Goal: Information Seeking & Learning: Learn about a topic

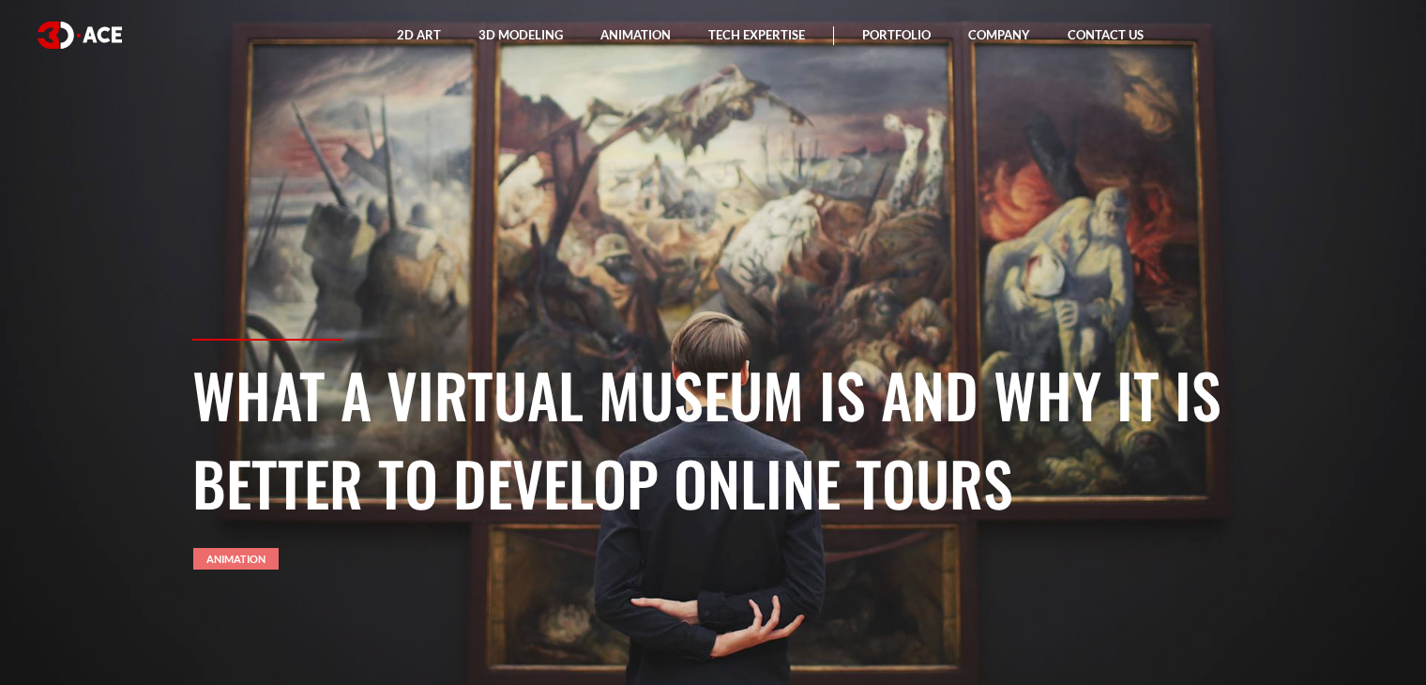
click at [218, 553] on link "Animation" at bounding box center [235, 559] width 85 height 22
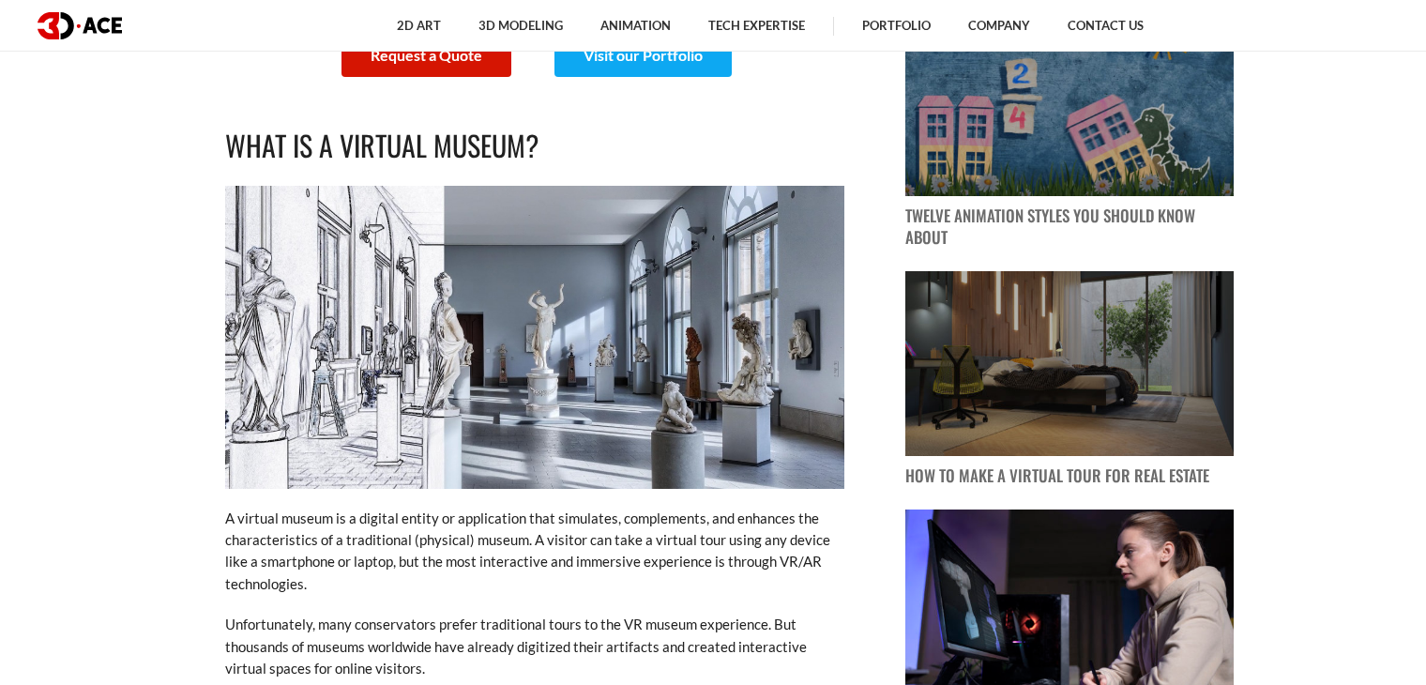
scroll to position [1126, 0]
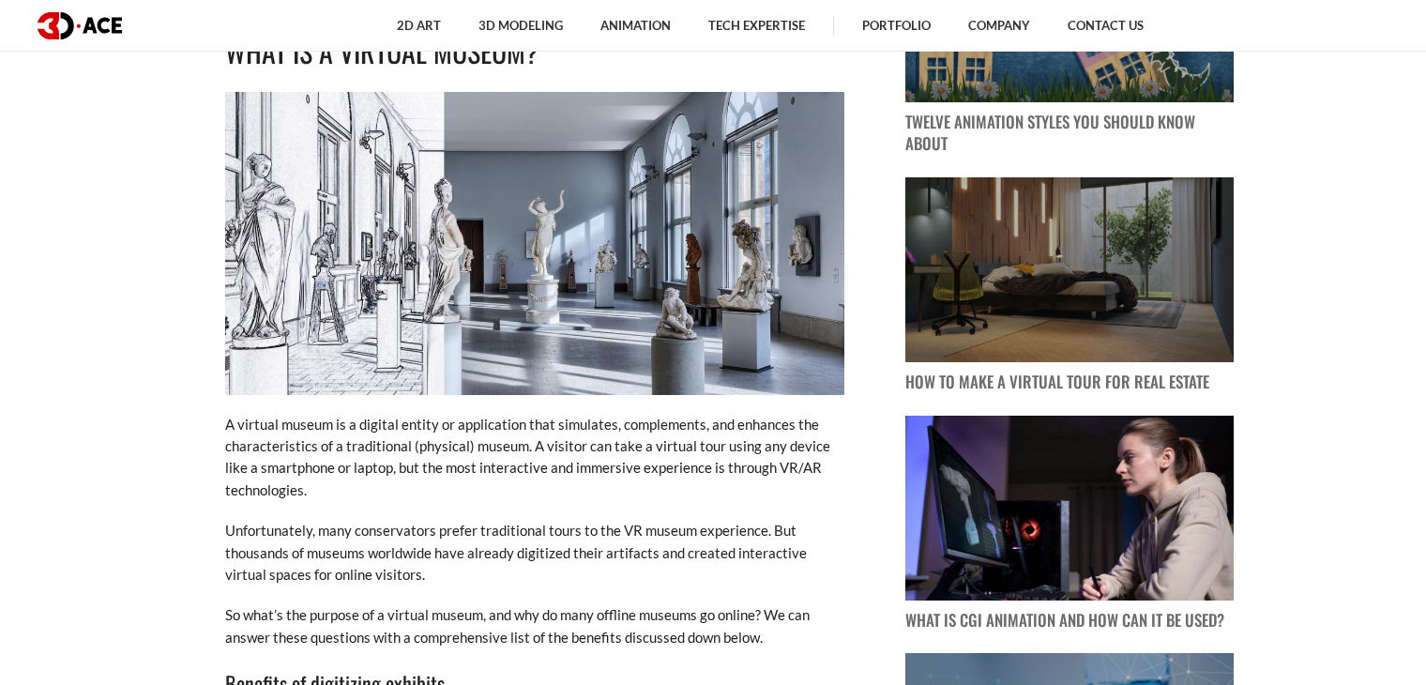
click at [459, 454] on p "A virtual museum is a digital entity or application that simulates, complements…" at bounding box center [534, 458] width 619 height 88
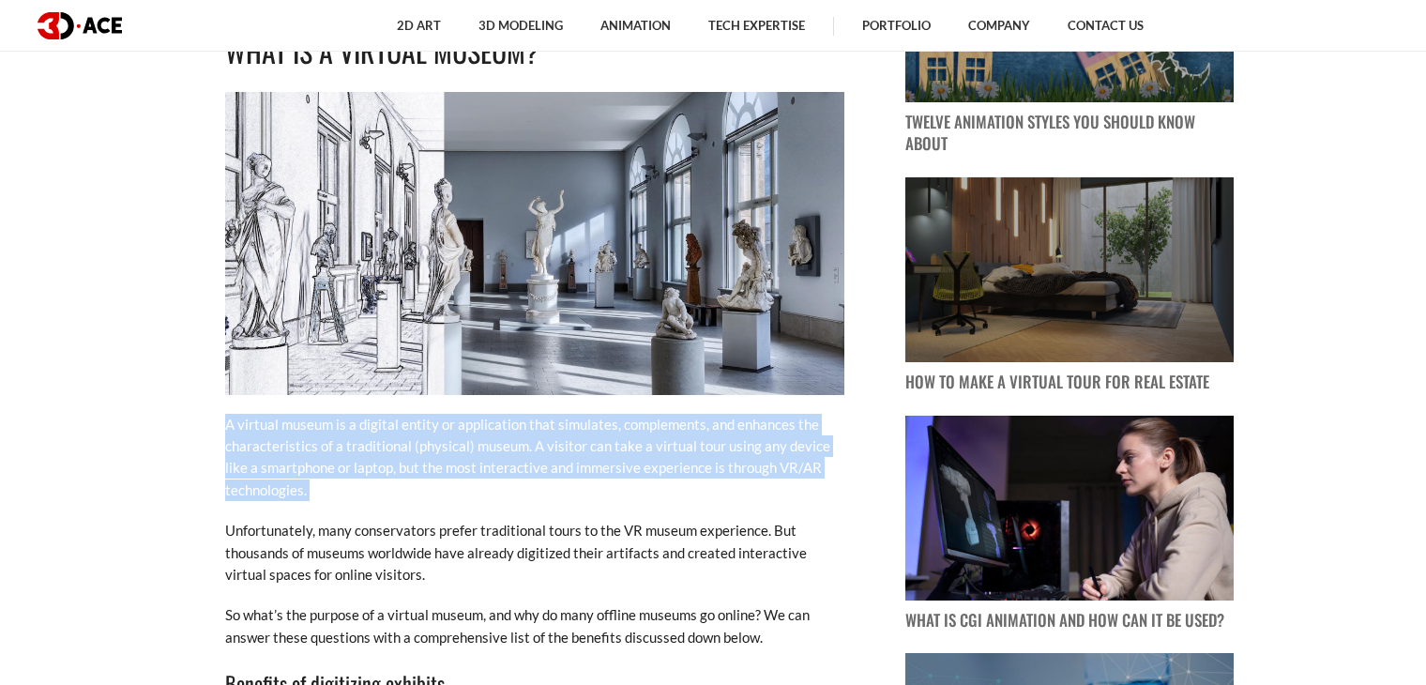
click at [459, 454] on p "A virtual museum is a digital entity or application that simulates, complements…" at bounding box center [534, 458] width 619 height 88
click at [450, 468] on p "A virtual museum is a digital entity or application that simulates, complements…" at bounding box center [534, 458] width 619 height 88
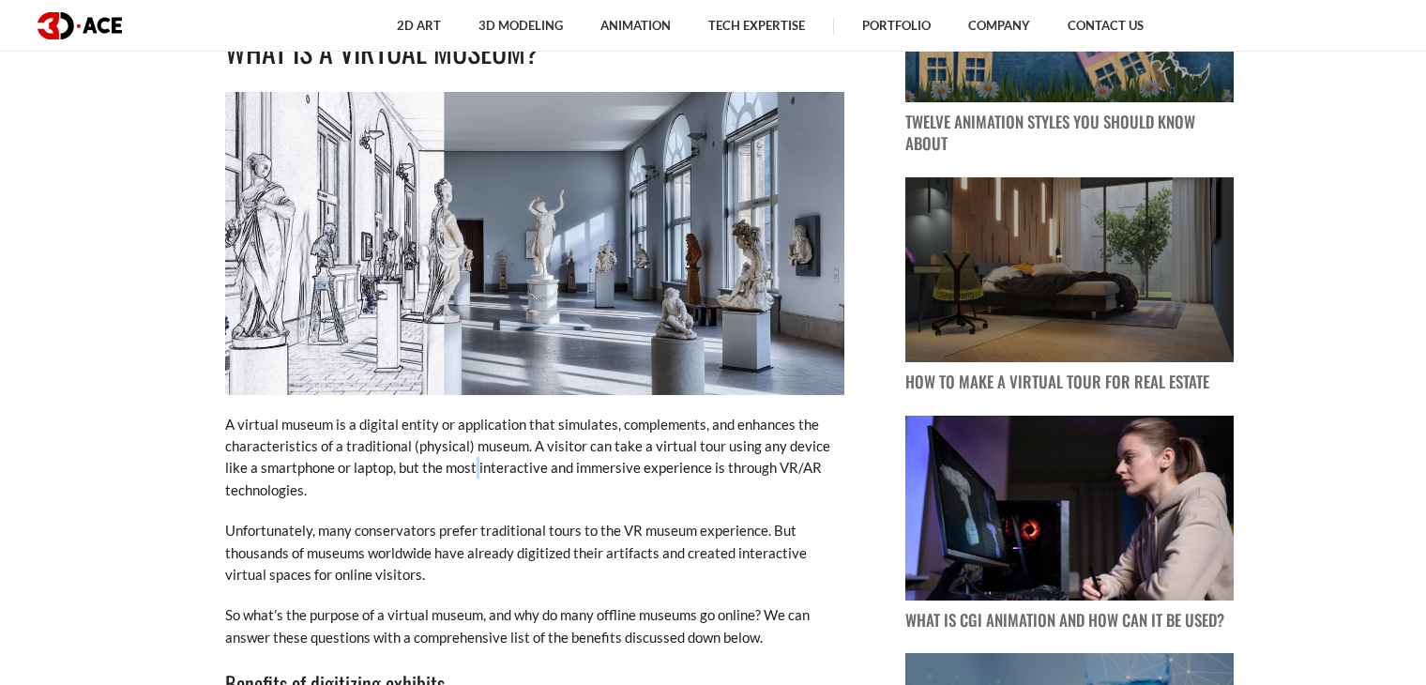
click at [450, 468] on p "A virtual museum is a digital entity or application that simulates, complements…" at bounding box center [534, 458] width 619 height 88
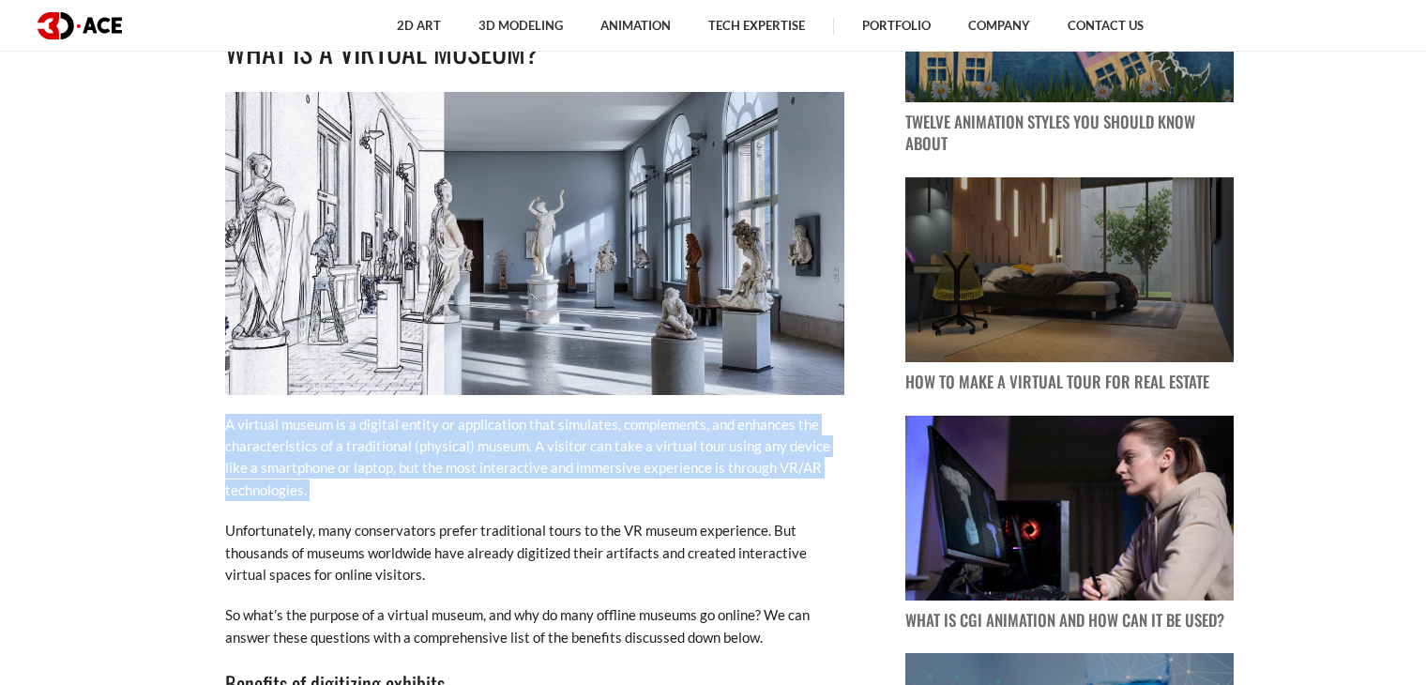
click at [450, 468] on p "A virtual museum is a digital entity or application that simulates, complements…" at bounding box center [534, 458] width 619 height 88
click at [438, 472] on p "A virtual museum is a digital entity or application that simulates, complements…" at bounding box center [534, 458] width 619 height 88
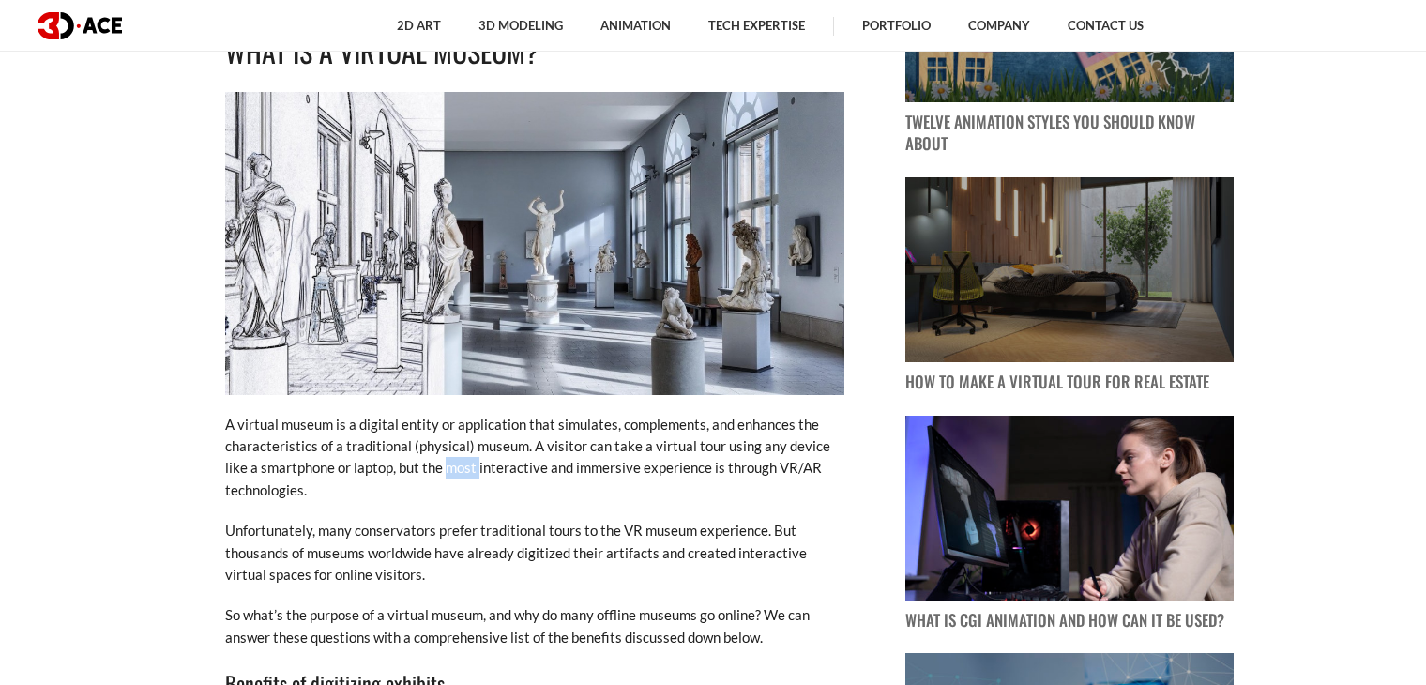
click at [438, 472] on p "A virtual museum is a digital entity or application that simulates, complements…" at bounding box center [534, 458] width 619 height 88
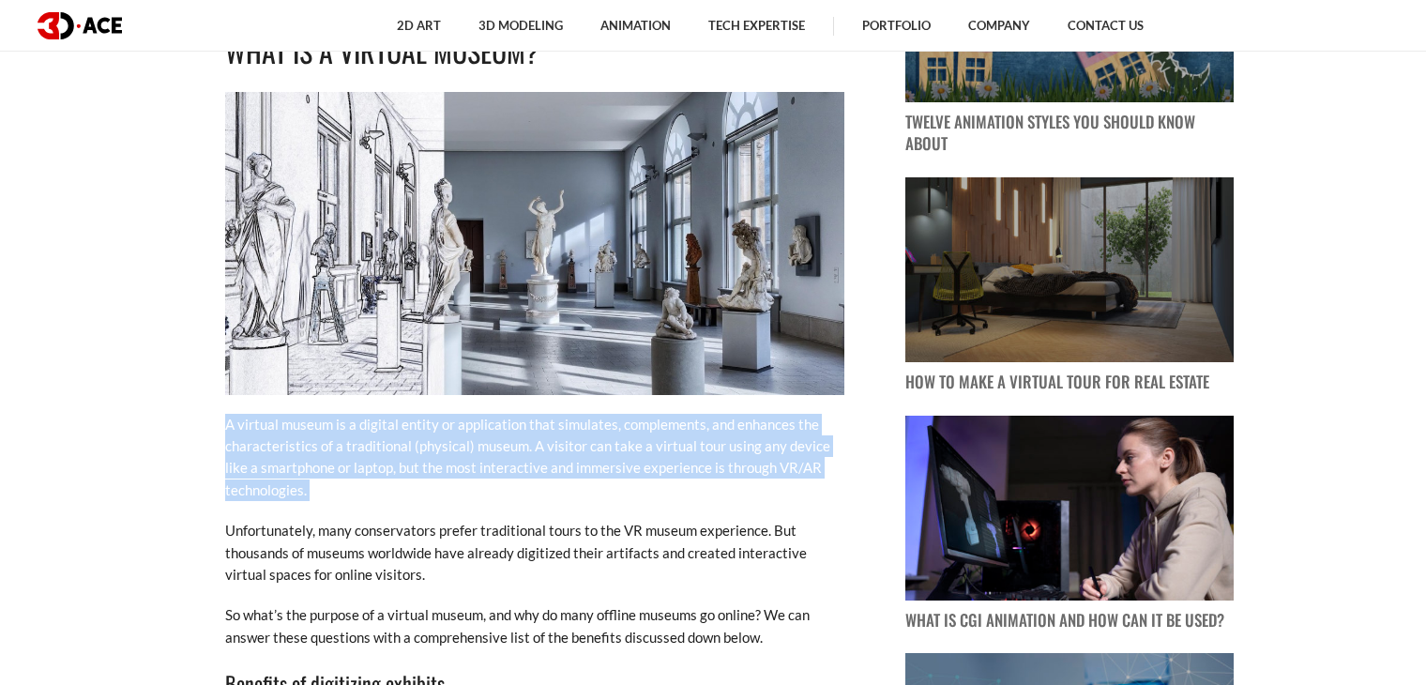
click at [438, 472] on p "A virtual museum is a digital entity or application that simulates, complements…" at bounding box center [534, 458] width 619 height 88
click at [434, 470] on p "A virtual museum is a digital entity or application that simulates, complements…" at bounding box center [534, 458] width 619 height 88
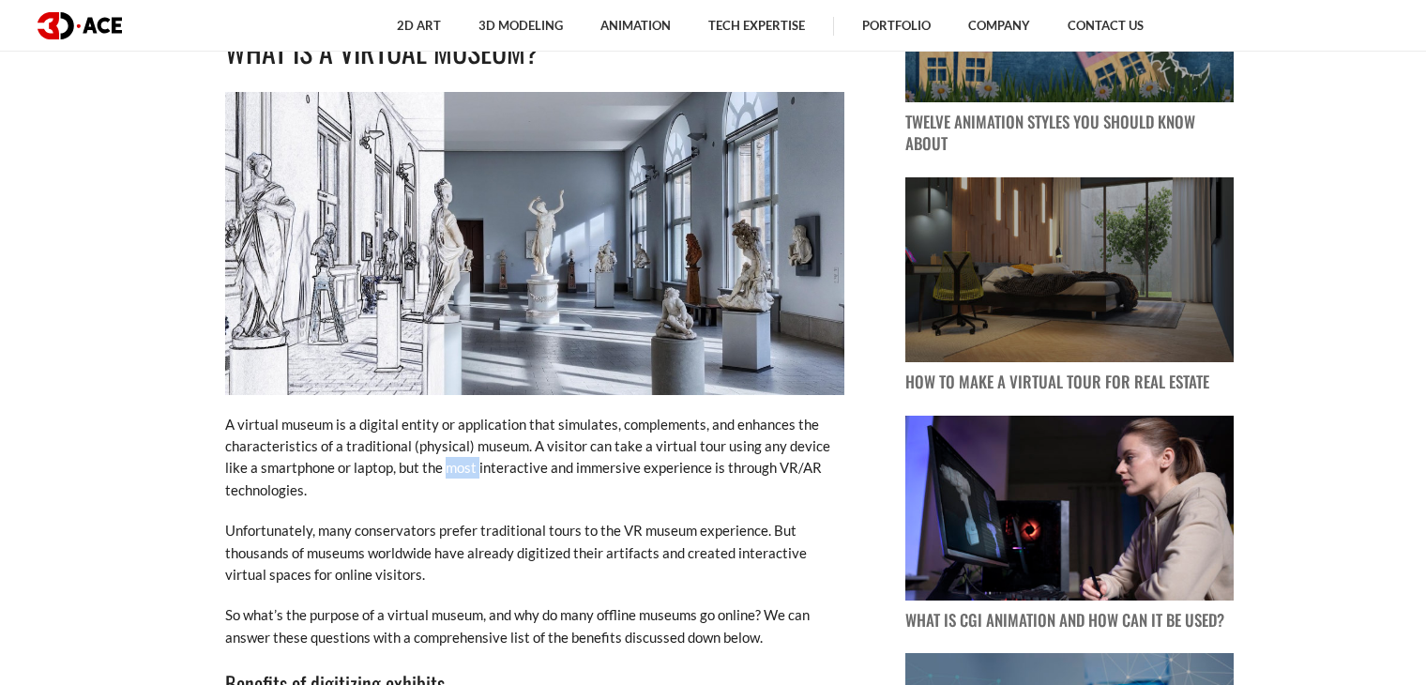
click at [434, 470] on p "A virtual museum is a digital entity or application that simulates, complements…" at bounding box center [534, 458] width 619 height 88
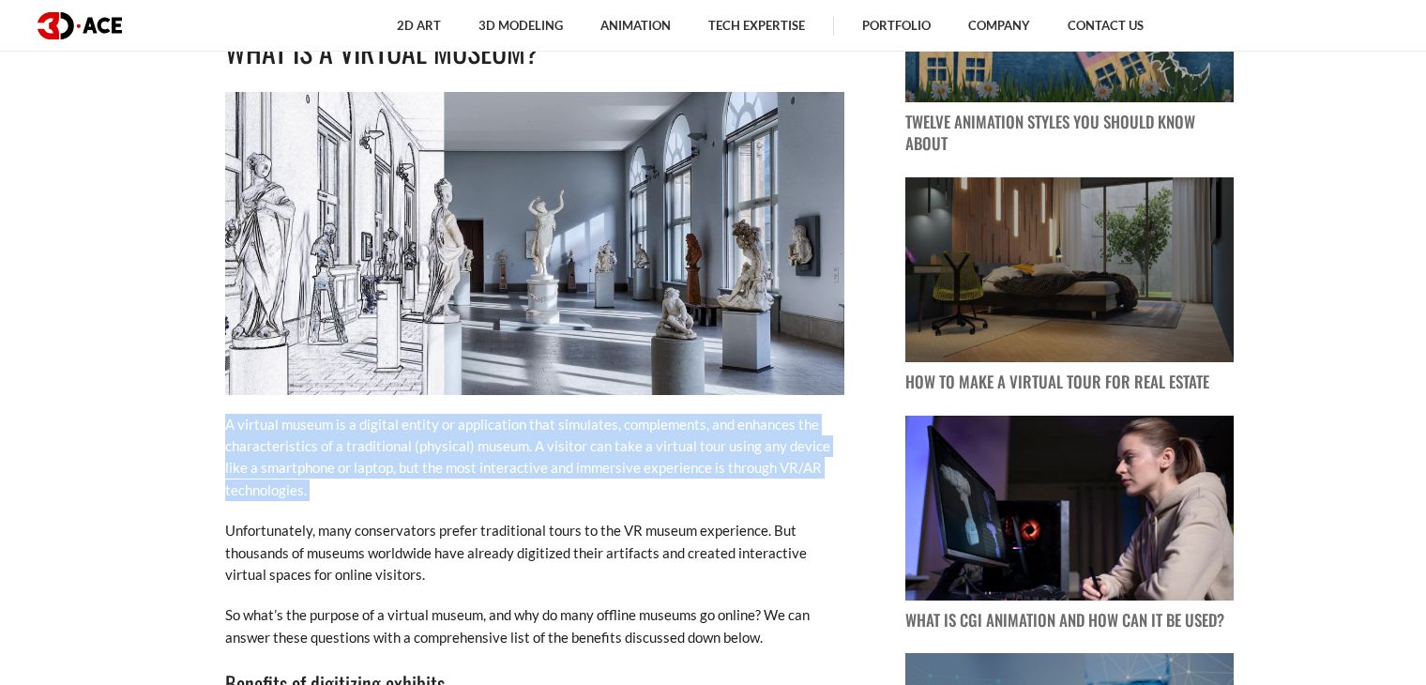
click at [434, 470] on p "A virtual museum is a digital entity or application that simulates, complements…" at bounding box center [534, 458] width 619 height 88
click at [397, 470] on p "A virtual museum is a digital entity or application that simulates, complements…" at bounding box center [534, 458] width 619 height 88
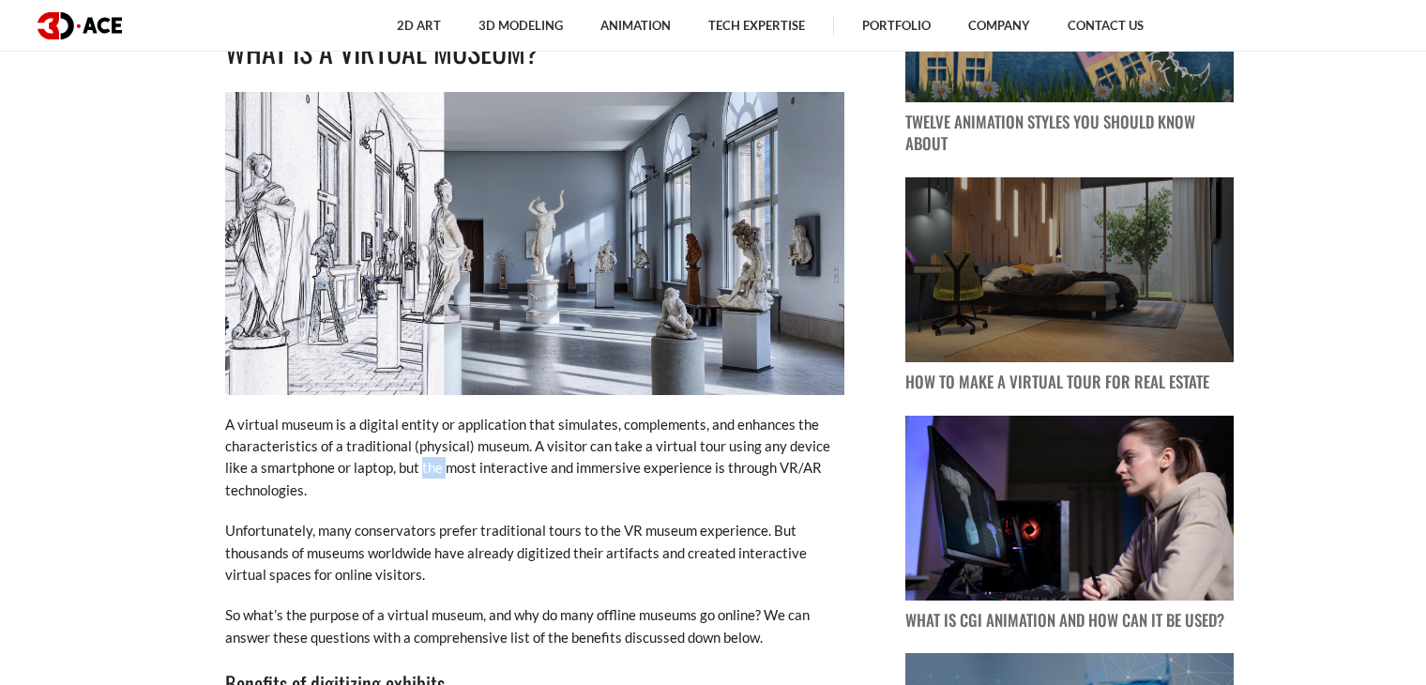
click at [397, 470] on p "A virtual museum is a digital entity or application that simulates, complements…" at bounding box center [534, 458] width 619 height 88
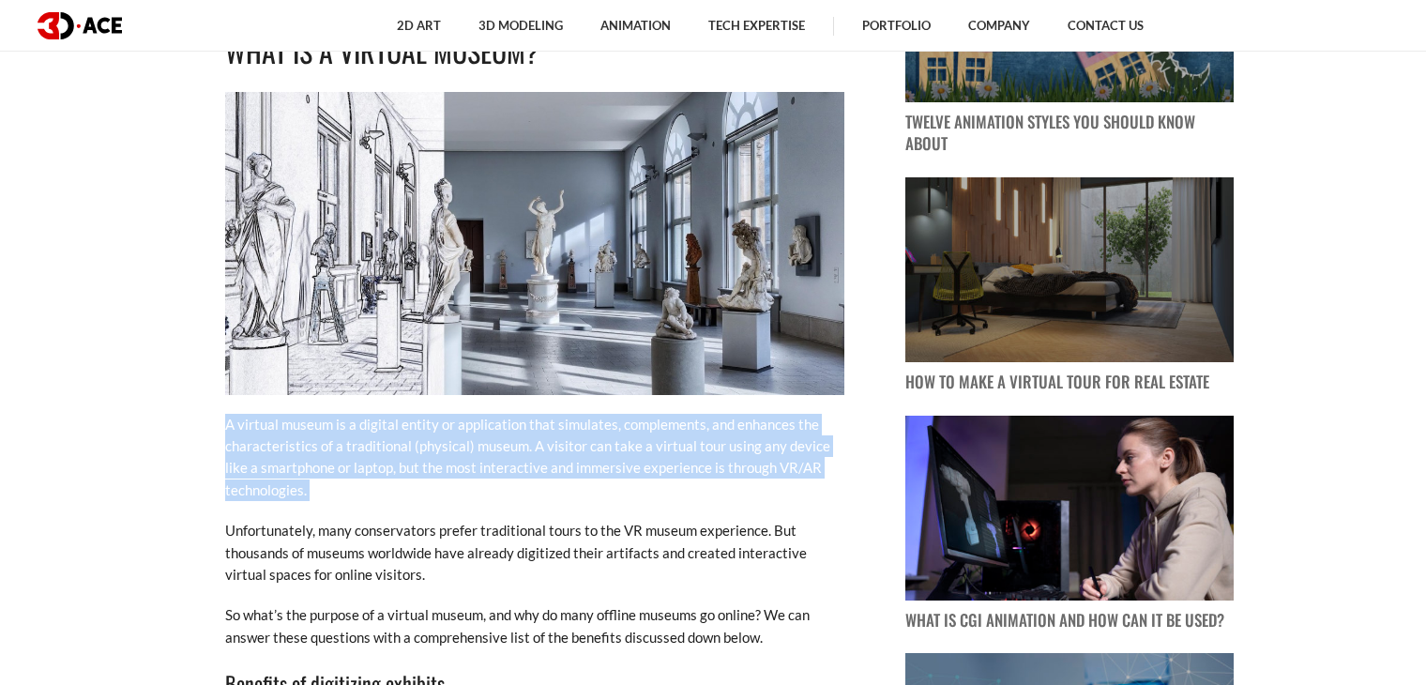
click at [397, 470] on p "A virtual museum is a digital entity or application that simulates, complements…" at bounding box center [534, 458] width 619 height 88
click at [387, 487] on p "A virtual museum is a digital entity or application that simulates, complements…" at bounding box center [534, 458] width 619 height 88
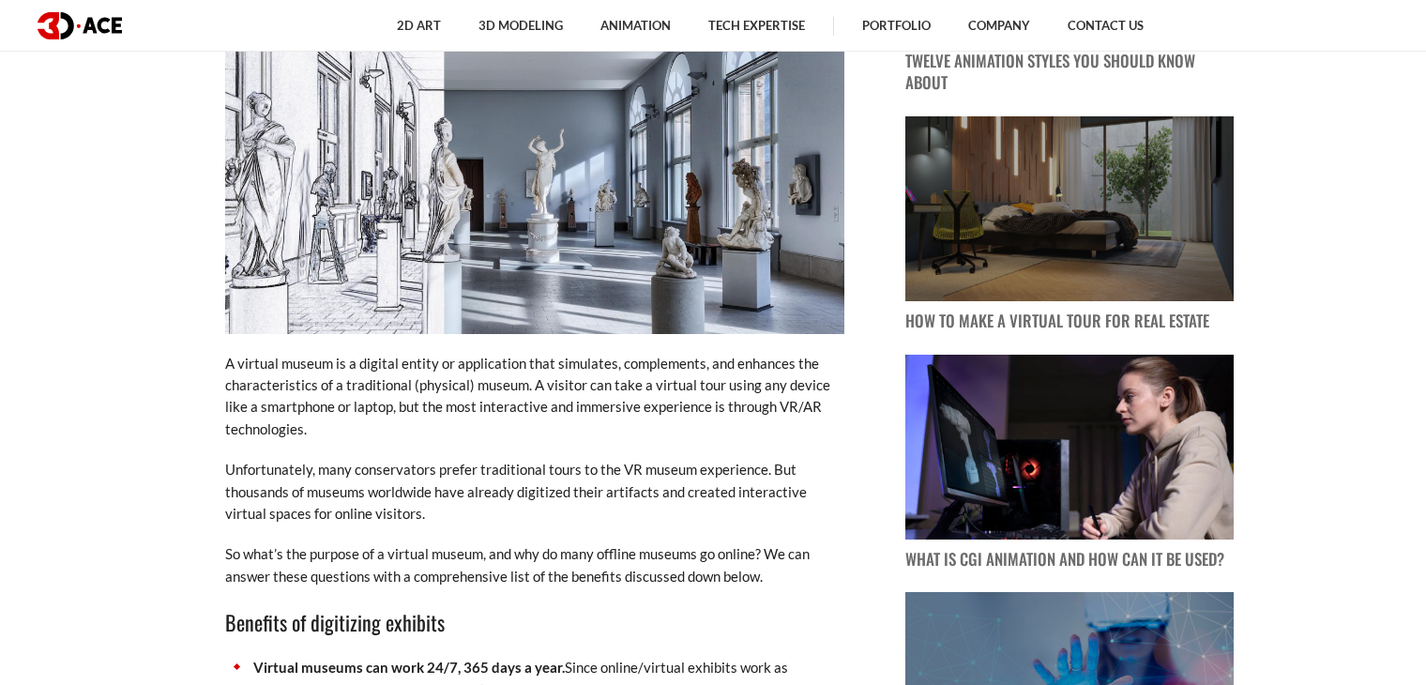
scroll to position [1220, 0]
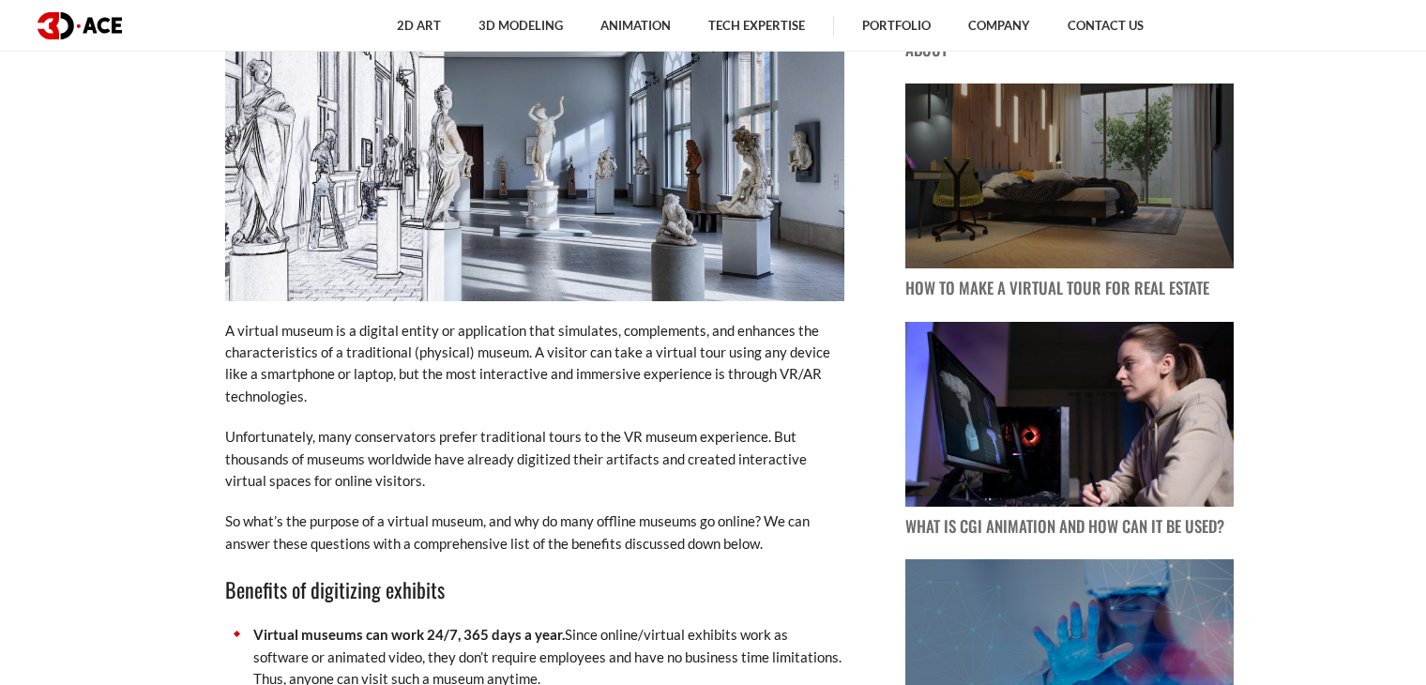
click at [383, 453] on p "Unfortunately, many conservators prefer traditional tours to the VR museum expe…" at bounding box center [534, 459] width 619 height 66
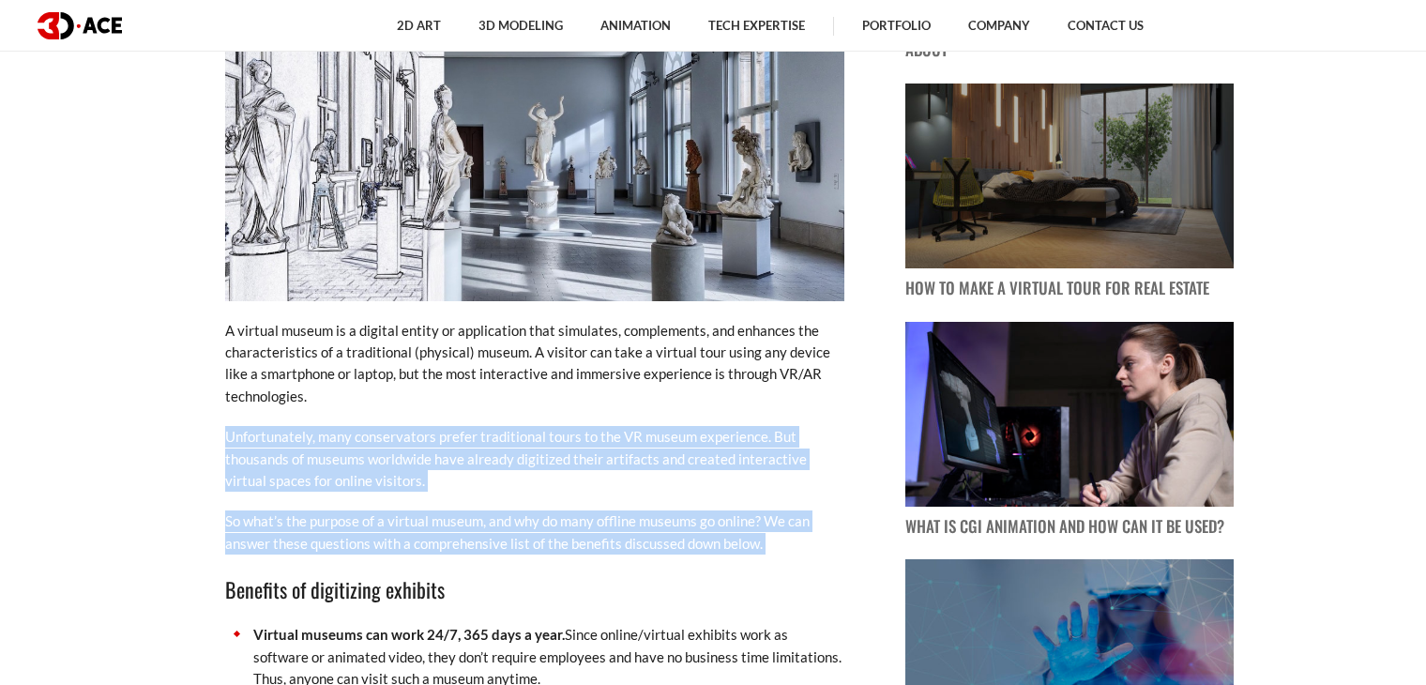
drag, startPoint x: 383, startPoint y: 453, endPoint x: 423, endPoint y: 554, distance: 108.2
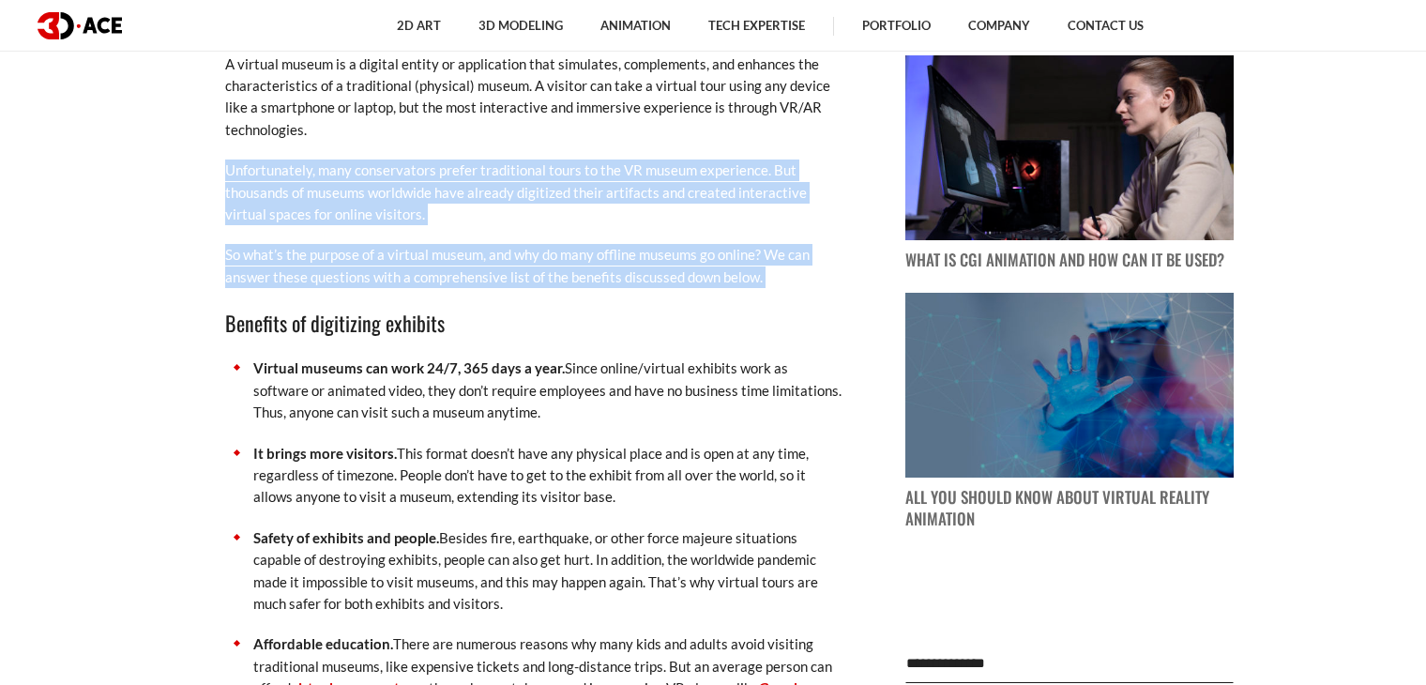
scroll to position [1501, 0]
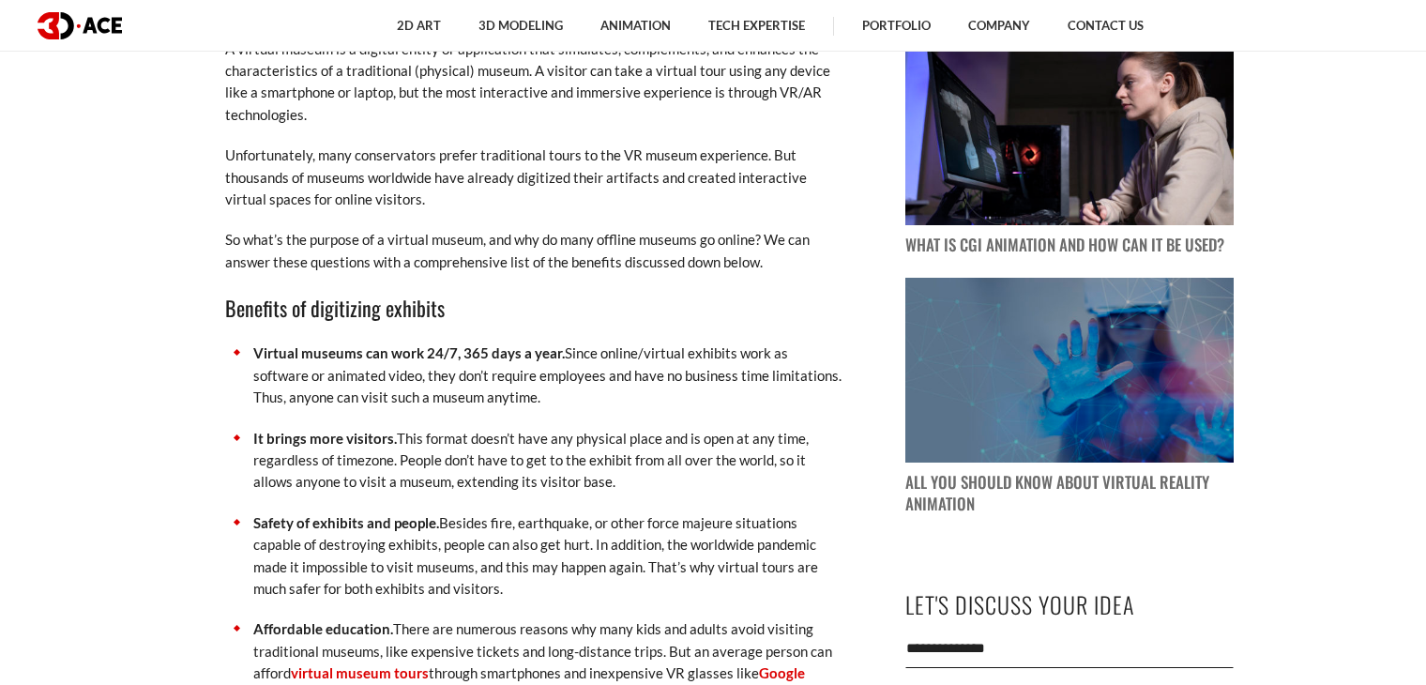
click at [408, 345] on strong "Virtual museums can work 24/7, 365 days a year." at bounding box center [409, 352] width 312 height 17
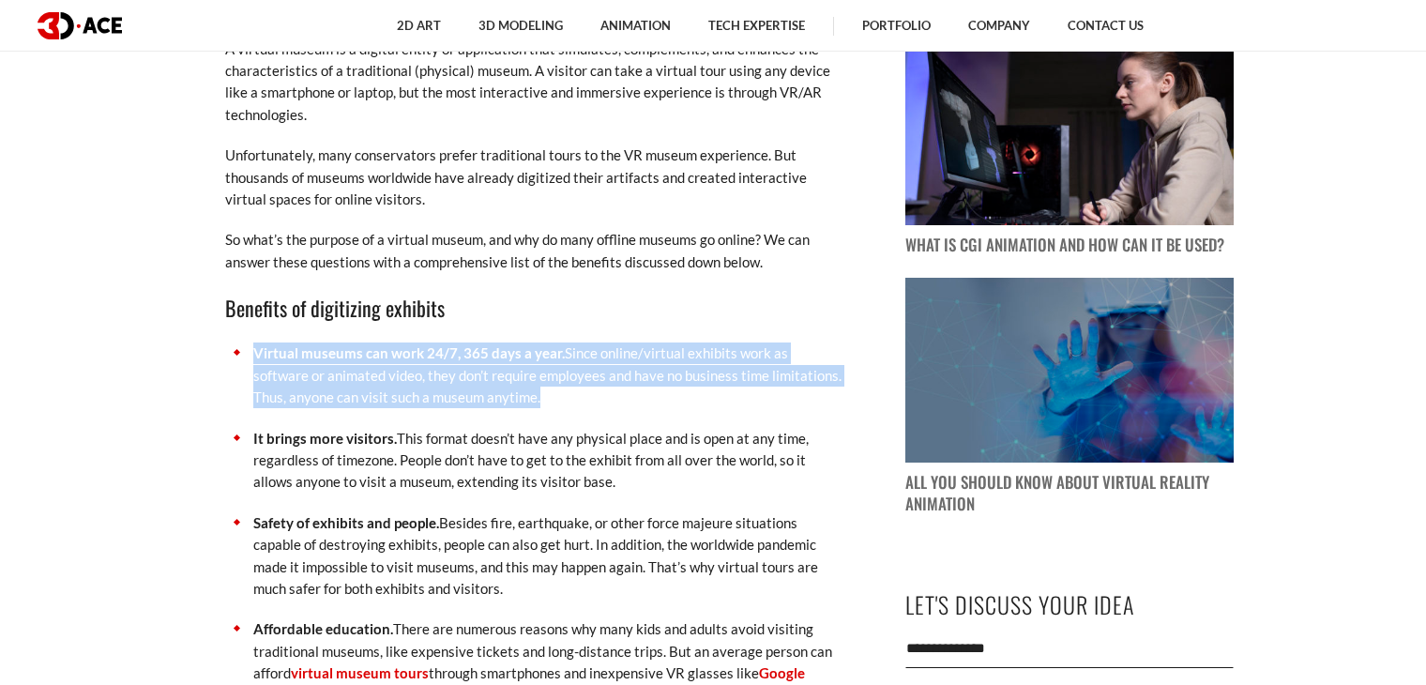
click at [408, 345] on strong "Virtual museums can work 24/7, 365 days a year." at bounding box center [409, 352] width 312 height 17
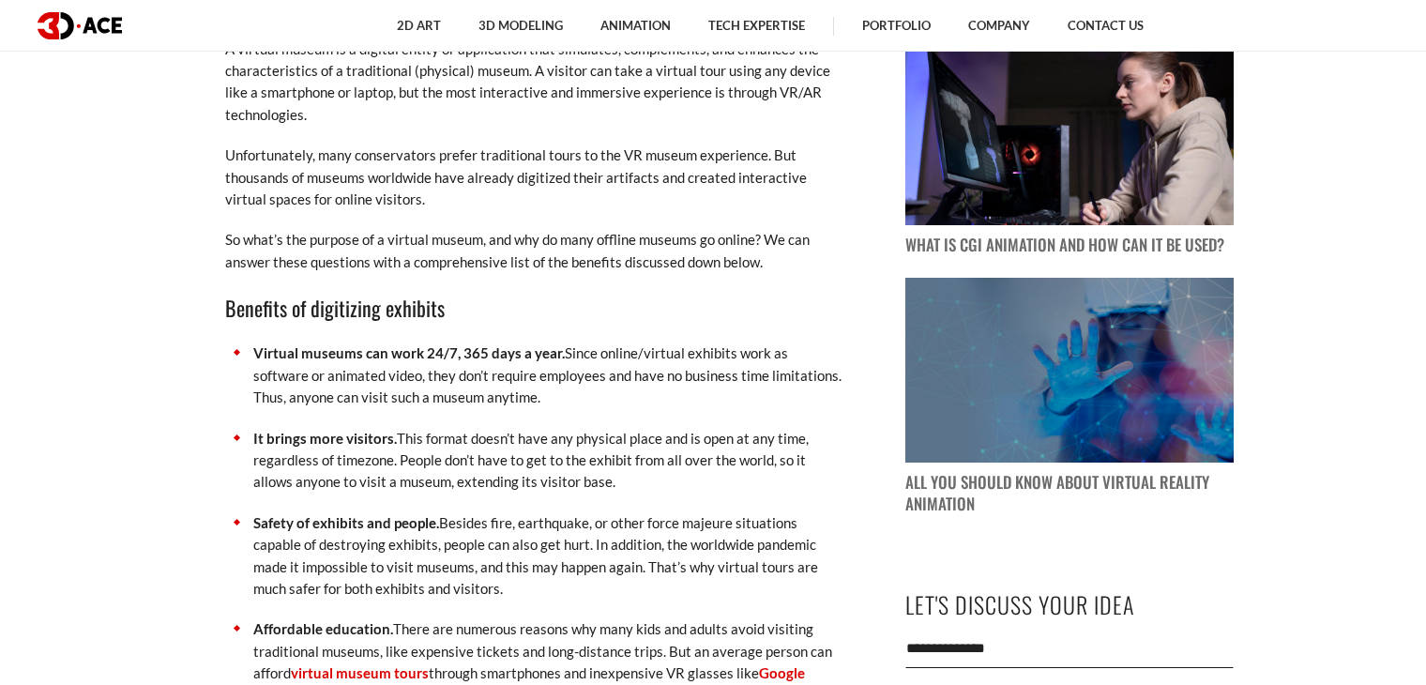
click at [403, 485] on p "It brings more visitors. This format doesn’t have any physical place and is ope…" at bounding box center [548, 461] width 591 height 66
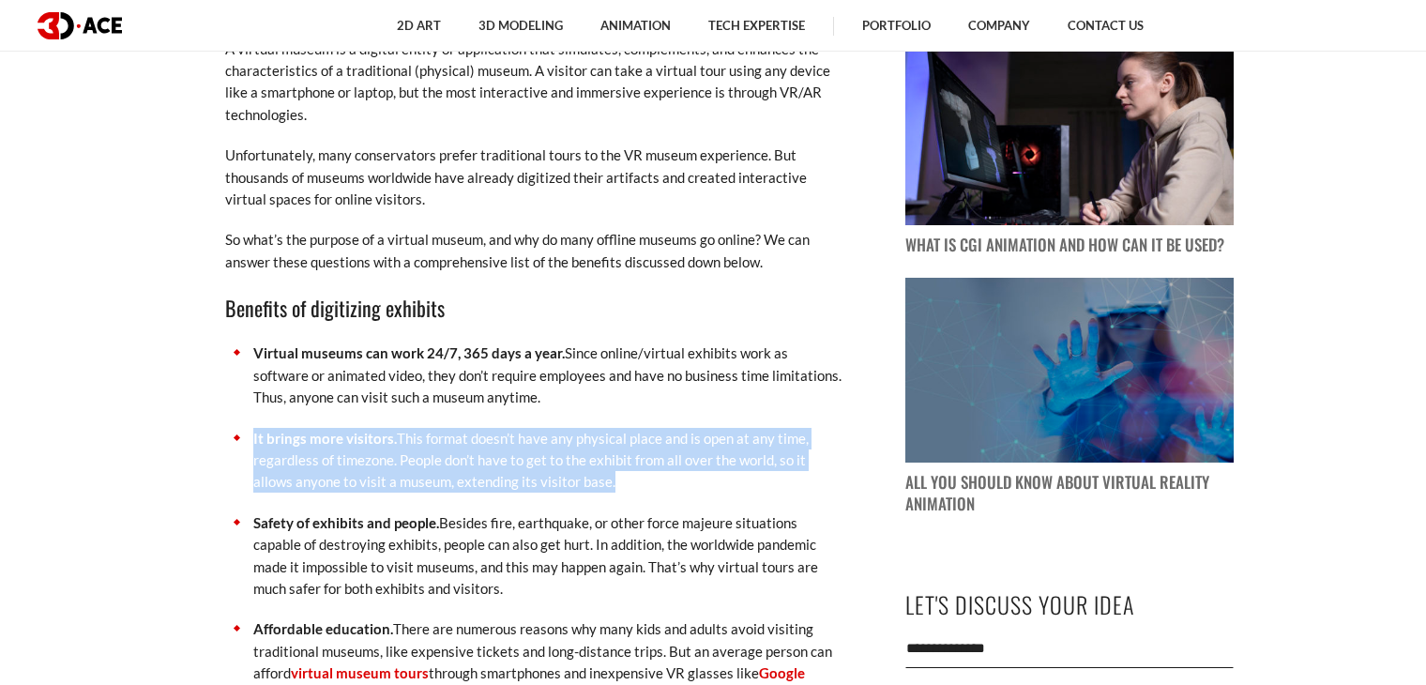
click at [403, 485] on p "It brings more visitors. This format doesn’t have any physical place and is ope…" at bounding box center [548, 461] width 591 height 66
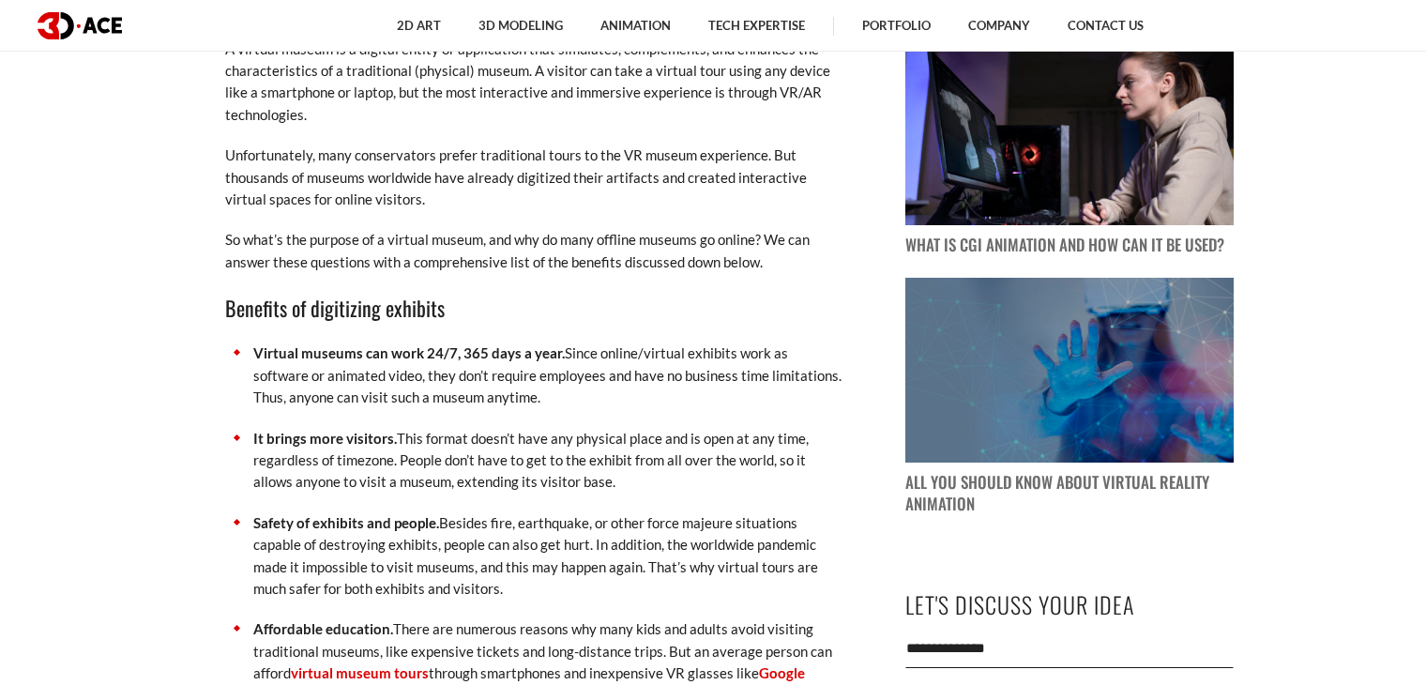
click at [385, 502] on ul "Virtual museums can work 24/7, 365 days a year. Since online/virtual exhibits w…" at bounding box center [534, 684] width 619 height 683
click at [385, 473] on p "It brings more visitors. This format doesn’t have any physical place and is ope…" at bounding box center [548, 461] width 591 height 66
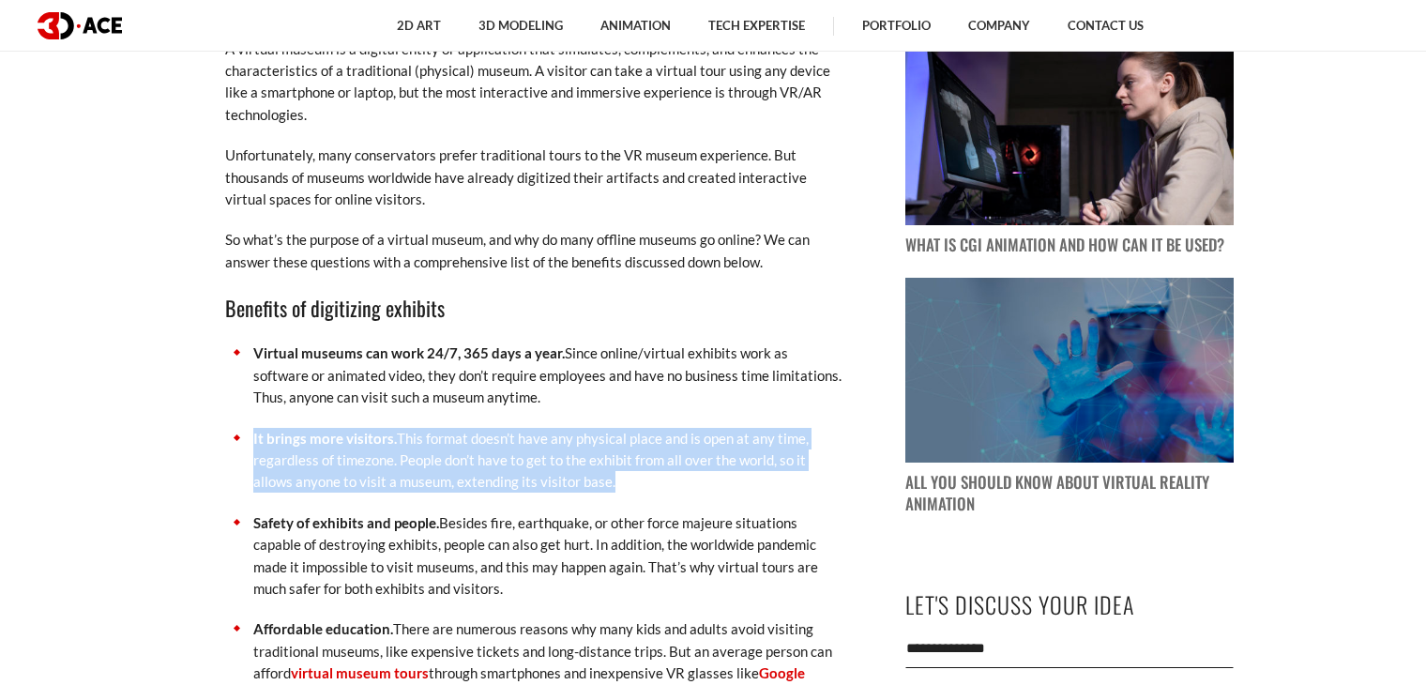
drag, startPoint x: 385, startPoint y: 473, endPoint x: 385, endPoint y: 498, distance: 25.3
click at [385, 473] on p "It brings more visitors. This format doesn’t have any physical place and is ope…" at bounding box center [548, 461] width 591 height 66
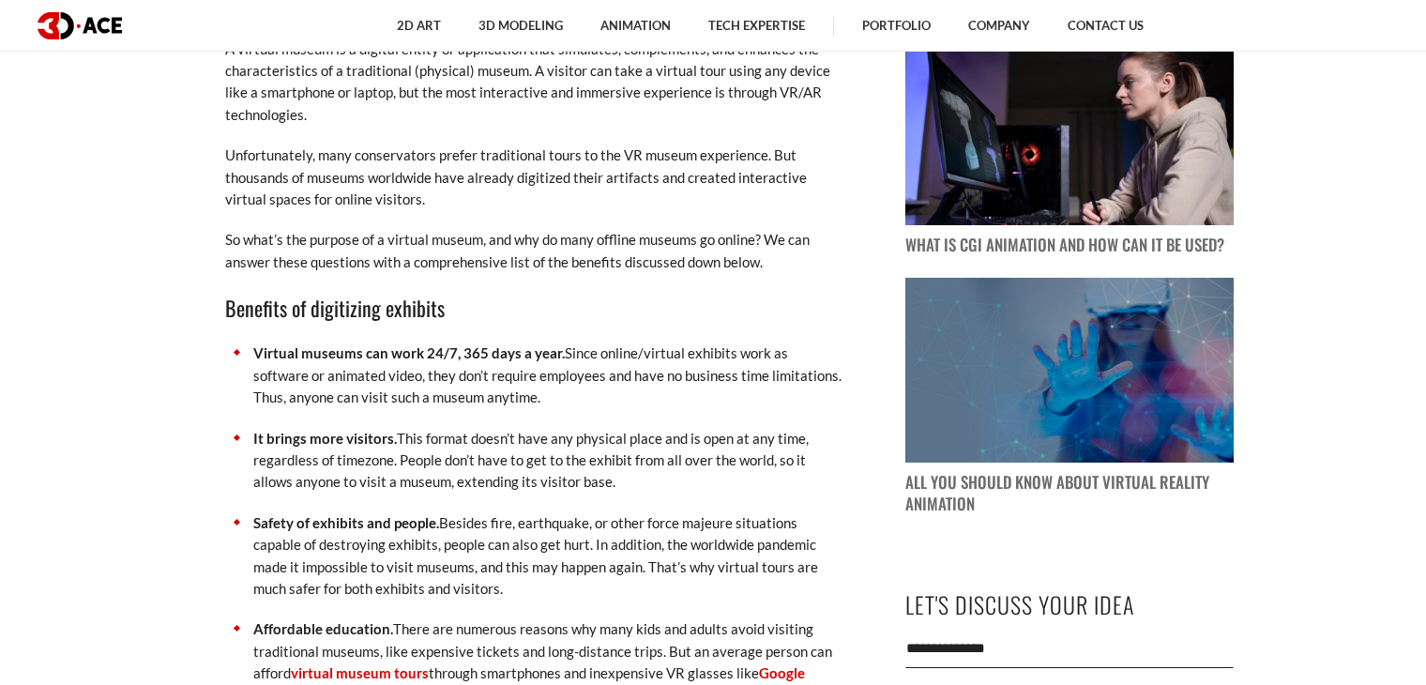
click at [385, 528] on strong "Safety of exhibits and people." at bounding box center [346, 522] width 186 height 17
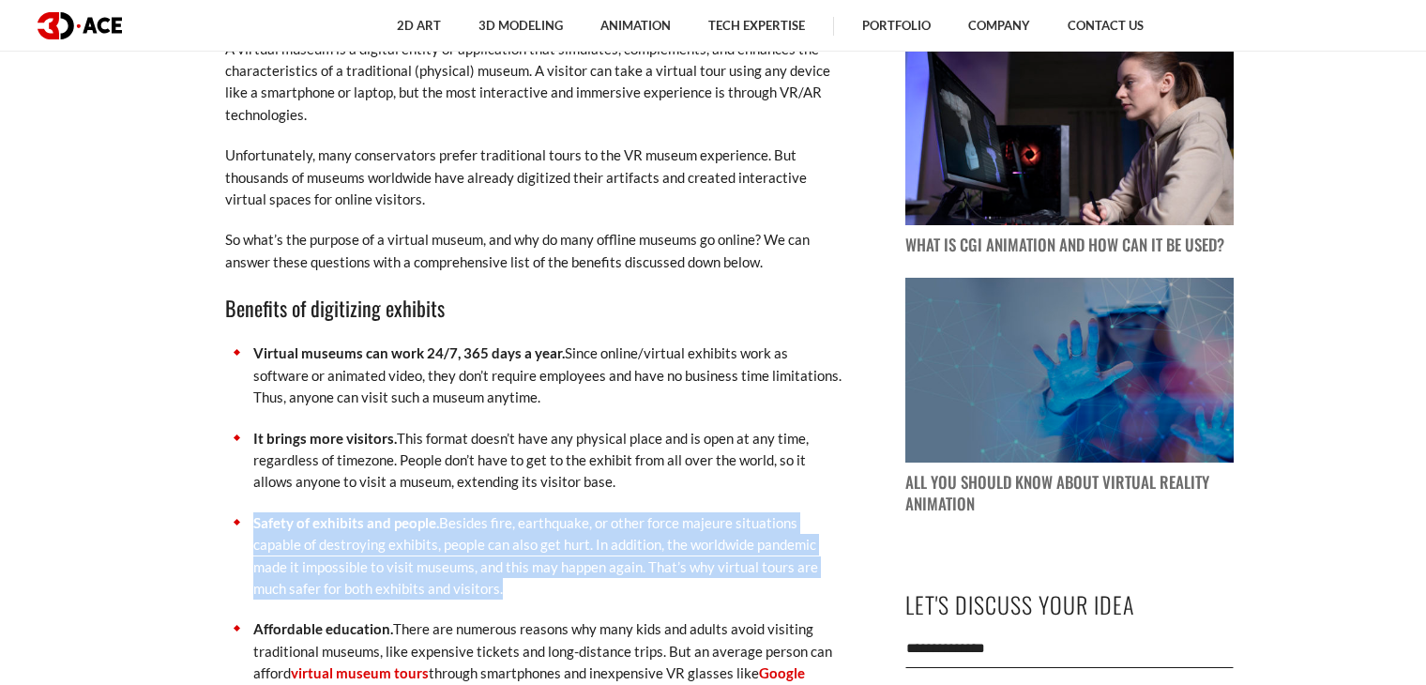
click at [385, 528] on strong "Safety of exhibits and people." at bounding box center [346, 522] width 186 height 17
click at [407, 529] on strong "Safety of exhibits and people." at bounding box center [346, 522] width 186 height 17
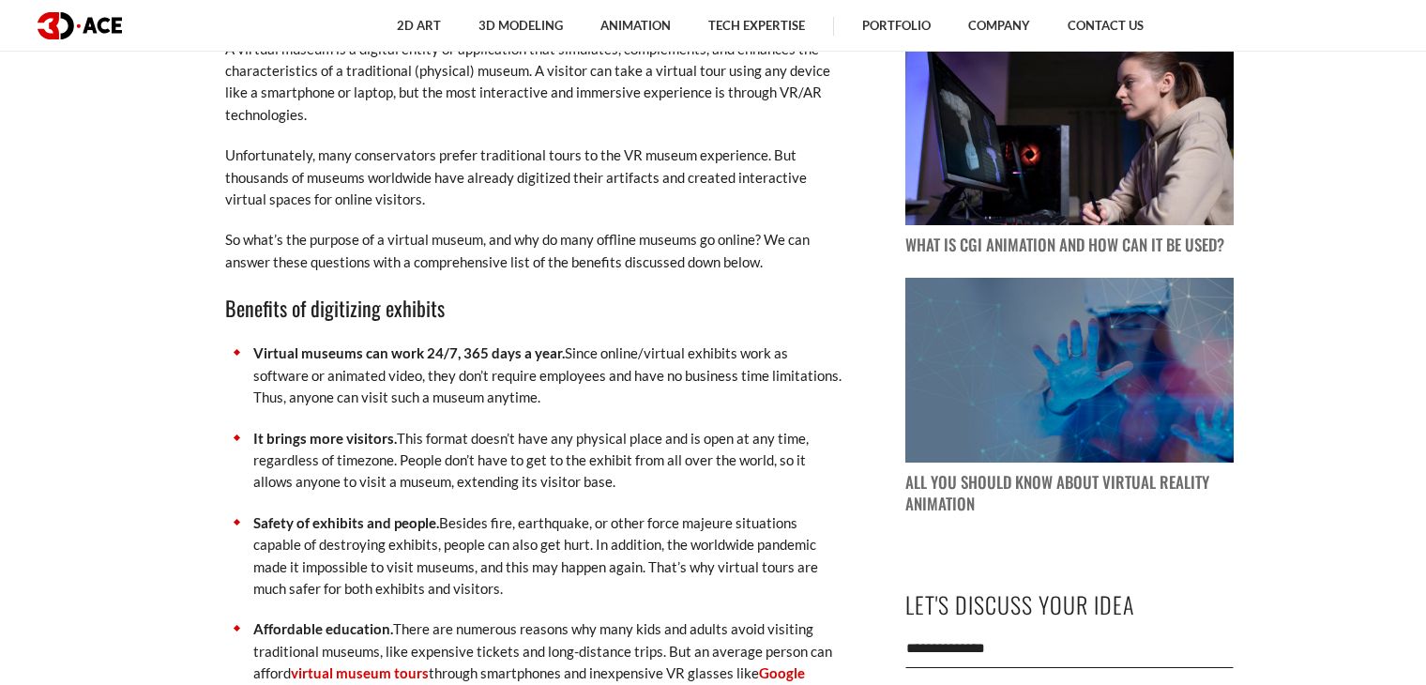
click at [407, 529] on strong "Safety of exhibits and people." at bounding box center [346, 522] width 186 height 17
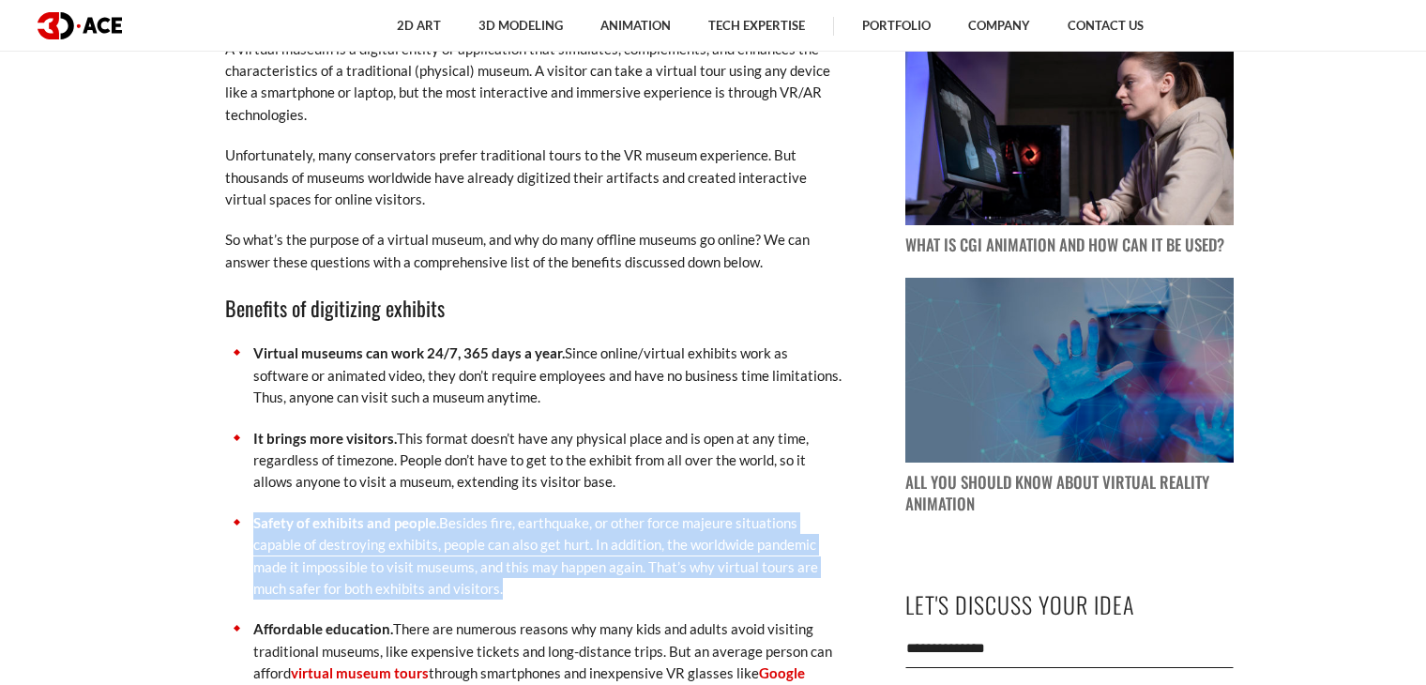
click at [407, 529] on strong "Safety of exhibits and people." at bounding box center [346, 522] width 186 height 17
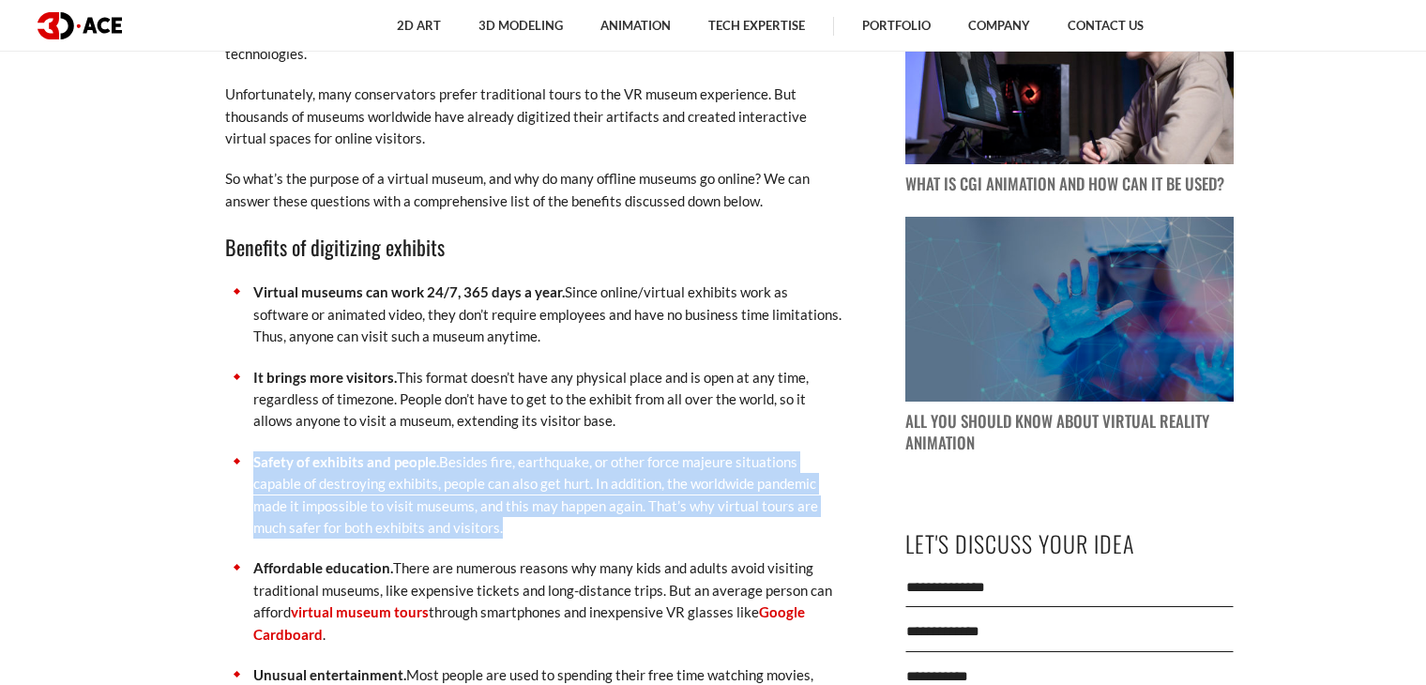
scroll to position [1595, 0]
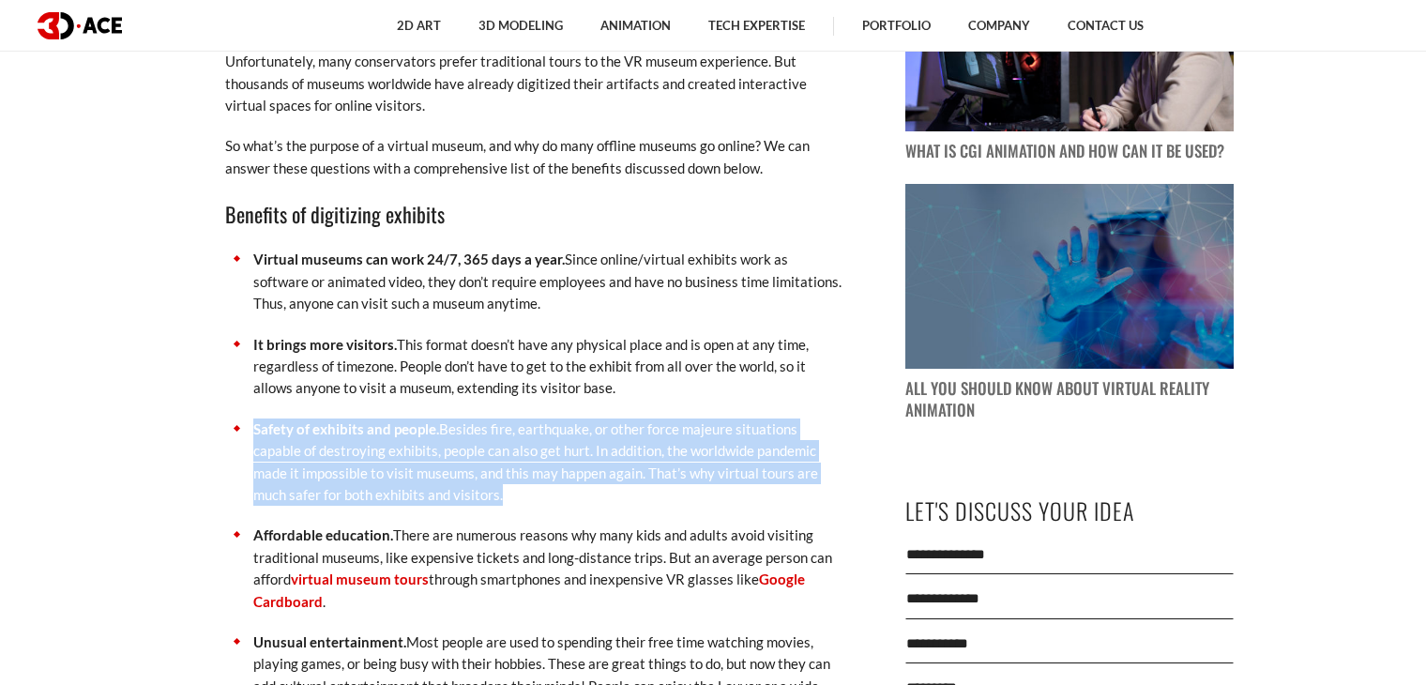
click at [443, 485] on p "Safety of exhibits and people. Besides fire, earthquake, or other force majeure…" at bounding box center [548, 463] width 591 height 88
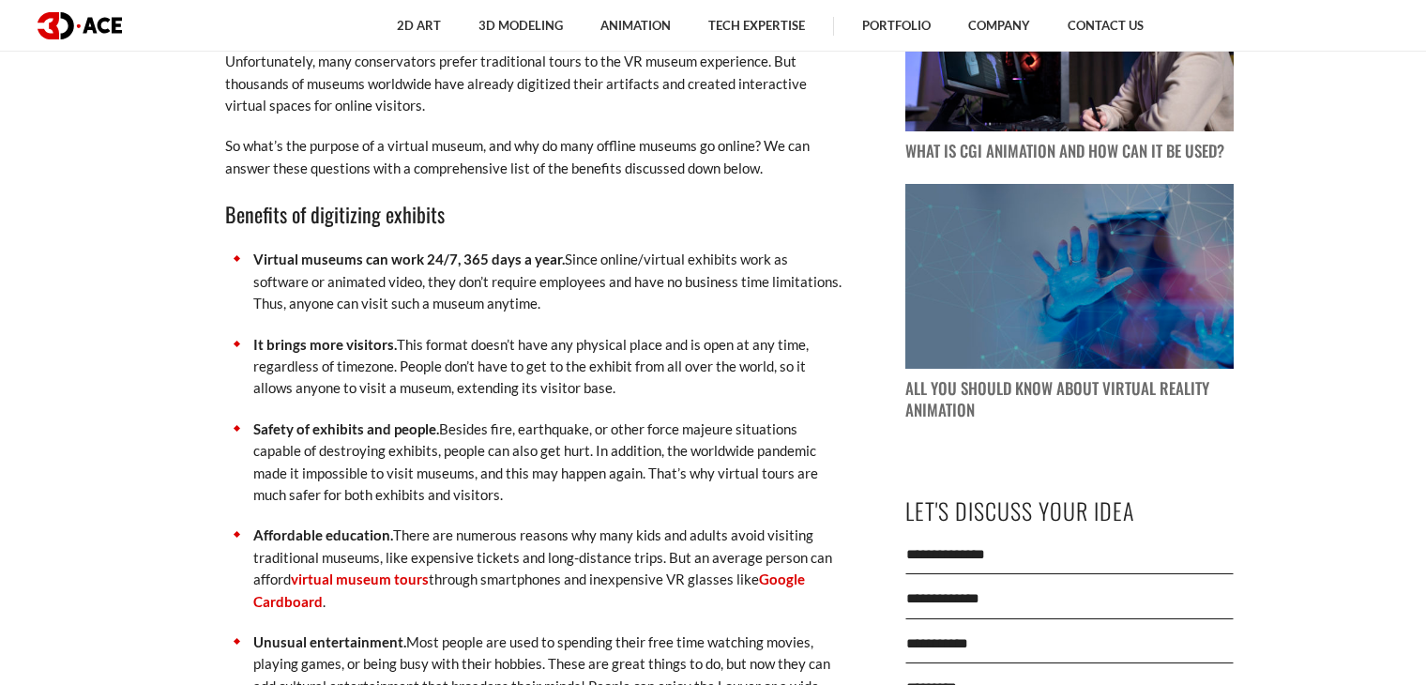
click at [443, 485] on p "Safety of exhibits and people. Besides fire, earthquake, or other force majeure…" at bounding box center [548, 463] width 591 height 88
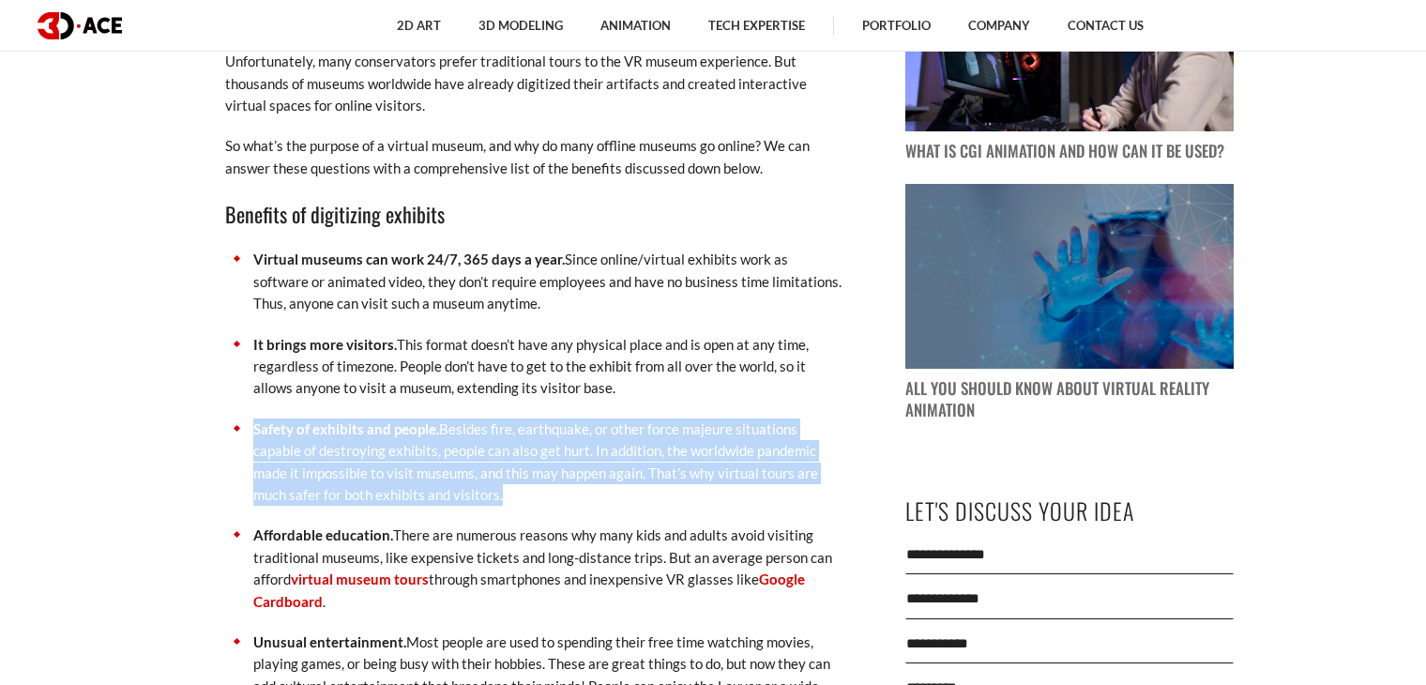
click at [443, 485] on p "Safety of exhibits and people. Besides fire, earthquake, or other force majeure…" at bounding box center [548, 463] width 591 height 88
click at [446, 483] on p "Safety of exhibits and people. Besides fire, earthquake, or other force majeure…" at bounding box center [548, 463] width 591 height 88
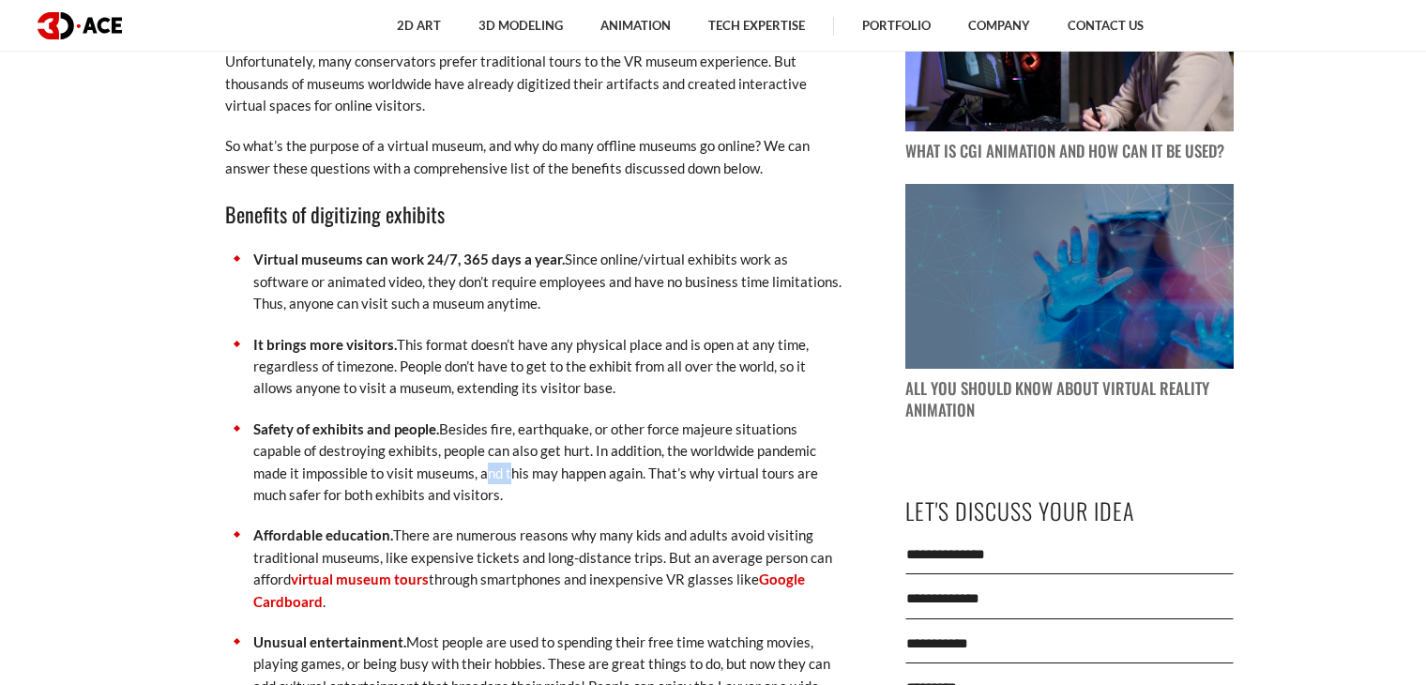
click at [446, 483] on p "Safety of exhibits and people. Besides fire, earthquake, or other force majeure…" at bounding box center [548, 463] width 591 height 88
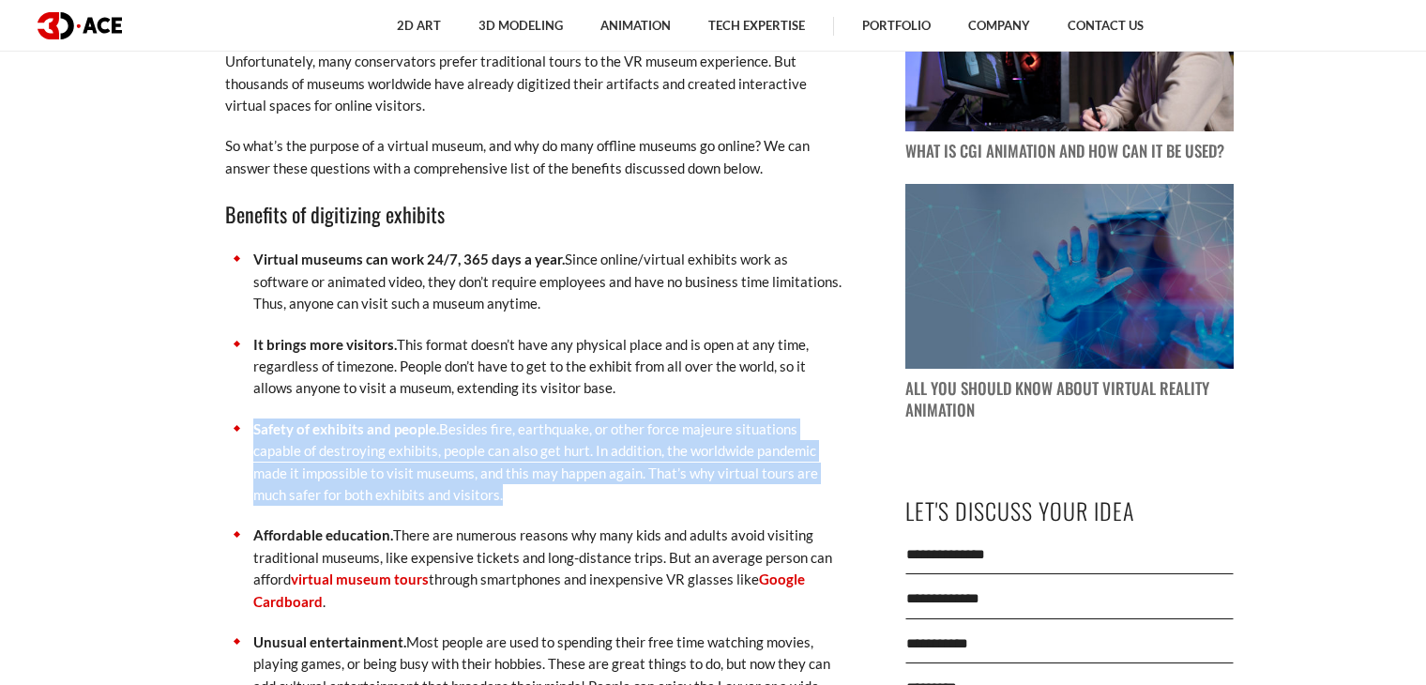
drag, startPoint x: 446, startPoint y: 483, endPoint x: 446, endPoint y: 496, distance: 13.1
click at [446, 483] on p "Safety of exhibits and people. Besides fire, earthquake, or other force majeure…" at bounding box center [548, 463] width 591 height 88
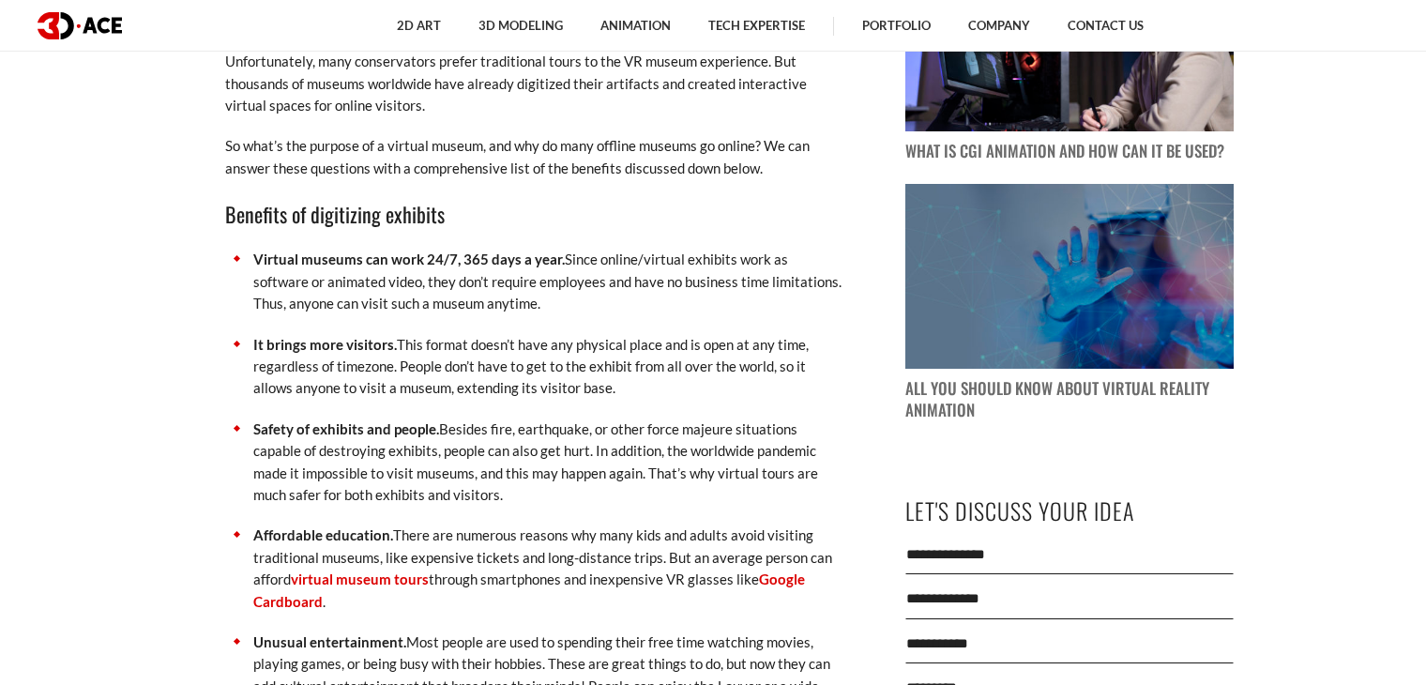
click at [442, 536] on p "Affordable education. There are numerous reasons why many kids and adults avoid…" at bounding box center [548, 569] width 591 height 88
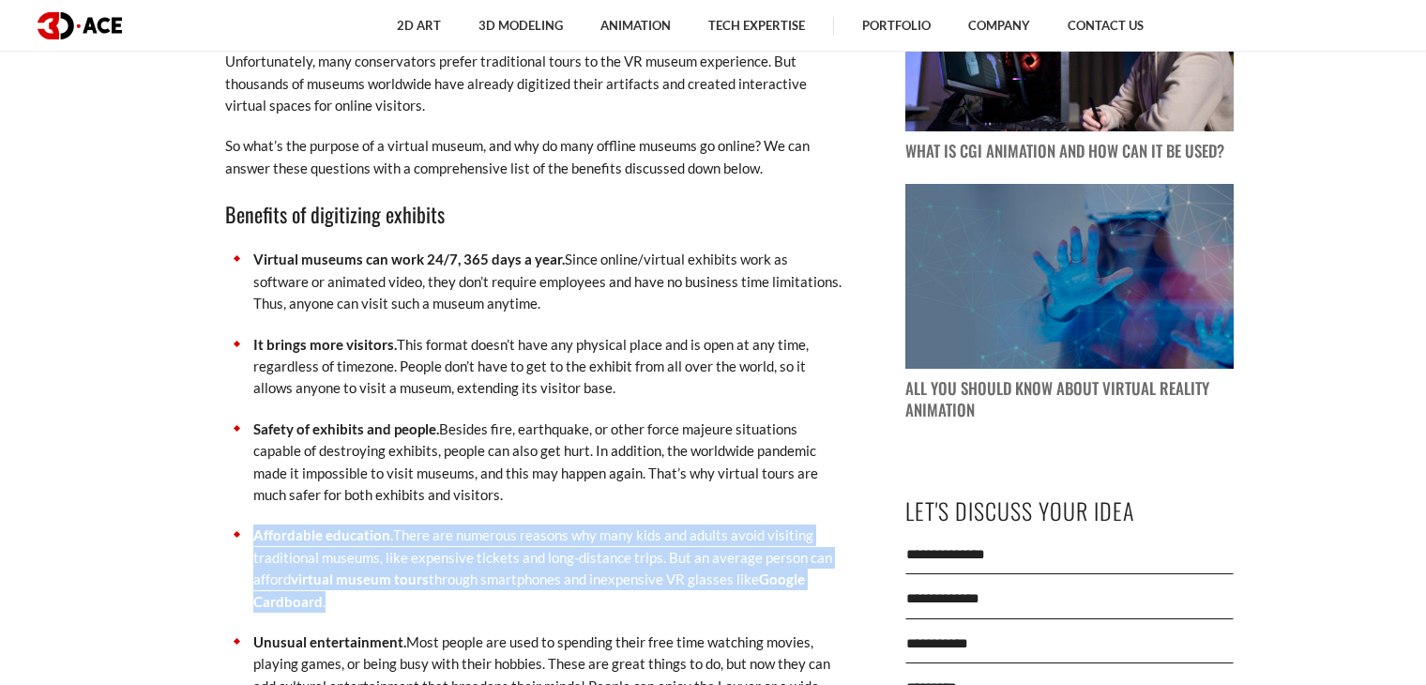
click at [442, 536] on p "Affordable education. There are numerous reasons why many kids and adults avoid…" at bounding box center [548, 569] width 591 height 88
click at [476, 538] on p "Affordable education. There are numerous reasons why many kids and adults avoid…" at bounding box center [548, 569] width 591 height 88
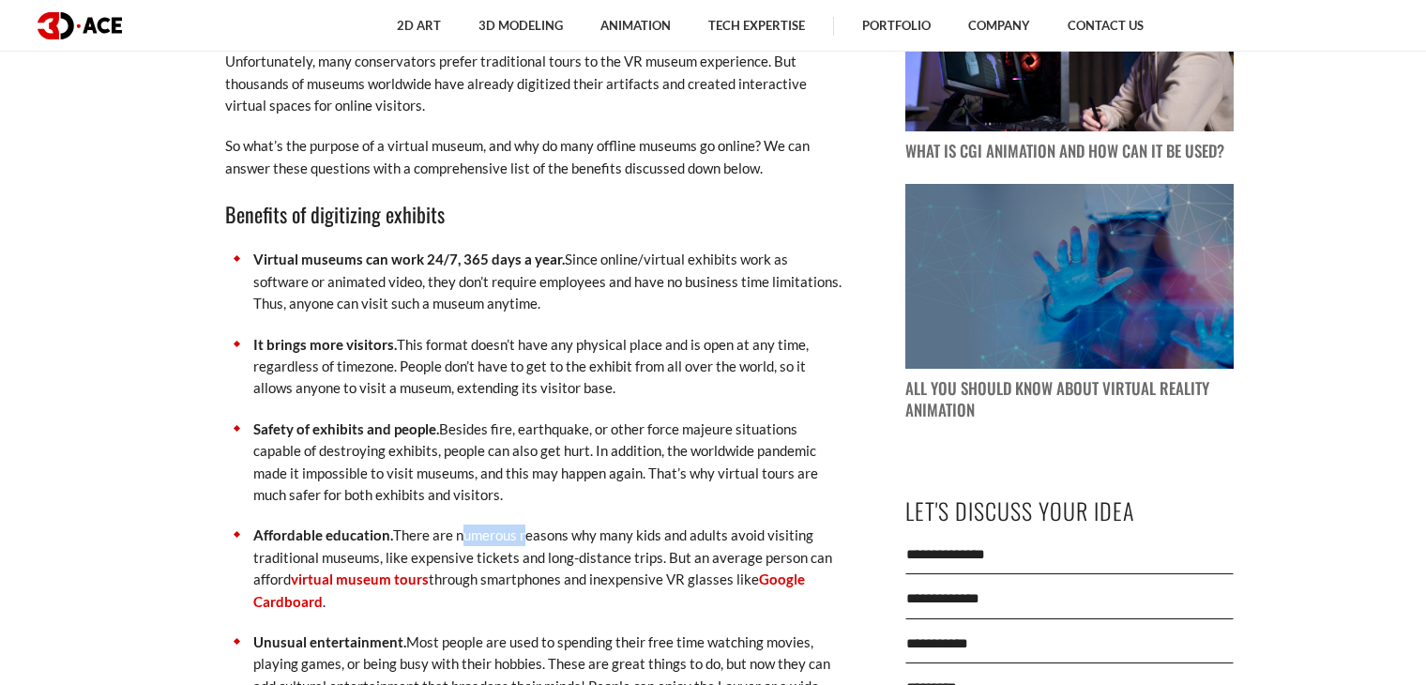
click at [476, 538] on p "Affordable education. There are numerous reasons why many kids and adults avoid…" at bounding box center [548, 569] width 591 height 88
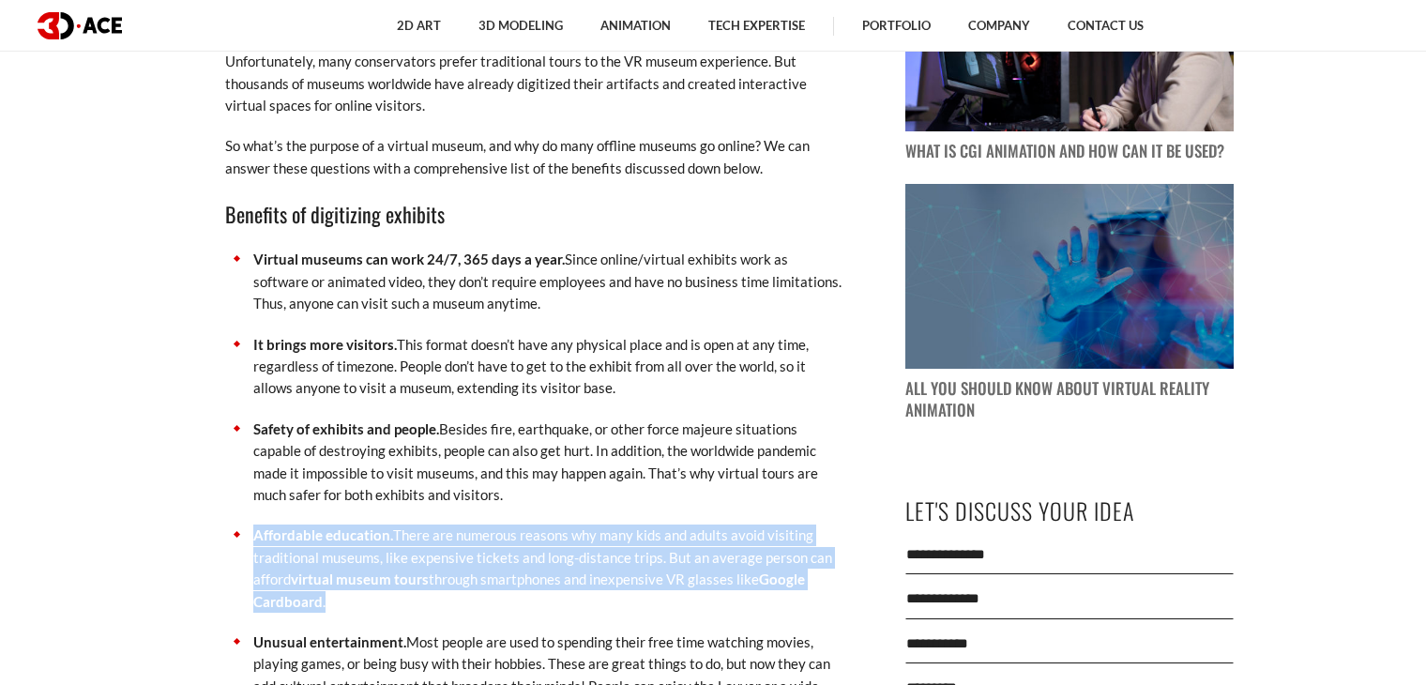
click at [476, 538] on p "Affordable education. There are numerous reasons why many kids and adults avoid…" at bounding box center [548, 569] width 591 height 88
click at [533, 543] on p "Affordable education. There are numerous reasons why many kids and adults avoid…" at bounding box center [548, 569] width 591 height 88
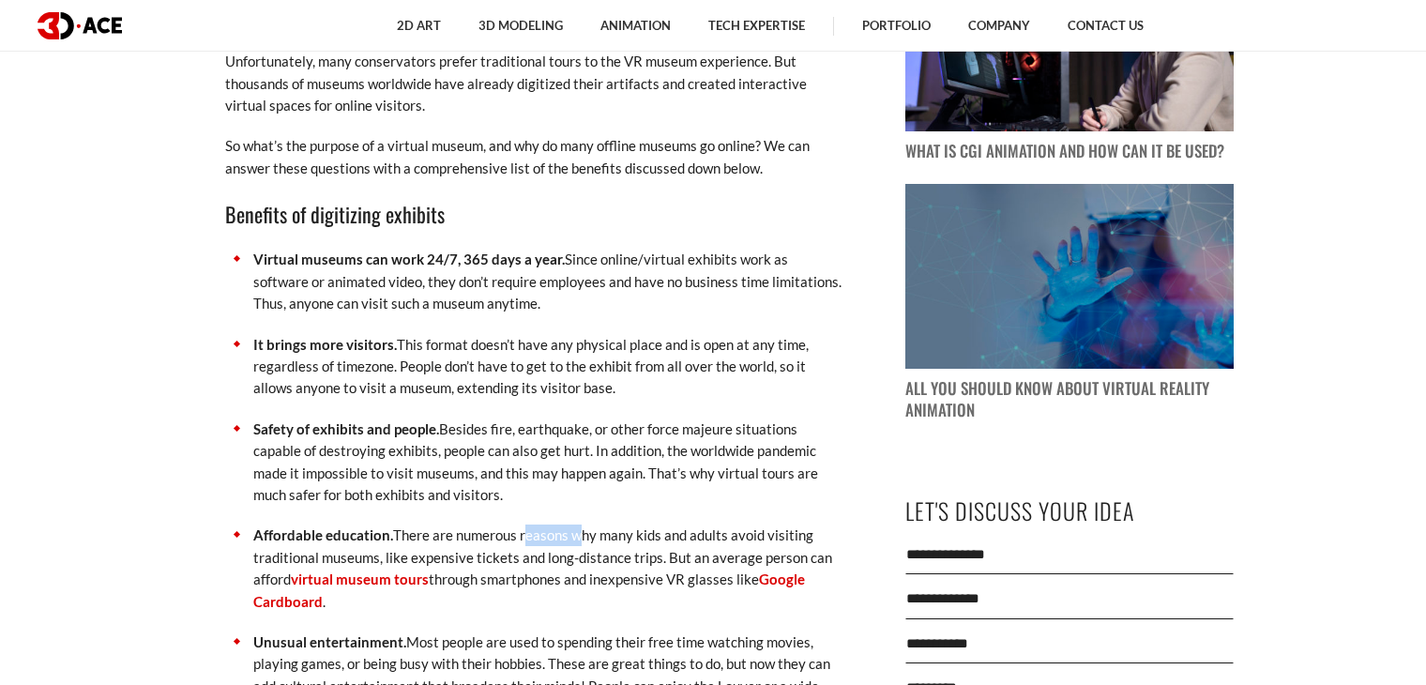
click at [533, 543] on p "Affordable education. There are numerous reasons why many kids and adults avoid…" at bounding box center [548, 569] width 591 height 88
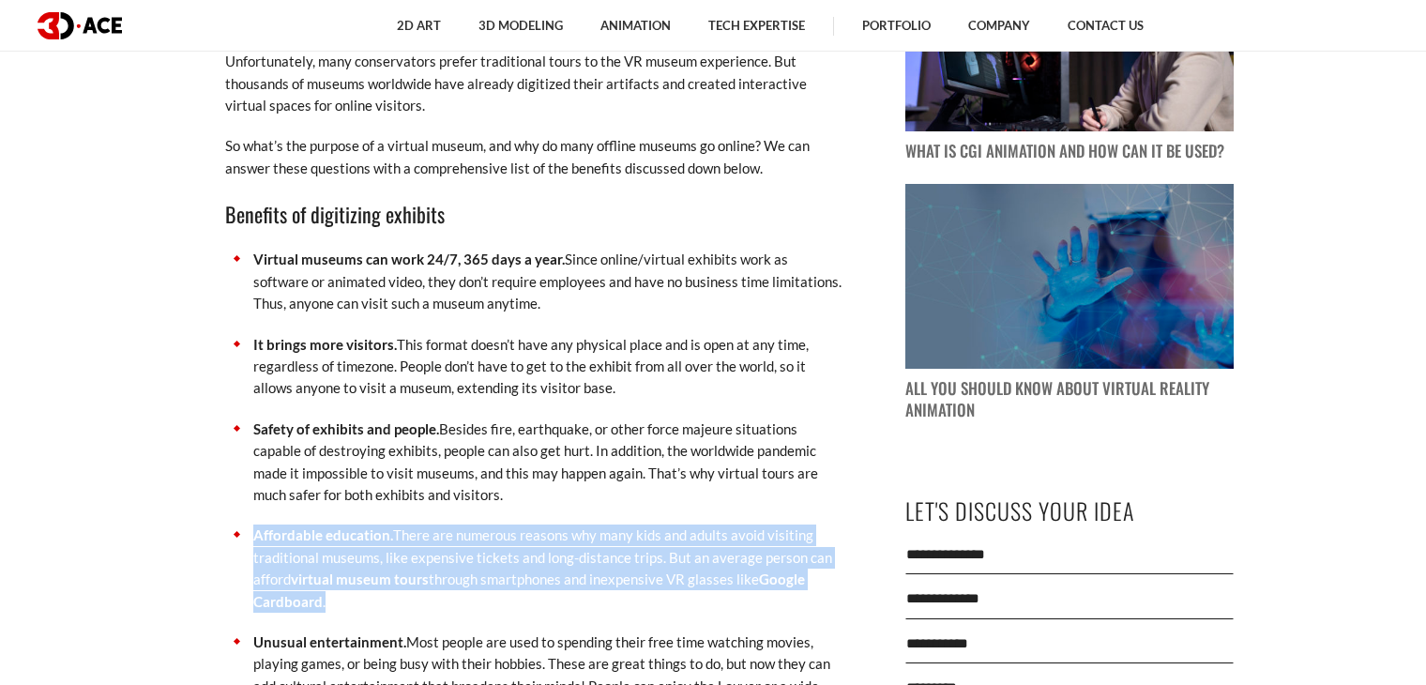
click at [533, 543] on p "Affordable education. There are numerous reasons why many kids and adults avoid…" at bounding box center [548, 569] width 591 height 88
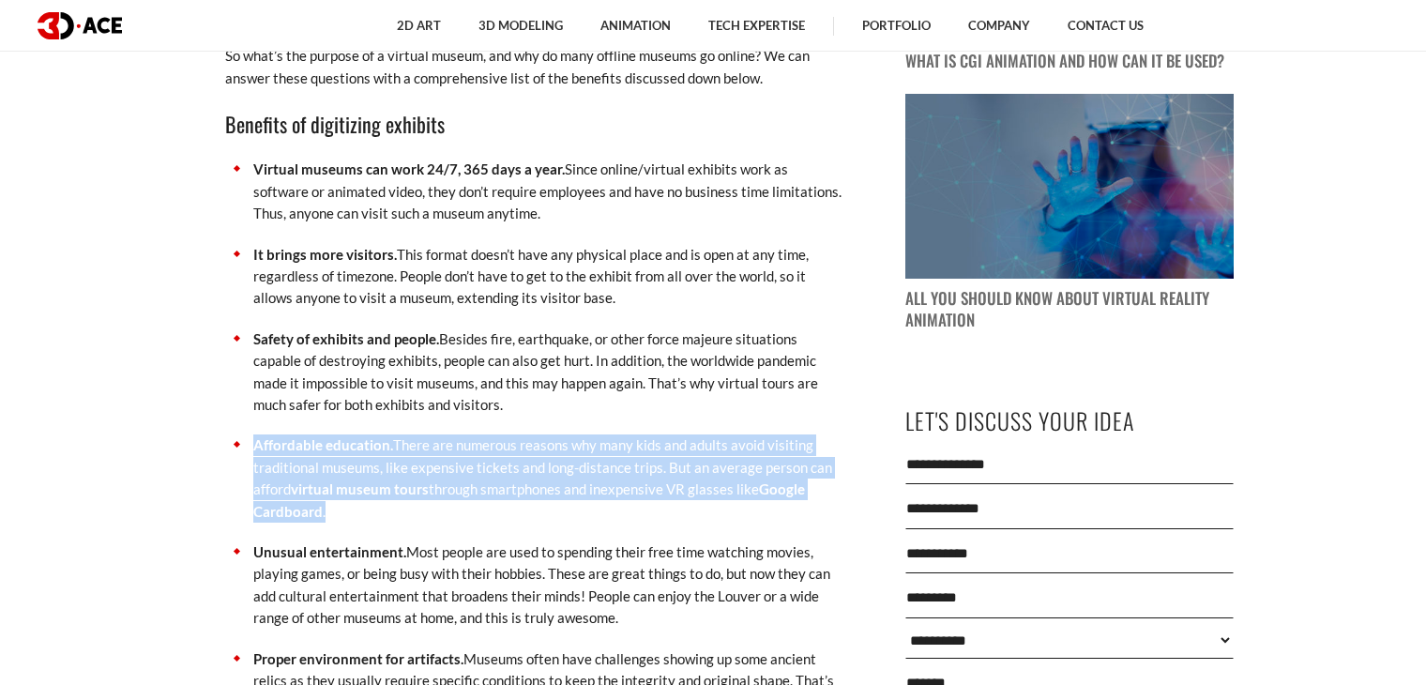
scroll to position [1783, 0]
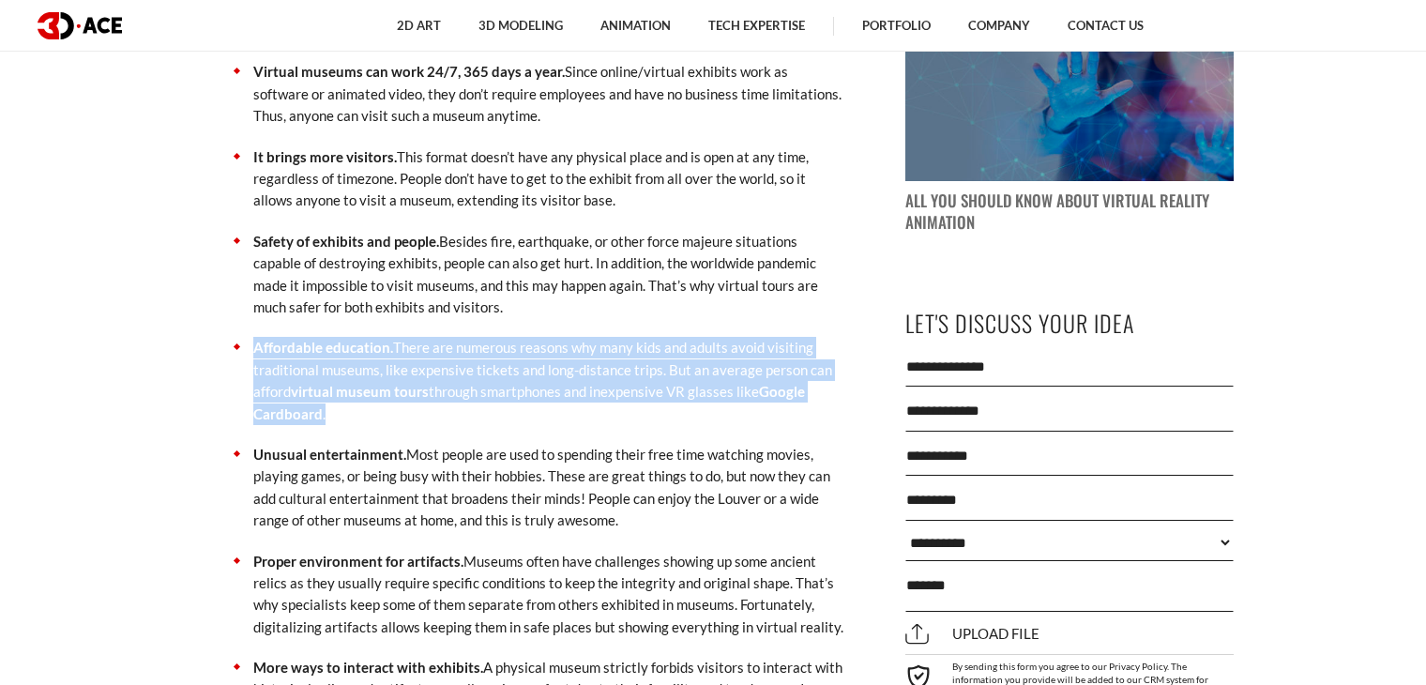
click at [514, 511] on p "Unusual entertainment. Most people are used to spending their free time watchin…" at bounding box center [548, 488] width 591 height 88
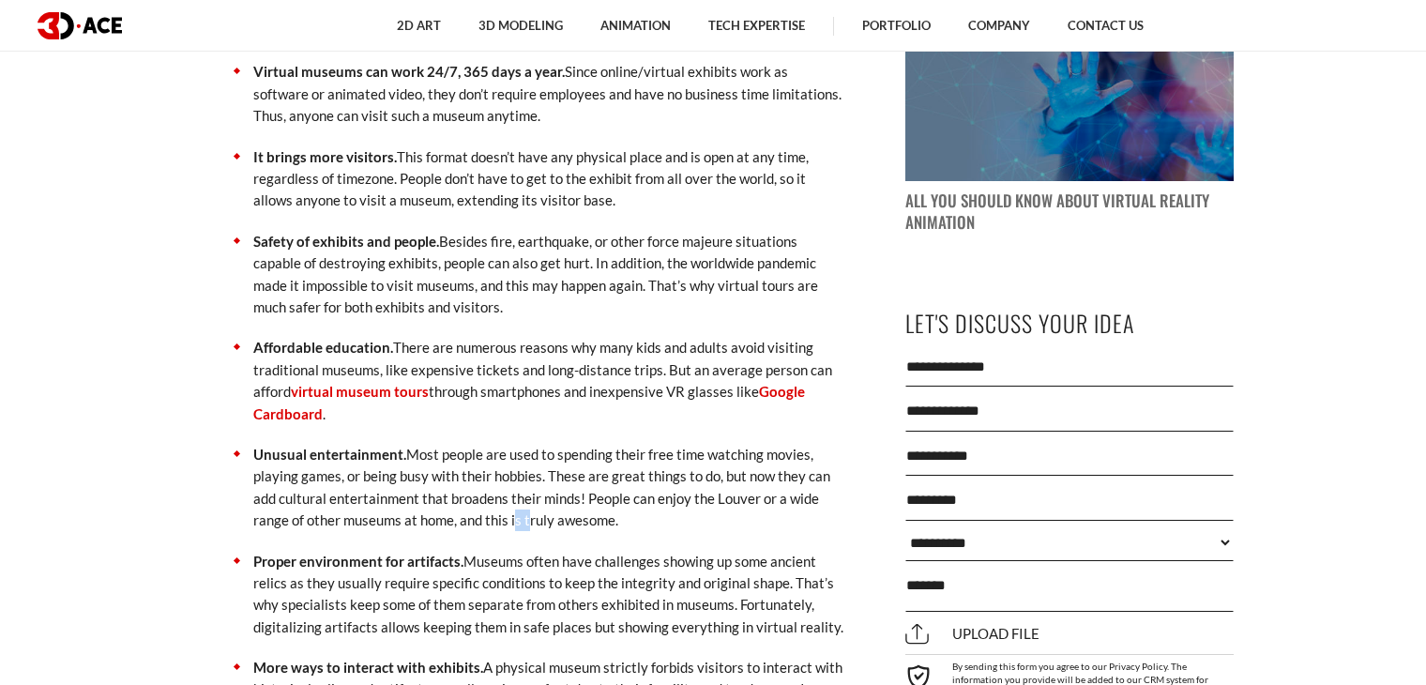
click at [514, 511] on p "Unusual entertainment. Most people are used to spending their free time watchin…" at bounding box center [548, 488] width 591 height 88
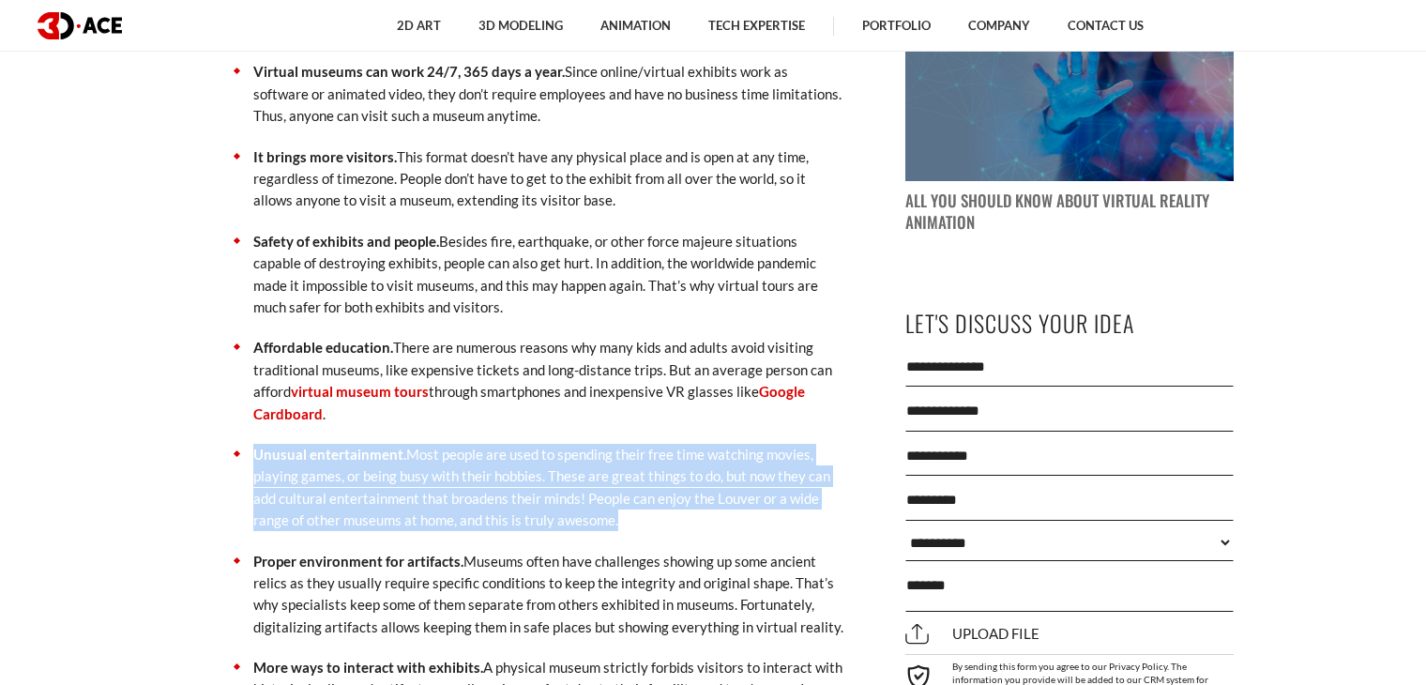
click at [514, 511] on p "Unusual entertainment. Most people are used to spending their free time watchin…" at bounding box center [548, 488] width 591 height 88
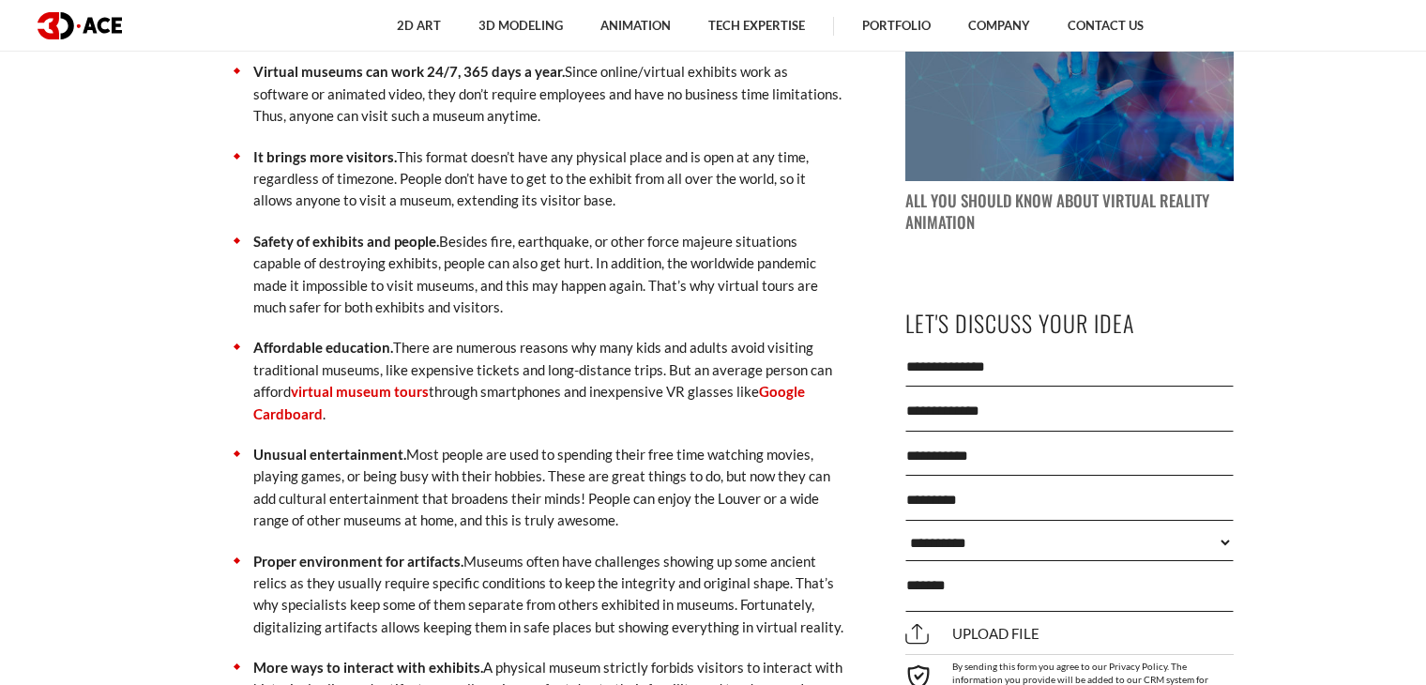
click at [455, 584] on p "Proper environment for artifacts. Museums often have challenges showing up some…" at bounding box center [548, 595] width 591 height 88
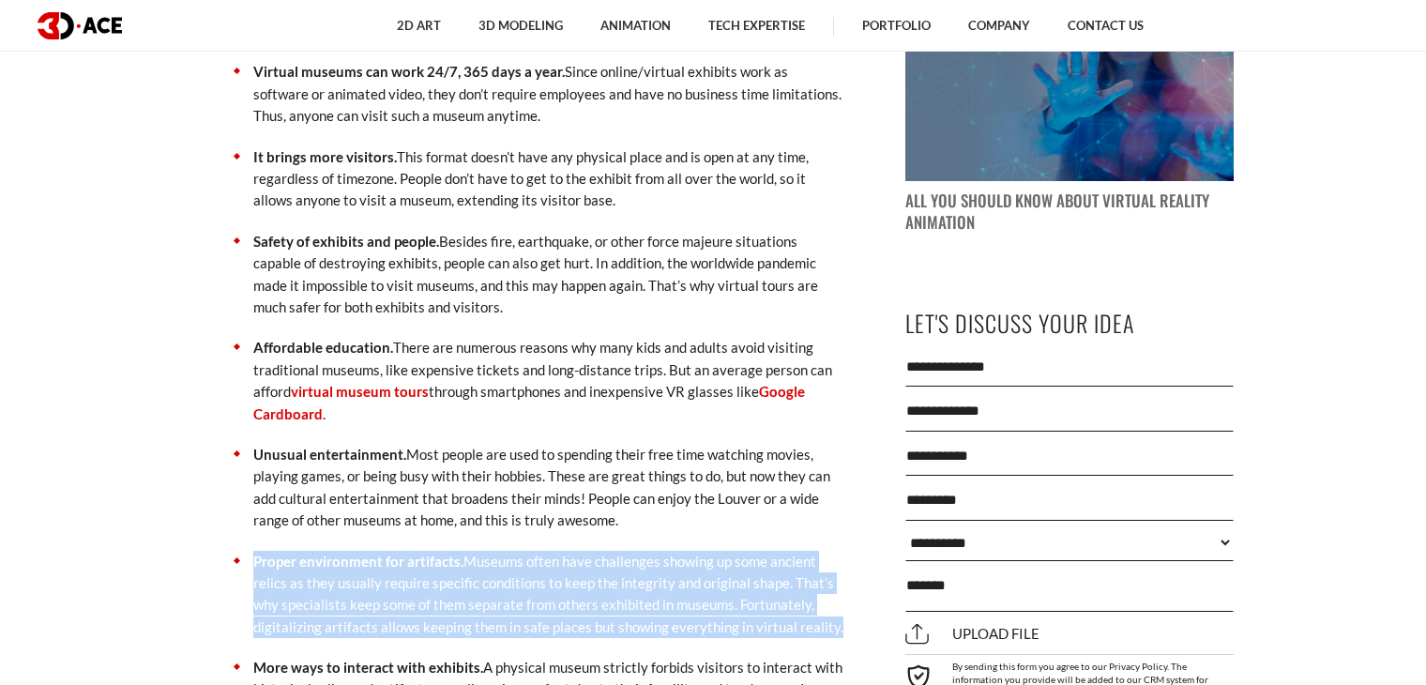
click at [455, 584] on p "Proper environment for artifacts. Museums often have challenges showing up some…" at bounding box center [548, 595] width 591 height 88
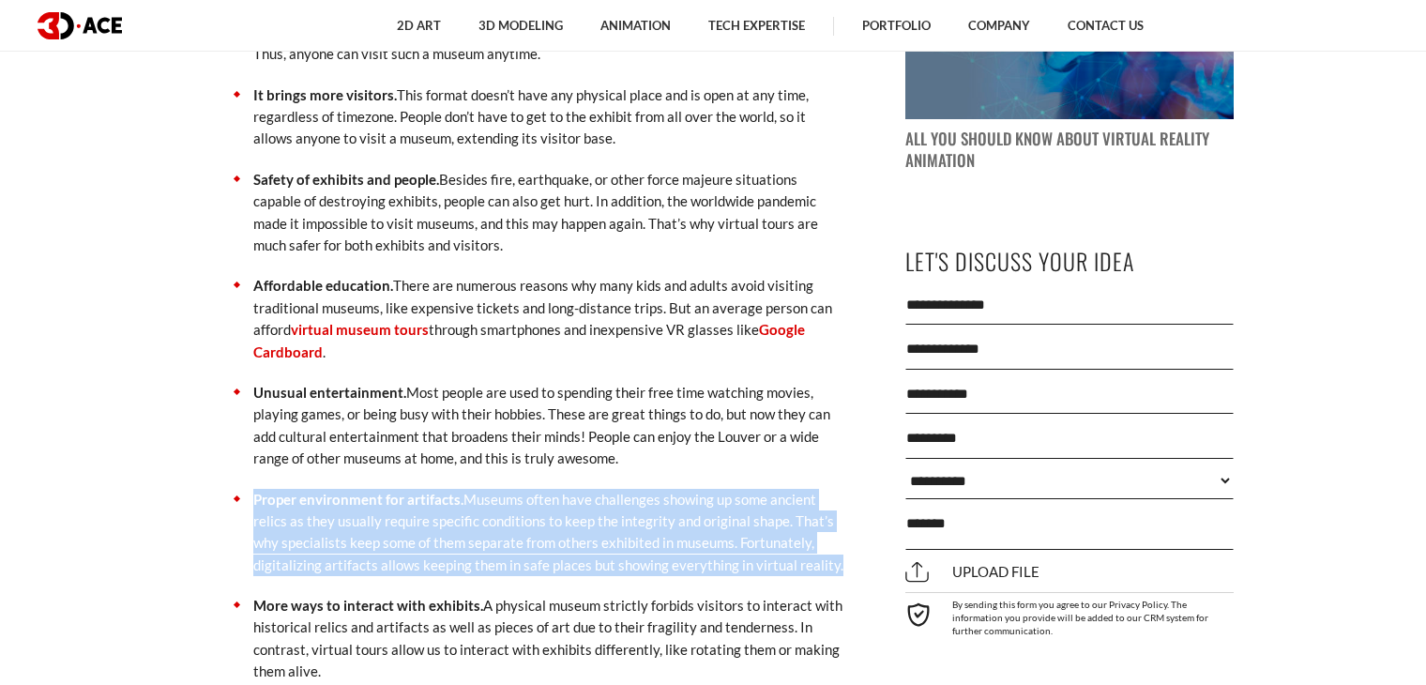
scroll to position [1877, 0]
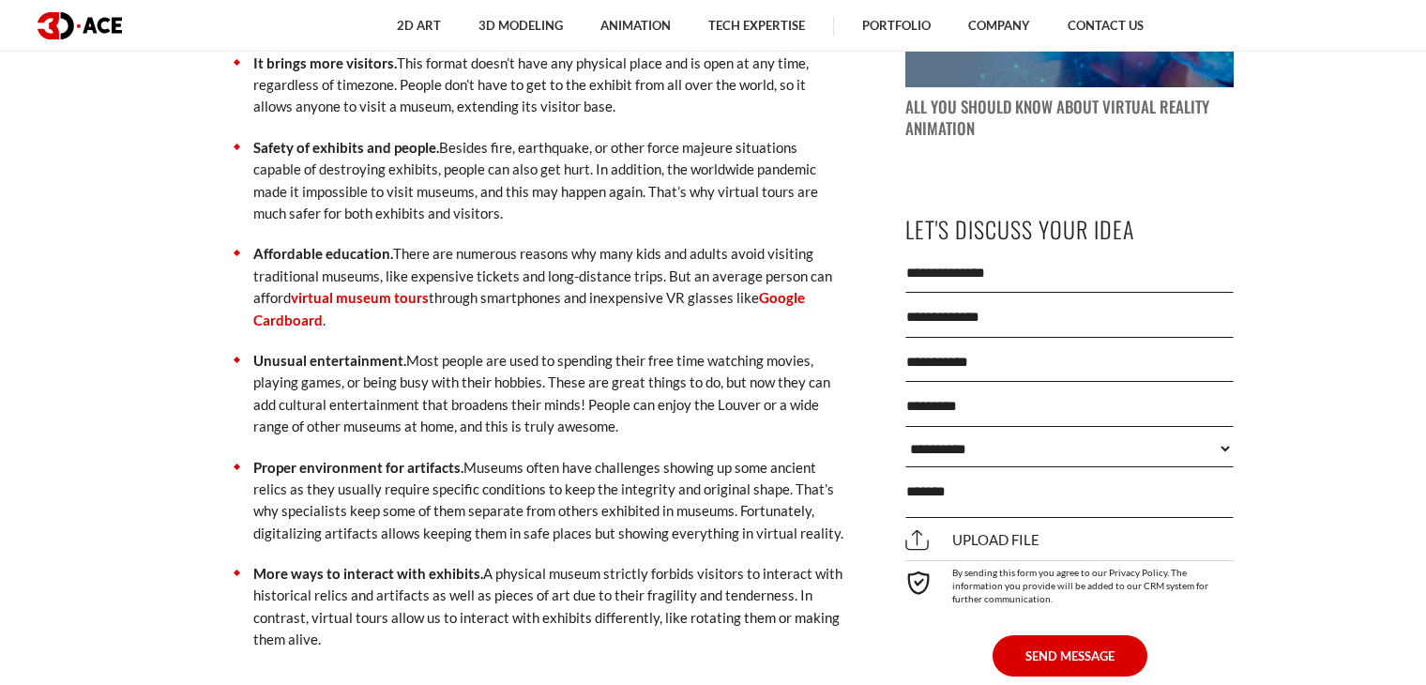
click at [434, 561] on ul "Virtual museums can work 24/7, 365 days a year. Since online/virtual exhibits w…" at bounding box center [534, 308] width 619 height 683
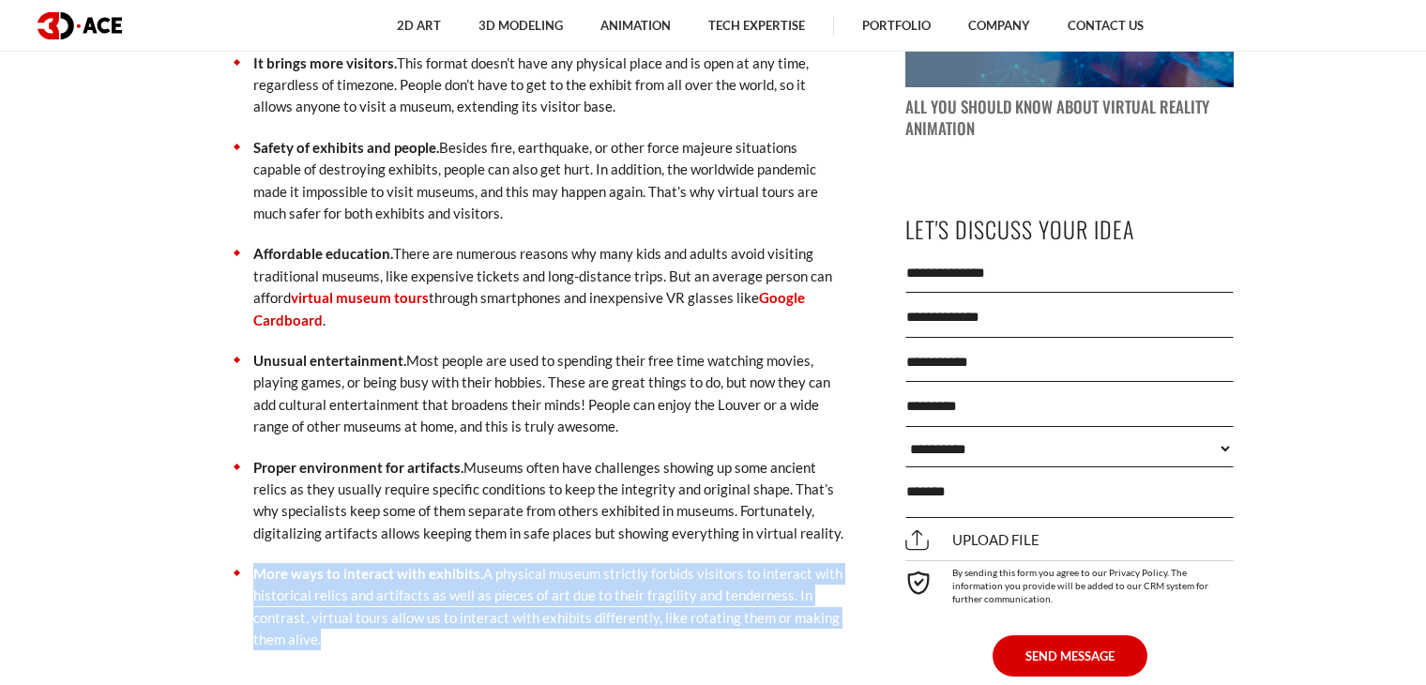
click at [434, 561] on ul "Virtual museums can work 24/7, 365 days a year. Since online/virtual exhibits w…" at bounding box center [534, 308] width 619 height 683
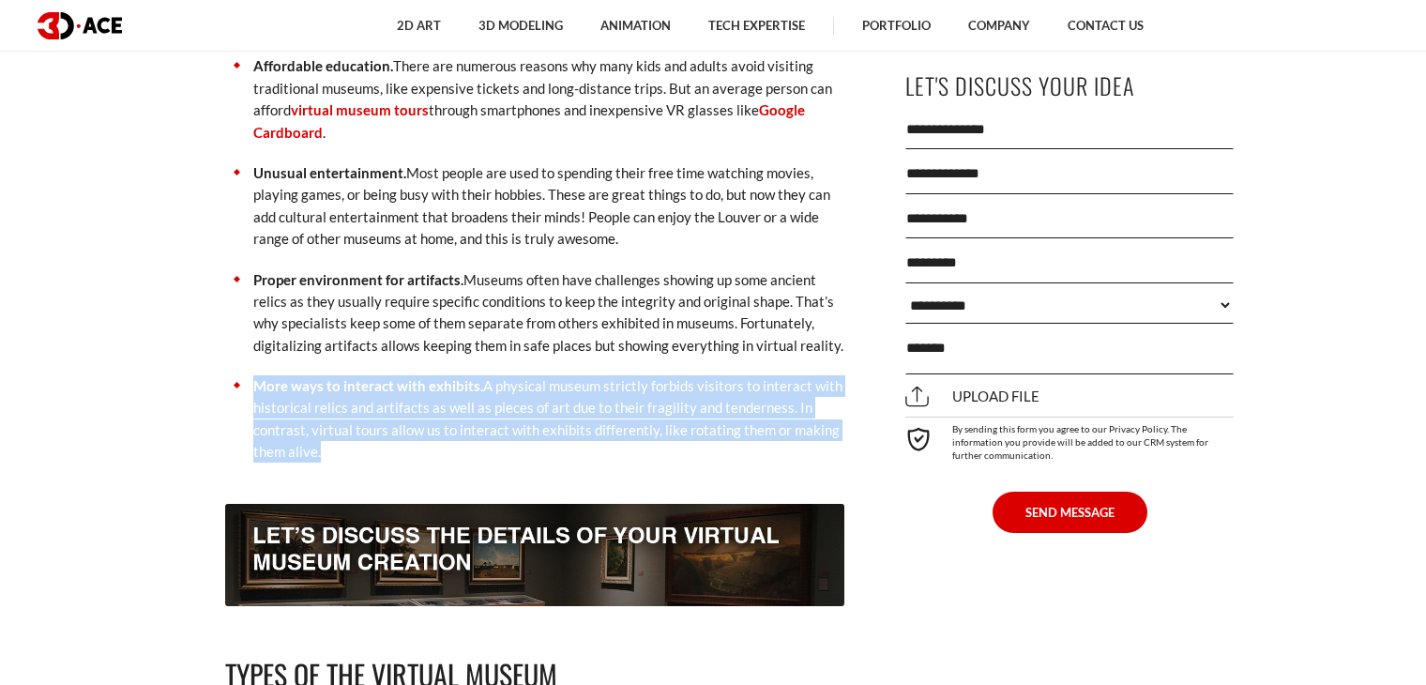
click at [430, 426] on p "More ways to interact with exhibits. A physical museum strictly forbids visitor…" at bounding box center [548, 419] width 591 height 88
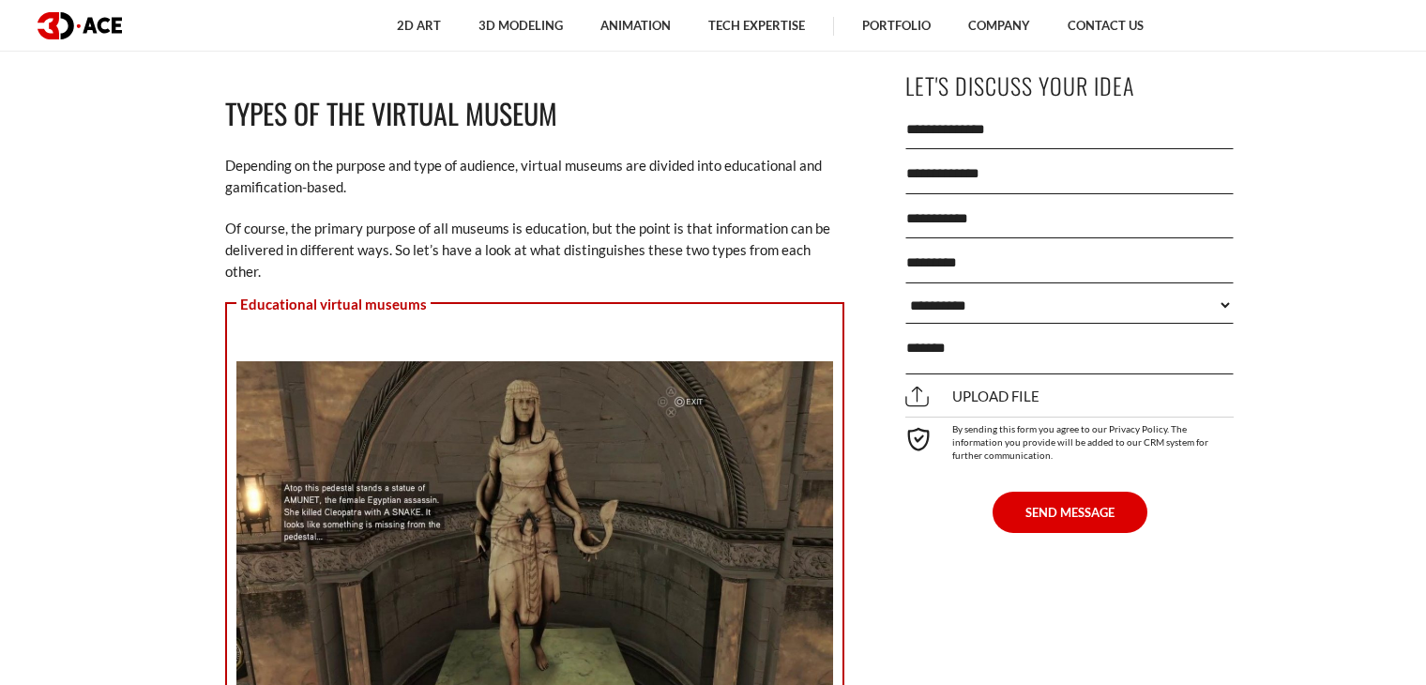
scroll to position [2628, 0]
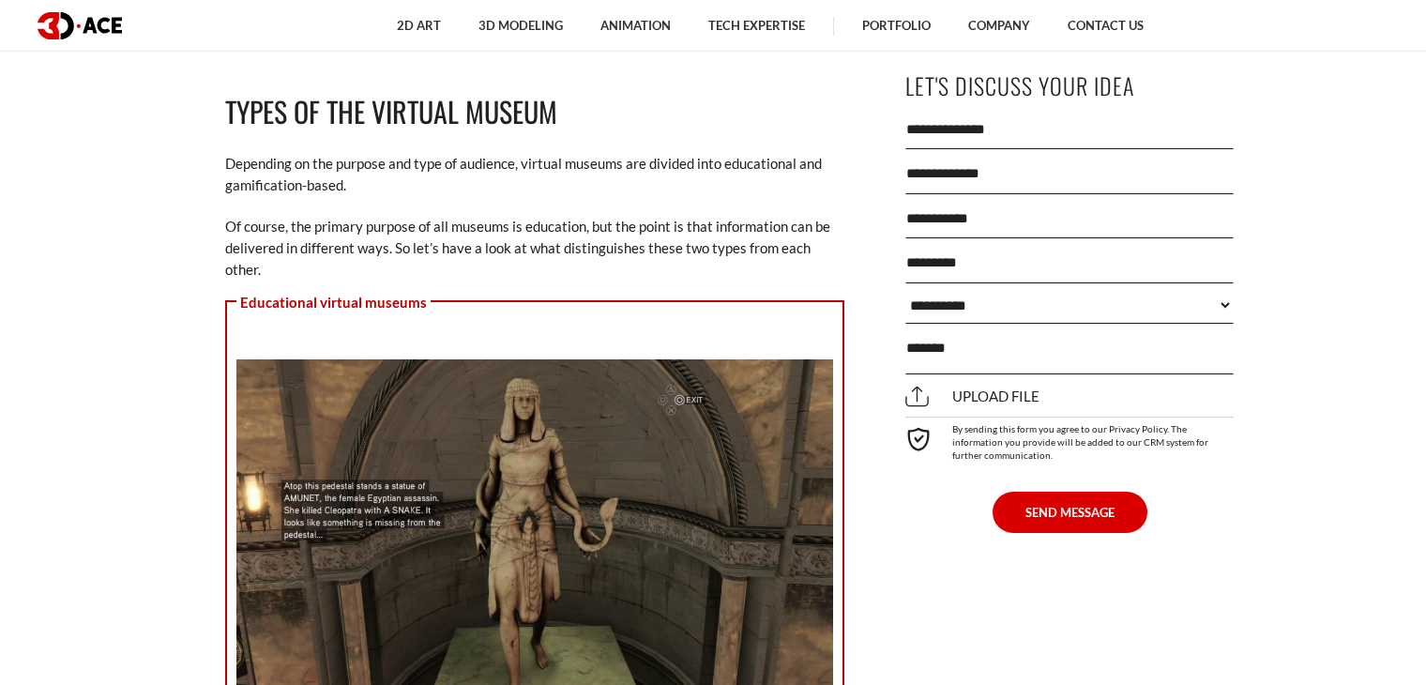
click at [460, 217] on p "Of course, the primary purpose of all museums is education, but the point is th…" at bounding box center [534, 249] width 619 height 66
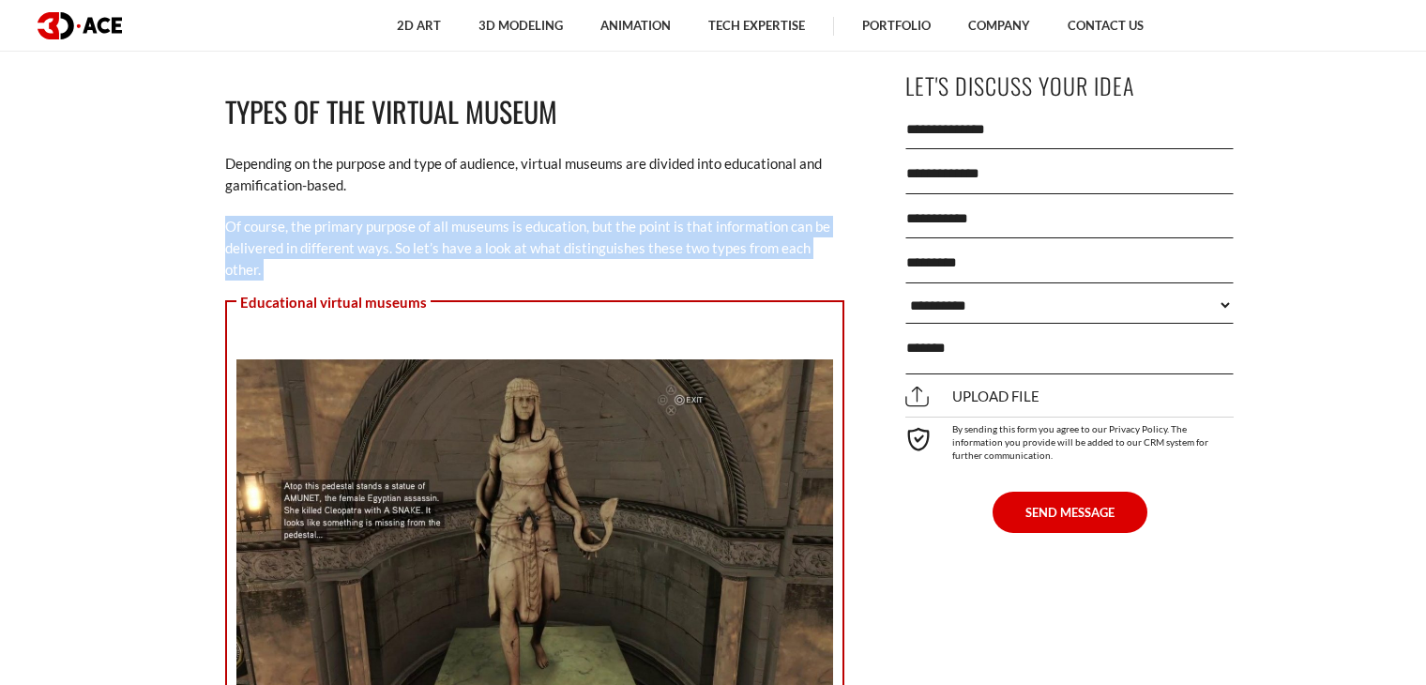
click at [460, 217] on p "Of course, the primary purpose of all museums is education, but the point is th…" at bounding box center [534, 249] width 619 height 66
click at [532, 236] on p "Of course, the primary purpose of all museums is education, but the point is th…" at bounding box center [534, 249] width 619 height 66
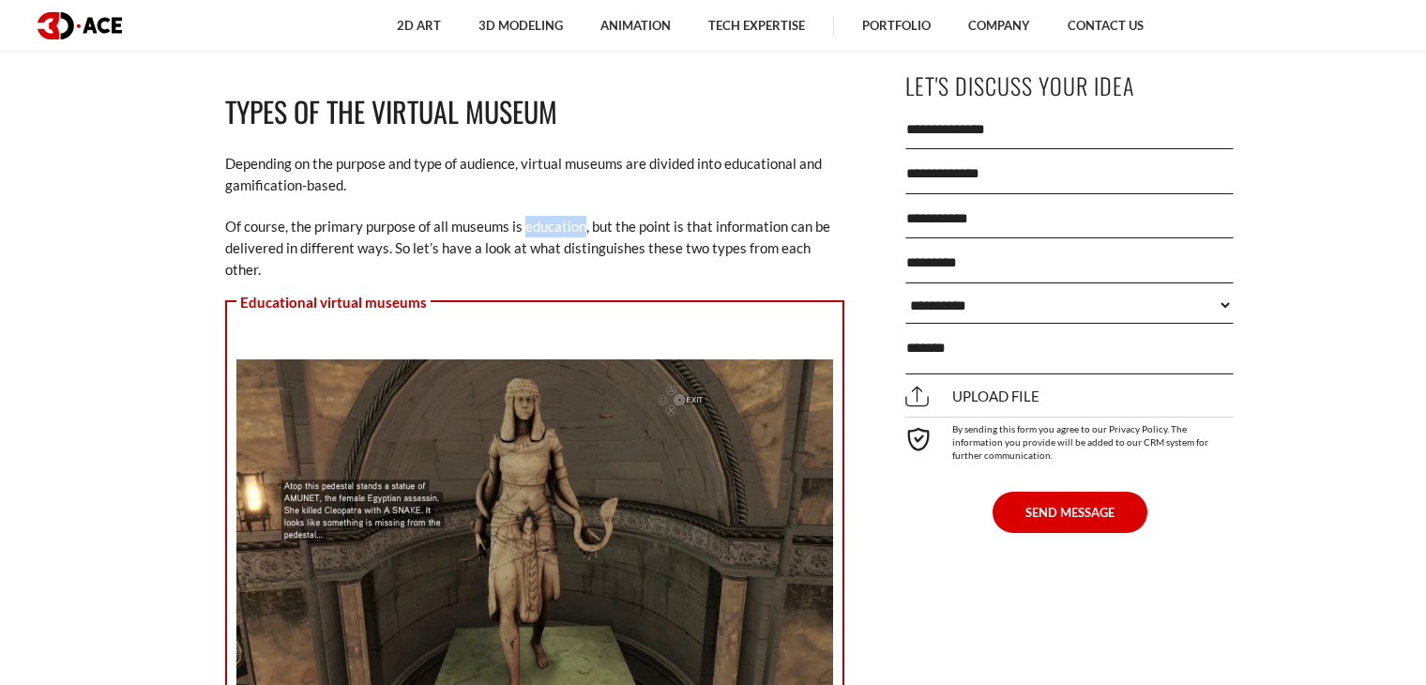
click at [534, 235] on p "Of course, the primary purpose of all museums is education, but the point is th…" at bounding box center [534, 249] width 619 height 66
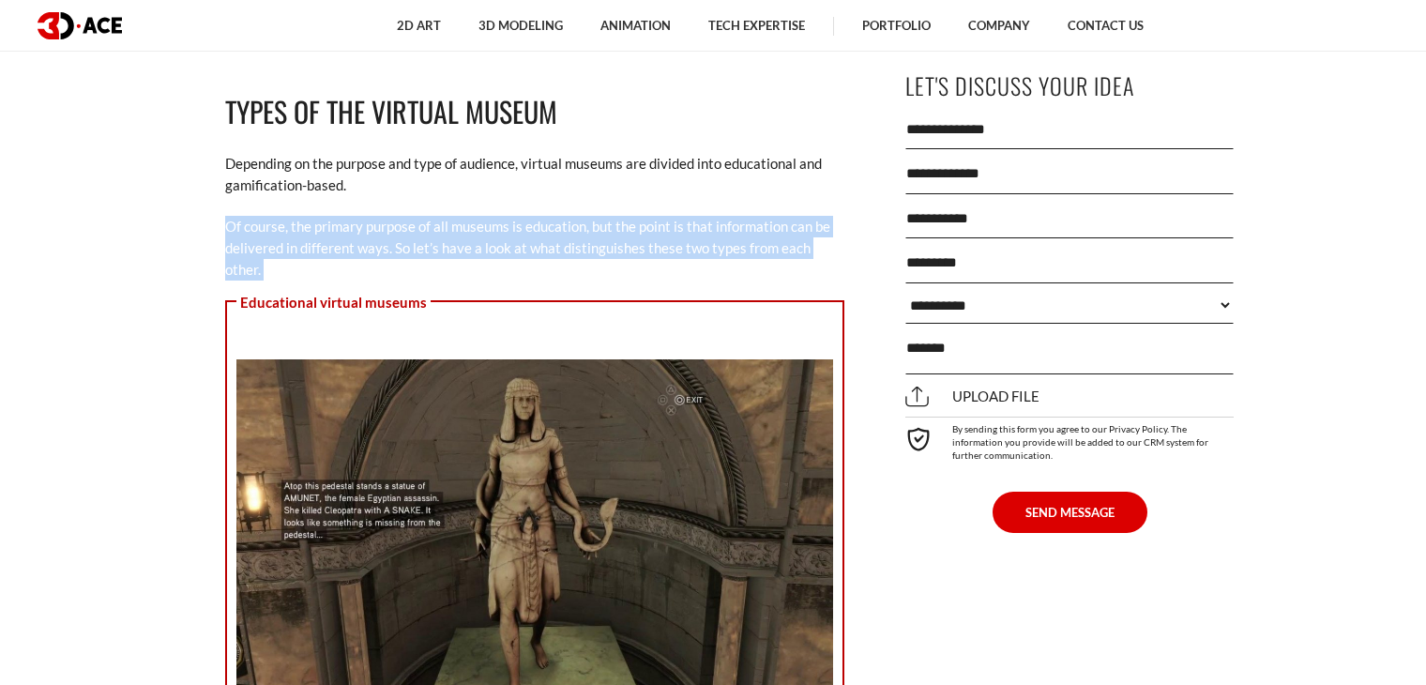
click at [534, 235] on p "Of course, the primary purpose of all museums is education, but the point is th…" at bounding box center [534, 249] width 619 height 66
click at [446, 232] on p "Of course, the primary purpose of all museums is education, but the point is th…" at bounding box center [534, 249] width 619 height 66
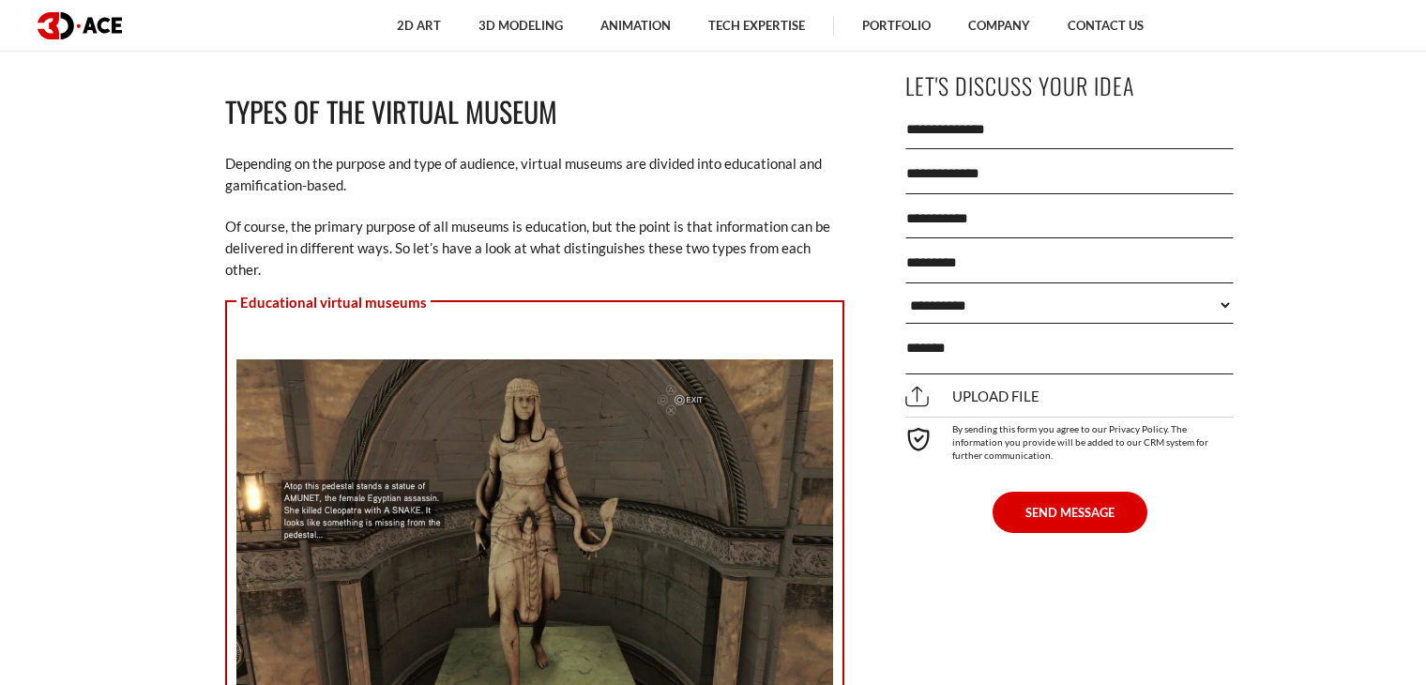
click at [446, 232] on p "Of course, the primary purpose of all museums is education, but the point is th…" at bounding box center [534, 249] width 619 height 66
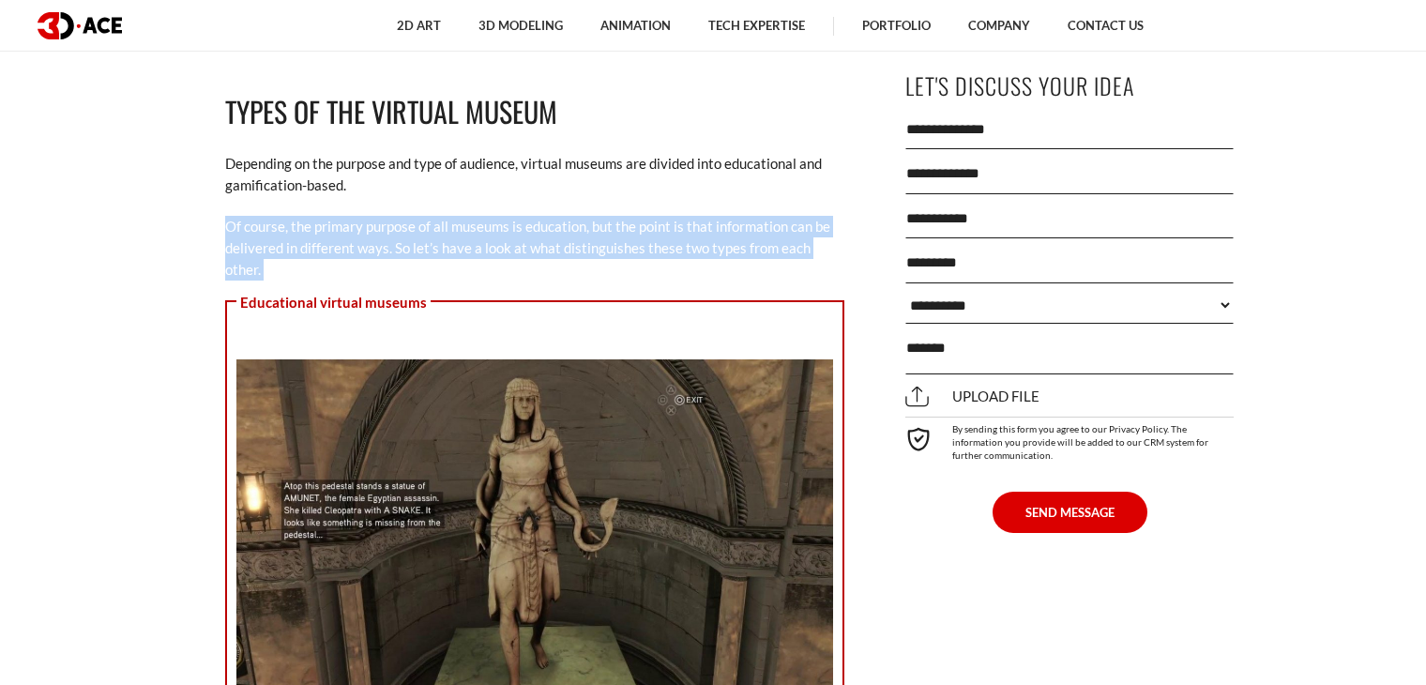
click at [446, 232] on p "Of course, the primary purpose of all museums is education, but the point is th…" at bounding box center [534, 249] width 619 height 66
click at [379, 235] on p "Of course, the primary purpose of all museums is education, but the point is th…" at bounding box center [534, 249] width 619 height 66
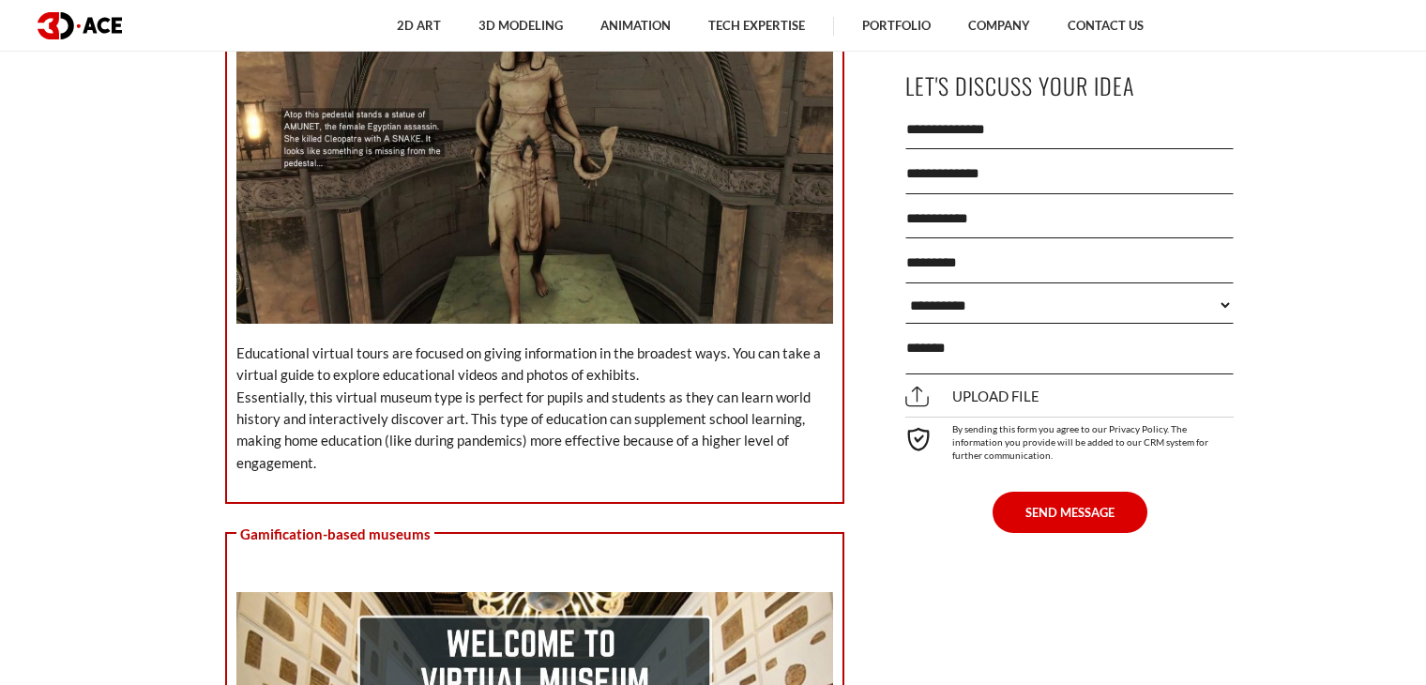
scroll to position [3003, 0]
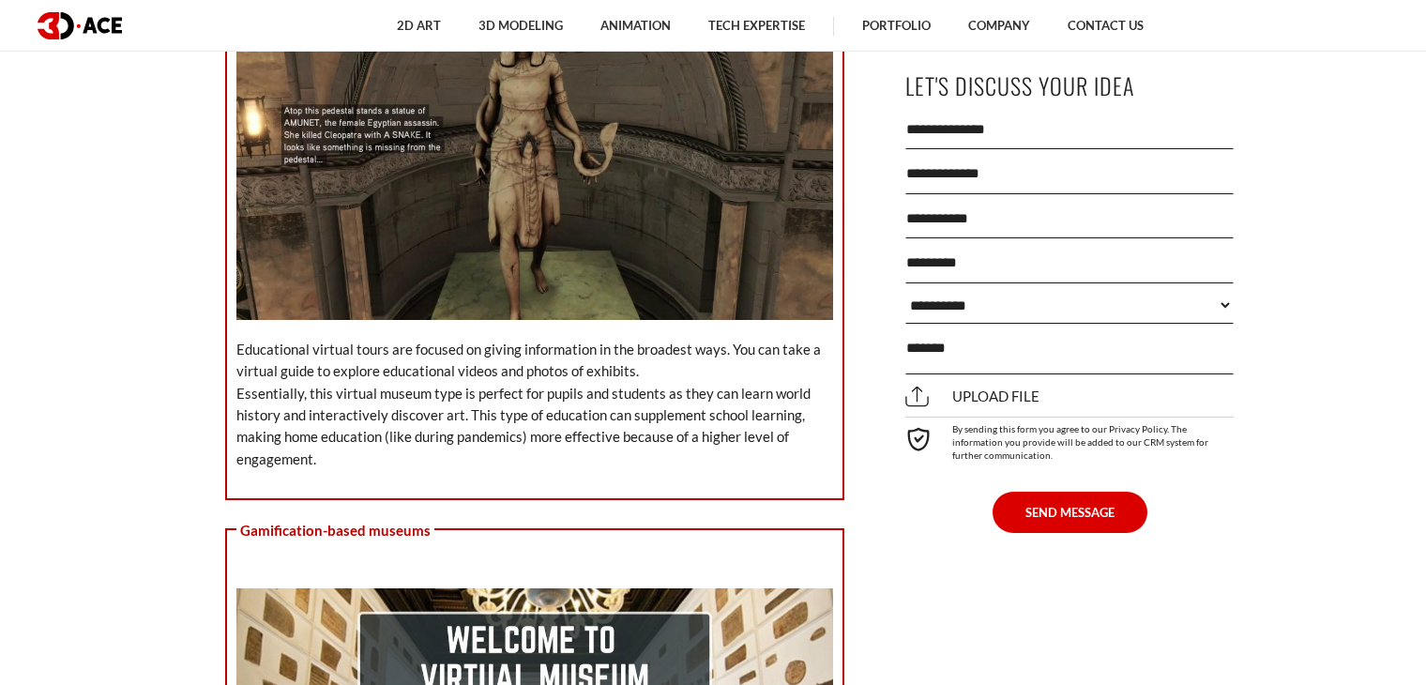
click at [335, 356] on p "Educational virtual tours are focused on giving information in the broadest way…" at bounding box center [534, 404] width 597 height 131
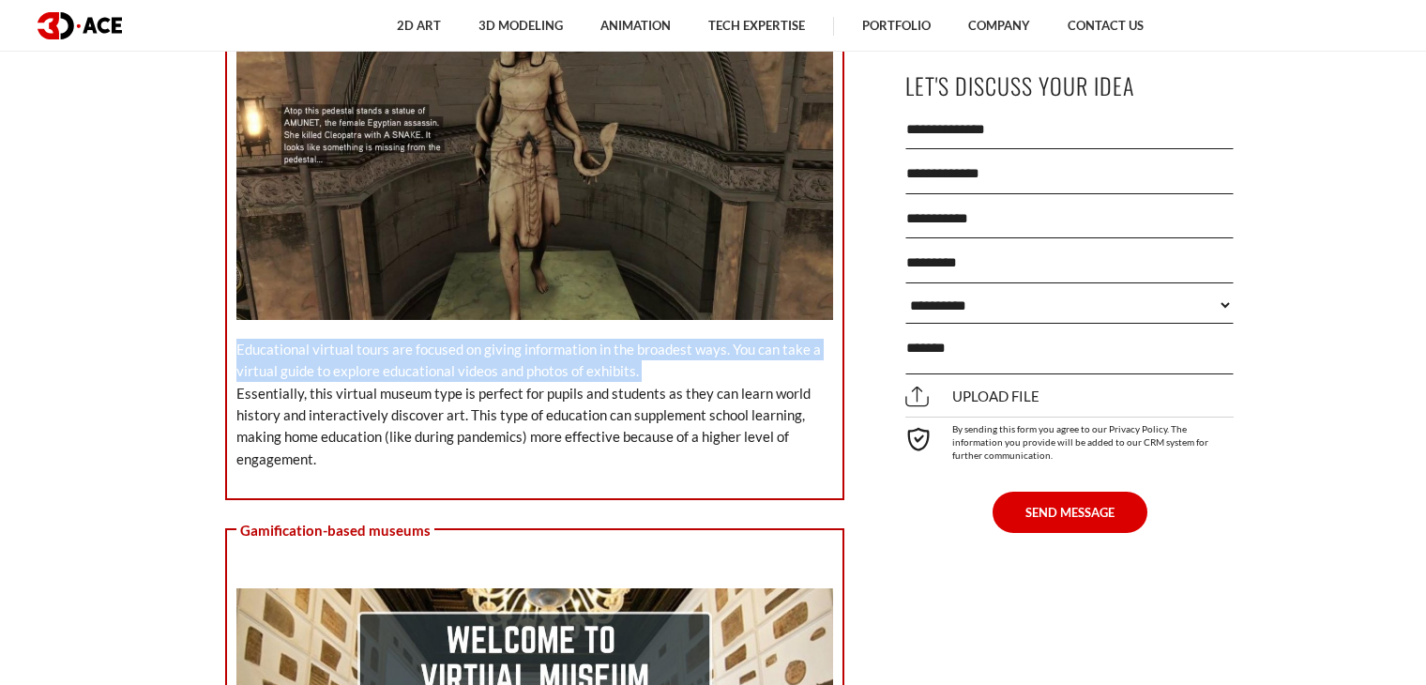
click at [335, 356] on p "Educational virtual tours are focused on giving information in the broadest way…" at bounding box center [534, 404] width 597 height 131
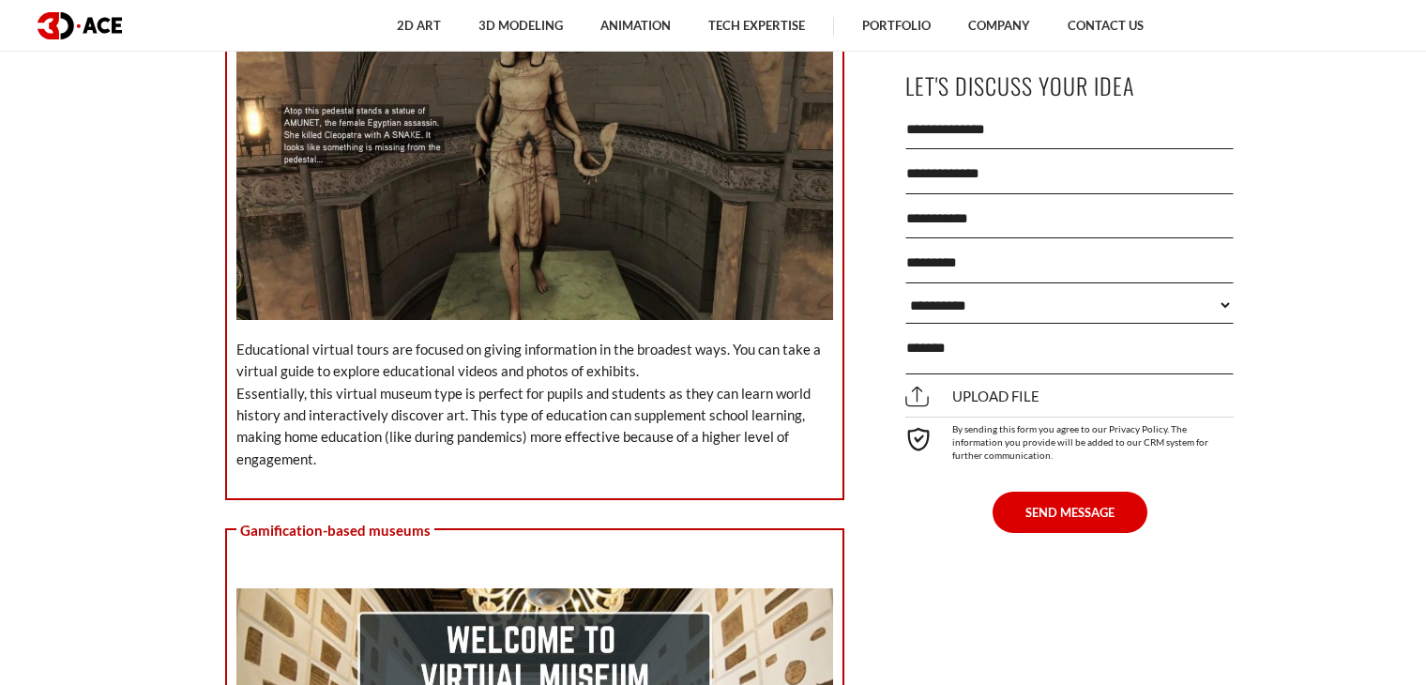
click at [393, 393] on p "Educational virtual tours are focused on giving information in the broadest way…" at bounding box center [534, 404] width 597 height 131
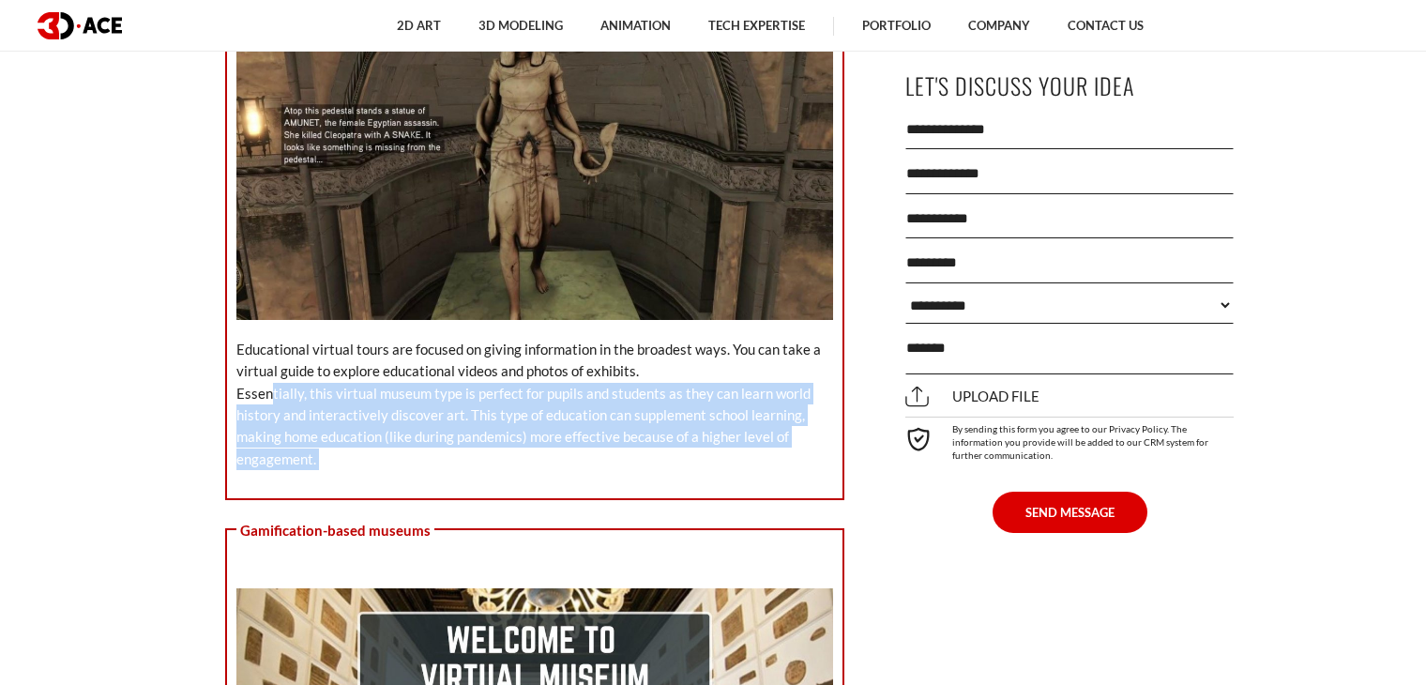
click at [393, 393] on p "Educational virtual tours are focused on giving information in the broadest way…" at bounding box center [534, 404] width 597 height 131
click at [394, 402] on p "Educational virtual tours are focused on giving information in the broadest way…" at bounding box center [534, 404] width 597 height 131
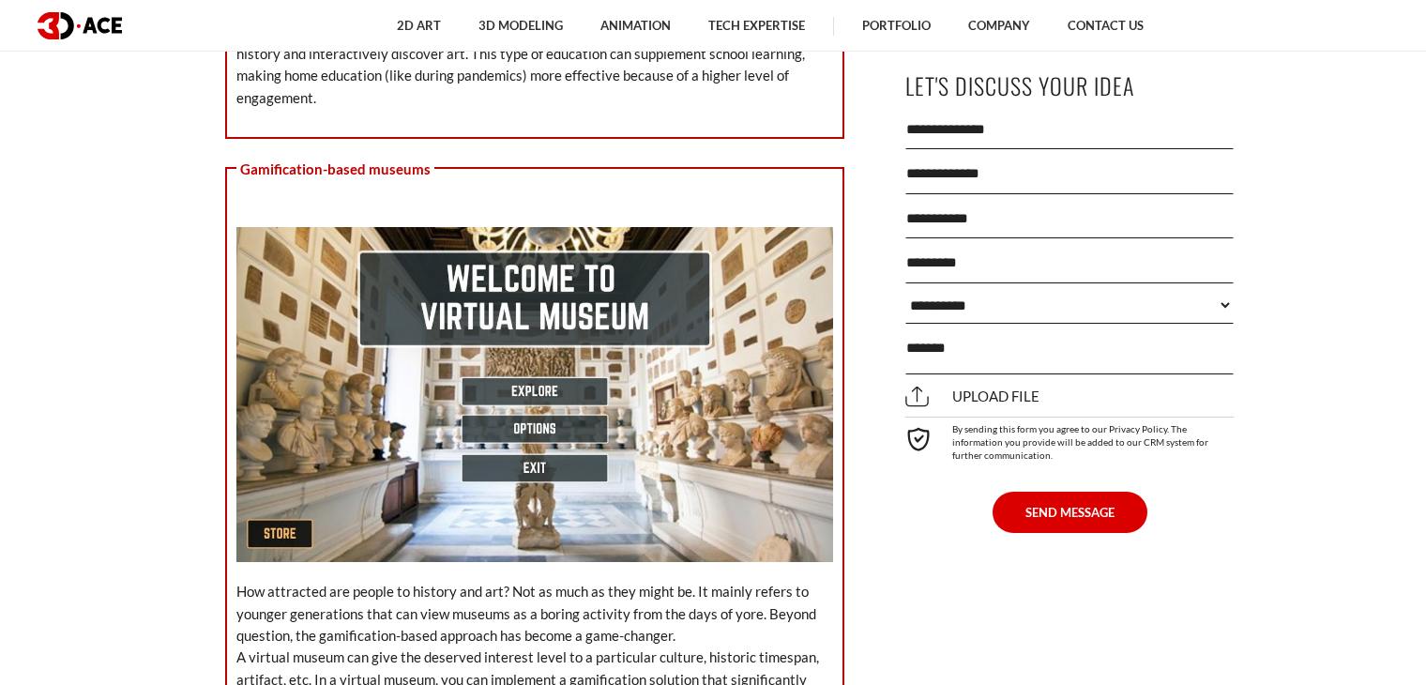
scroll to position [3472, 0]
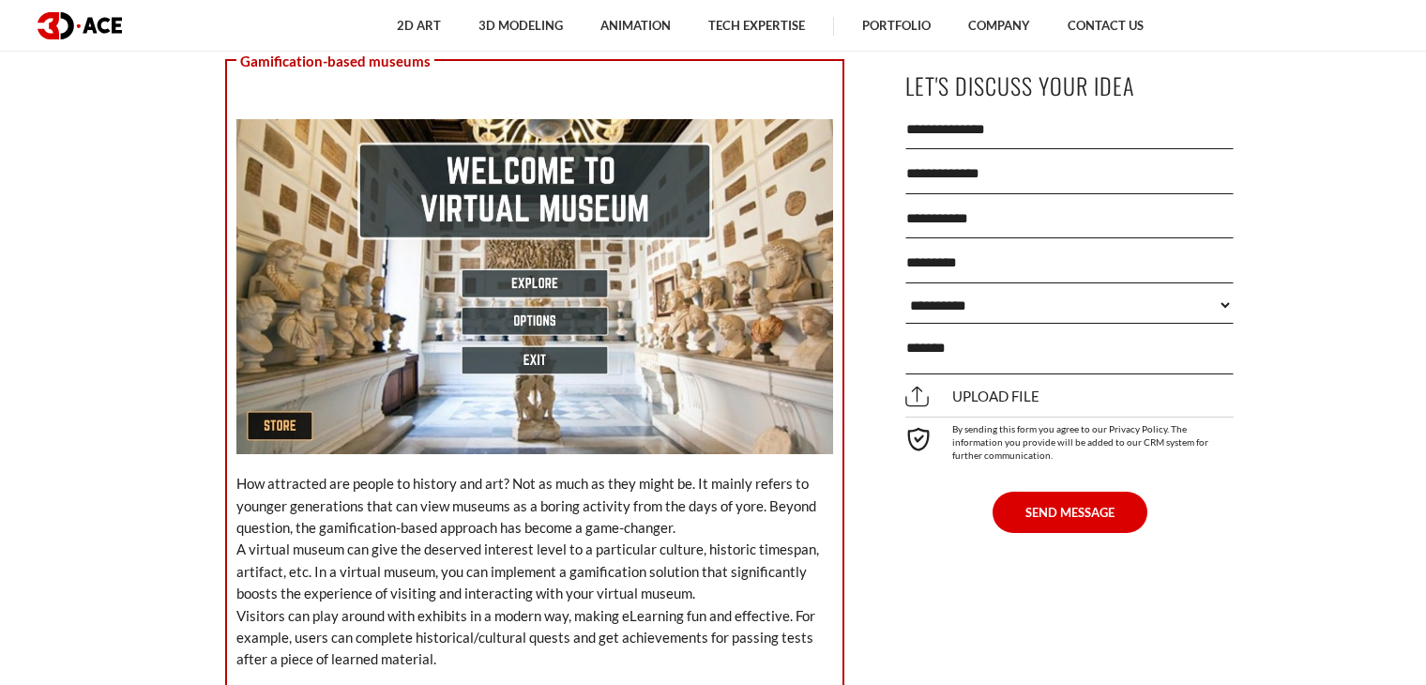
click at [374, 477] on p "How attracted are people to history and art? Not as much as they might be. It m…" at bounding box center [534, 572] width 597 height 198
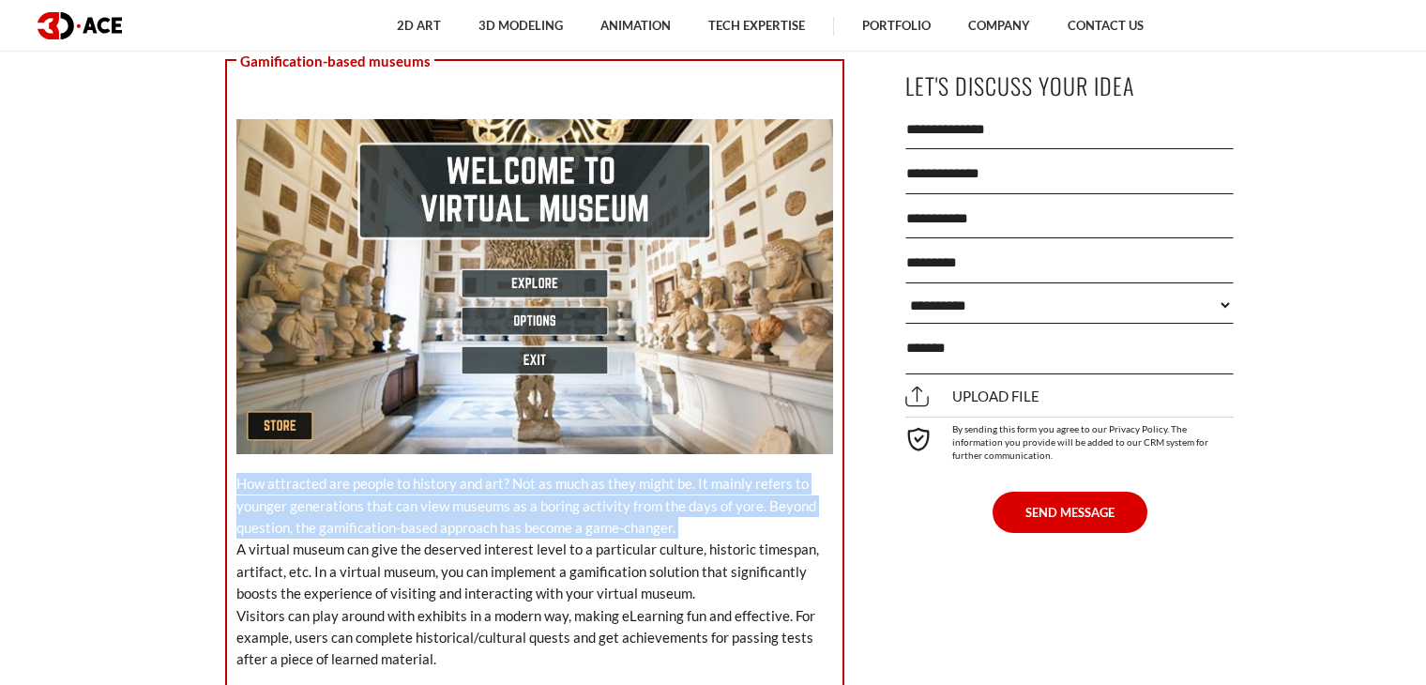
click at [374, 477] on p "How attracted are people to history and art? Not as much as they might be. It m…" at bounding box center [534, 572] width 597 height 198
click at [462, 517] on p "How attracted are people to history and art? Not as much as they might be. It m…" at bounding box center [534, 572] width 597 height 198
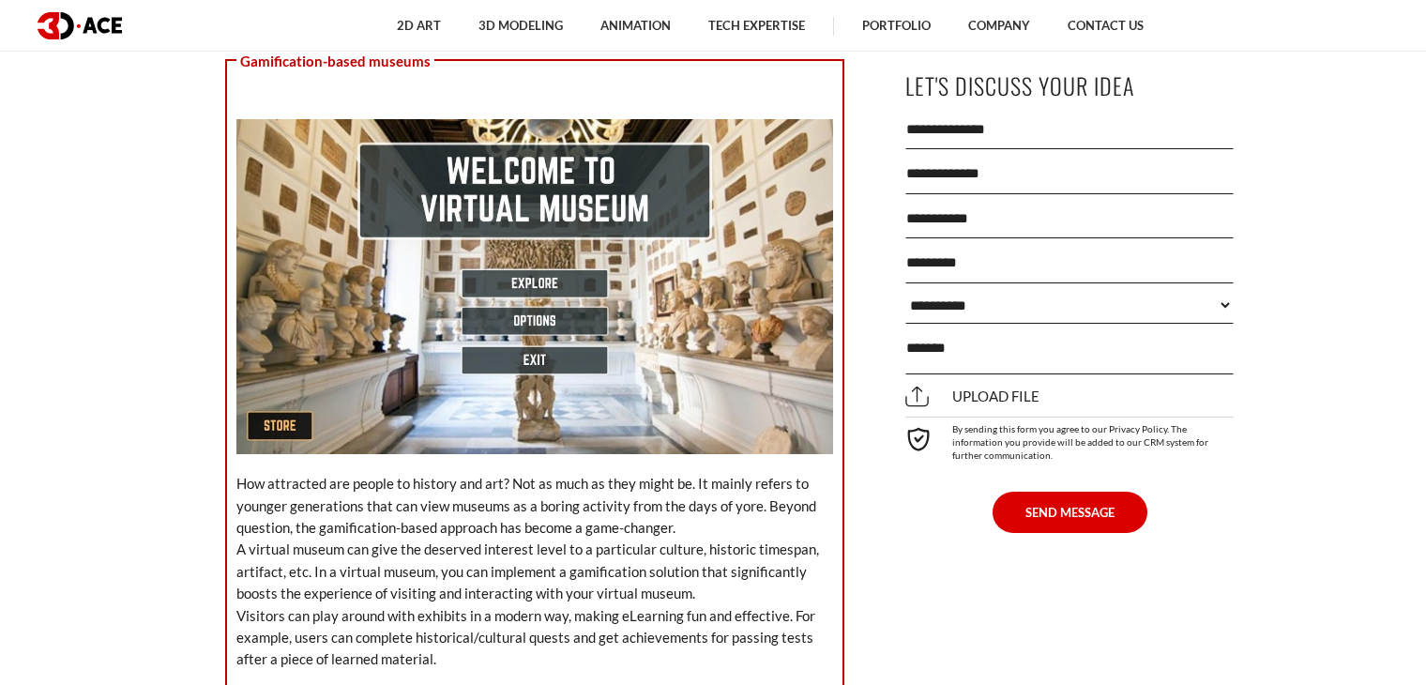
click at [462, 513] on p "How attracted are people to history and art? Not as much as they might be. It m…" at bounding box center [534, 572] width 597 height 198
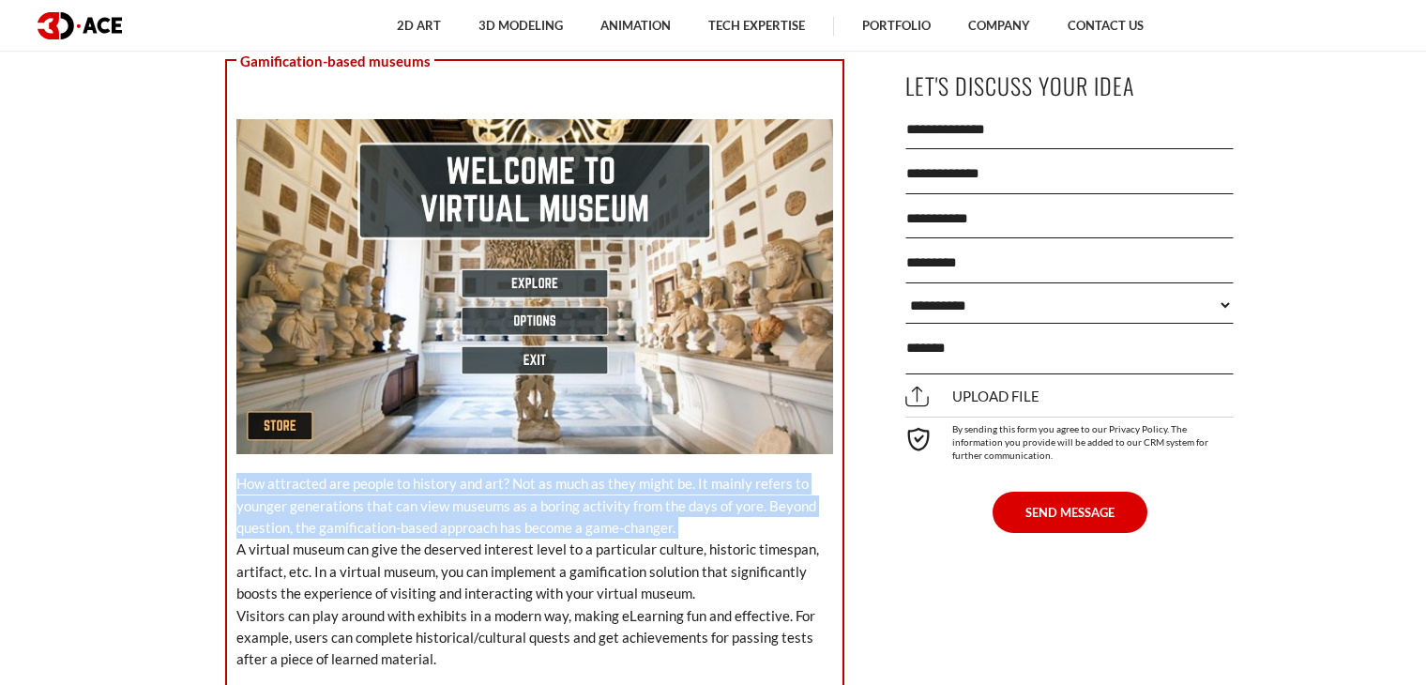
click at [462, 513] on p "How attracted are people to history and art? Not as much as they might be. It m…" at bounding box center [534, 572] width 597 height 198
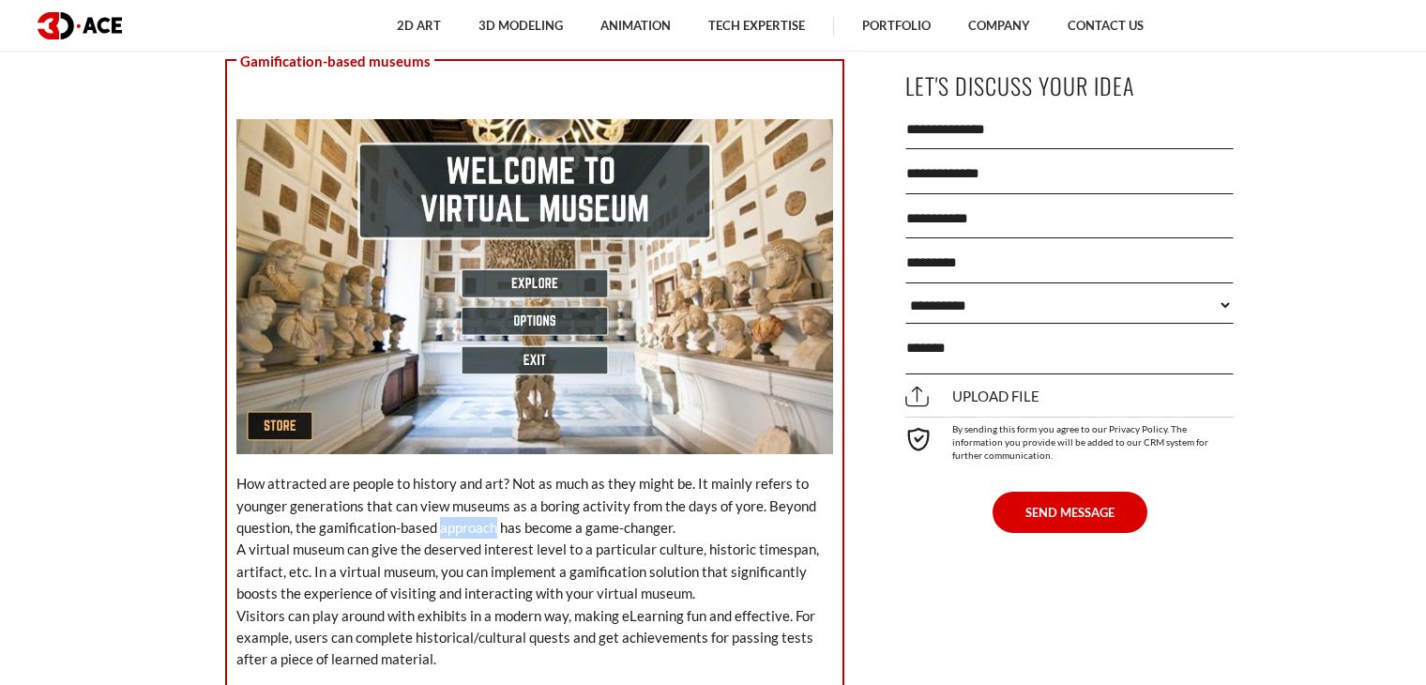
click at [462, 513] on p "How attracted are people to history and art? Not as much as they might be. It m…" at bounding box center [534, 572] width 597 height 198
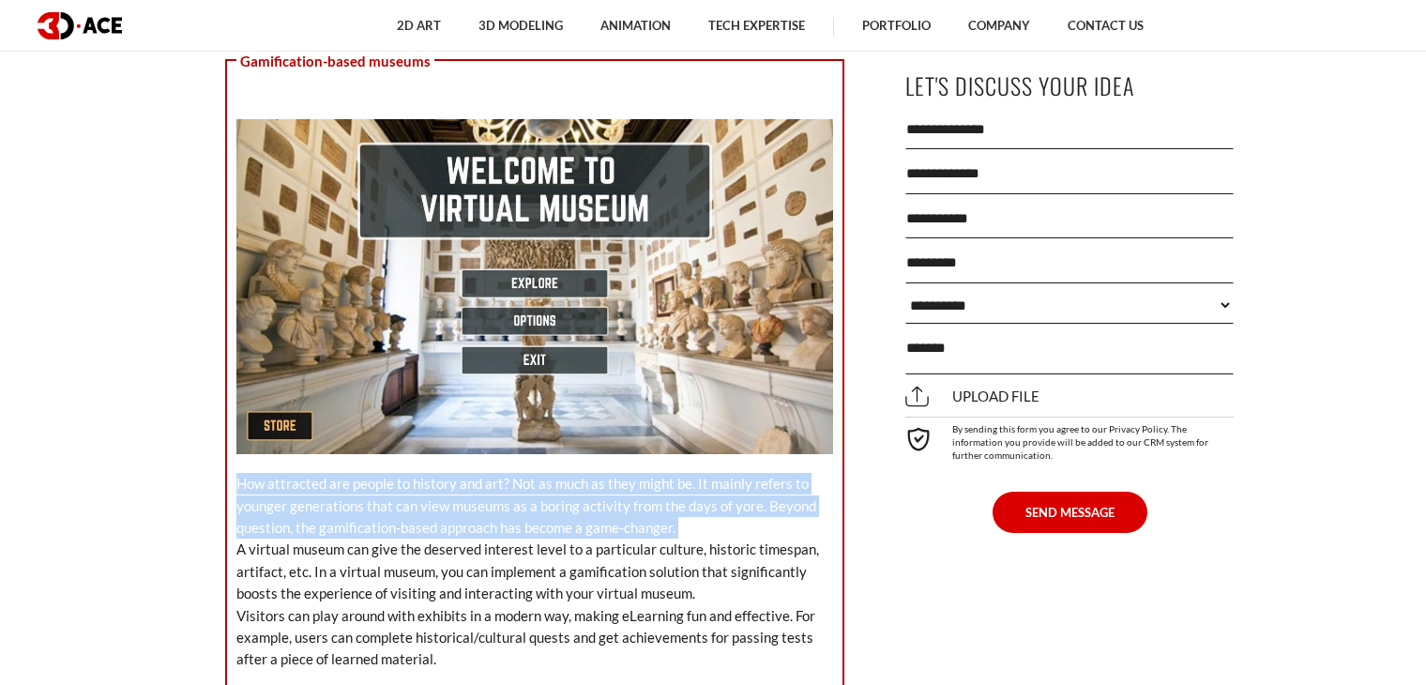
click at [462, 513] on p "How attracted are people to history and art? Not as much as they might be. It m…" at bounding box center [534, 572] width 597 height 198
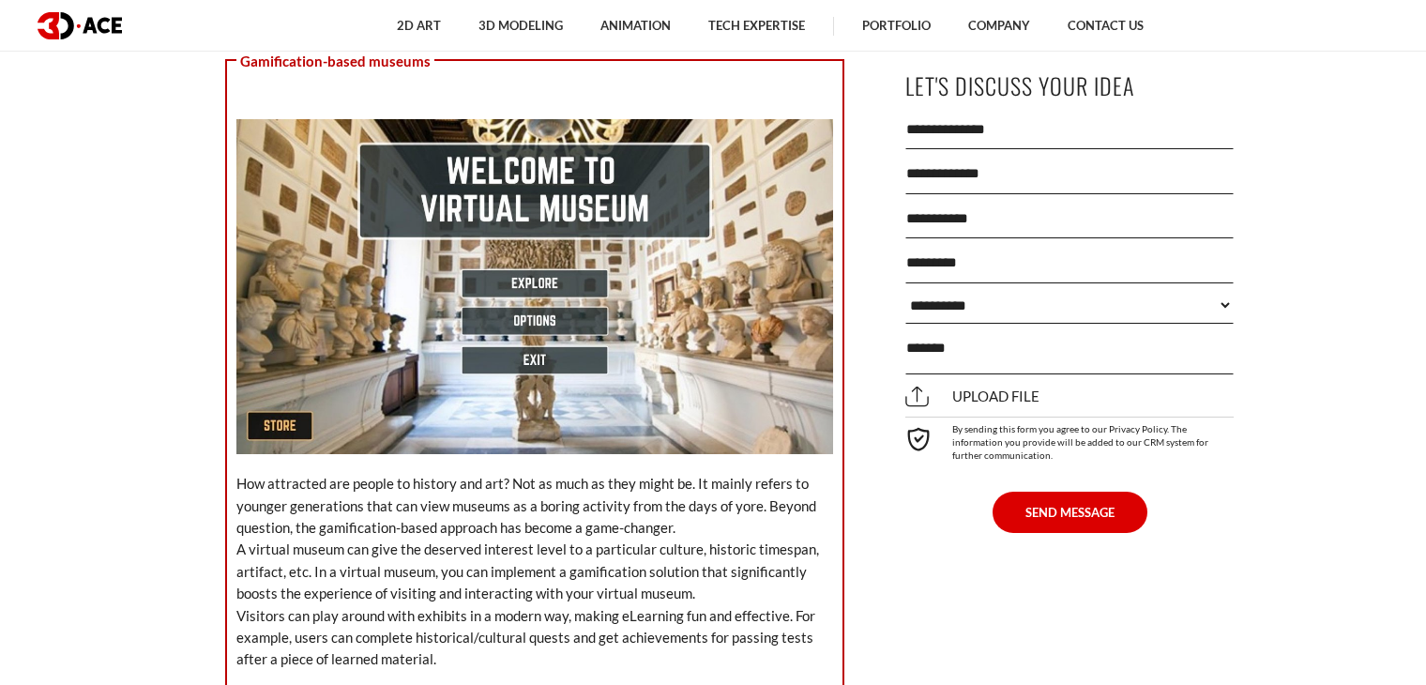
click at [461, 524] on p "How attracted are people to history and art? Not as much as they might be. It m…" at bounding box center [534, 572] width 597 height 198
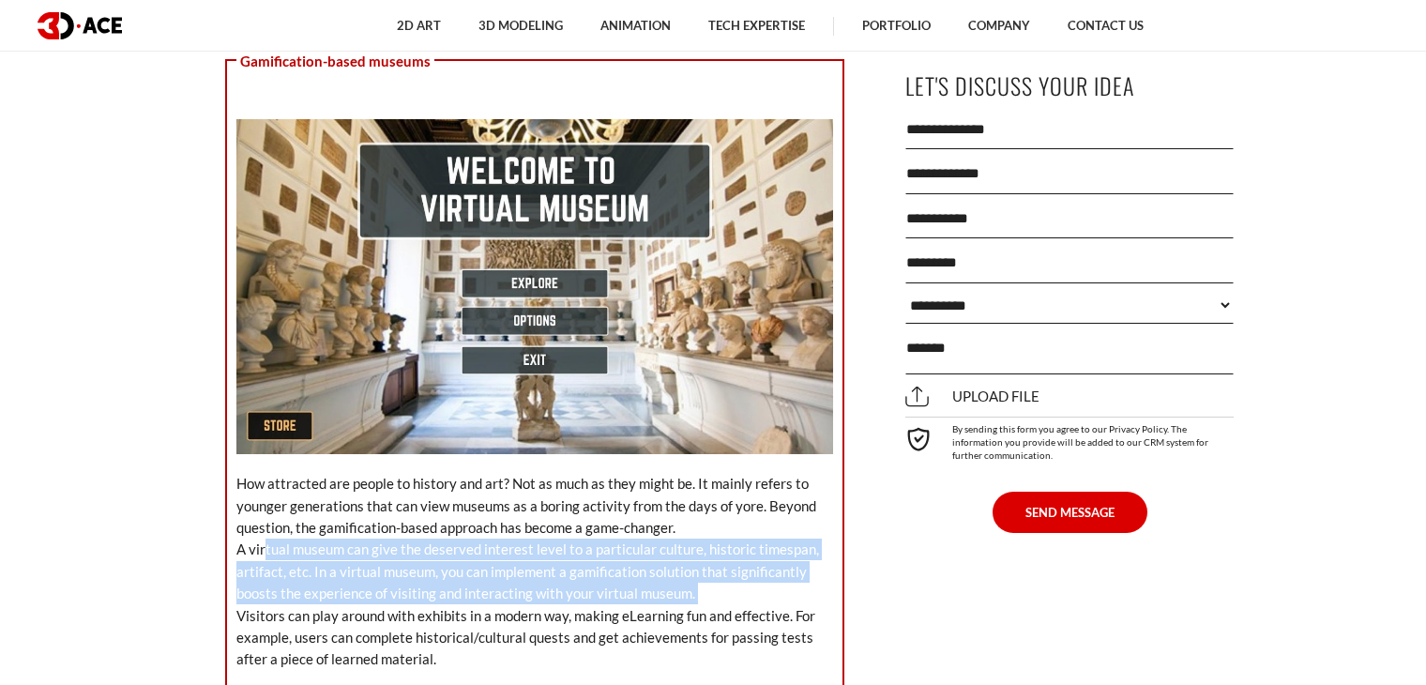
click at [461, 524] on p "How attracted are people to history and art? Not as much as they might be. It m…" at bounding box center [534, 572] width 597 height 198
click at [459, 543] on p "How attracted are people to history and art? Not as much as they might be. It m…" at bounding box center [534, 572] width 597 height 198
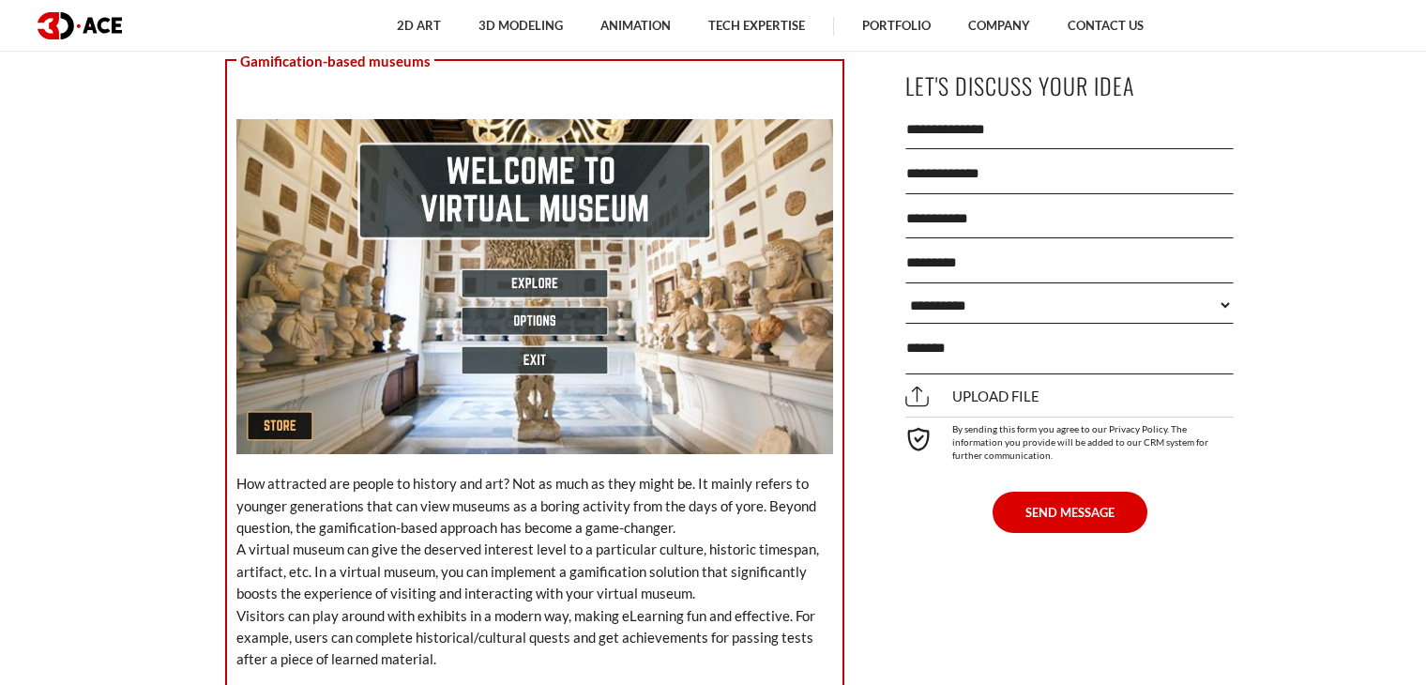
click at [452, 576] on p "How attracted are people to history and art? Not as much as they might be. It m…" at bounding box center [534, 572] width 597 height 198
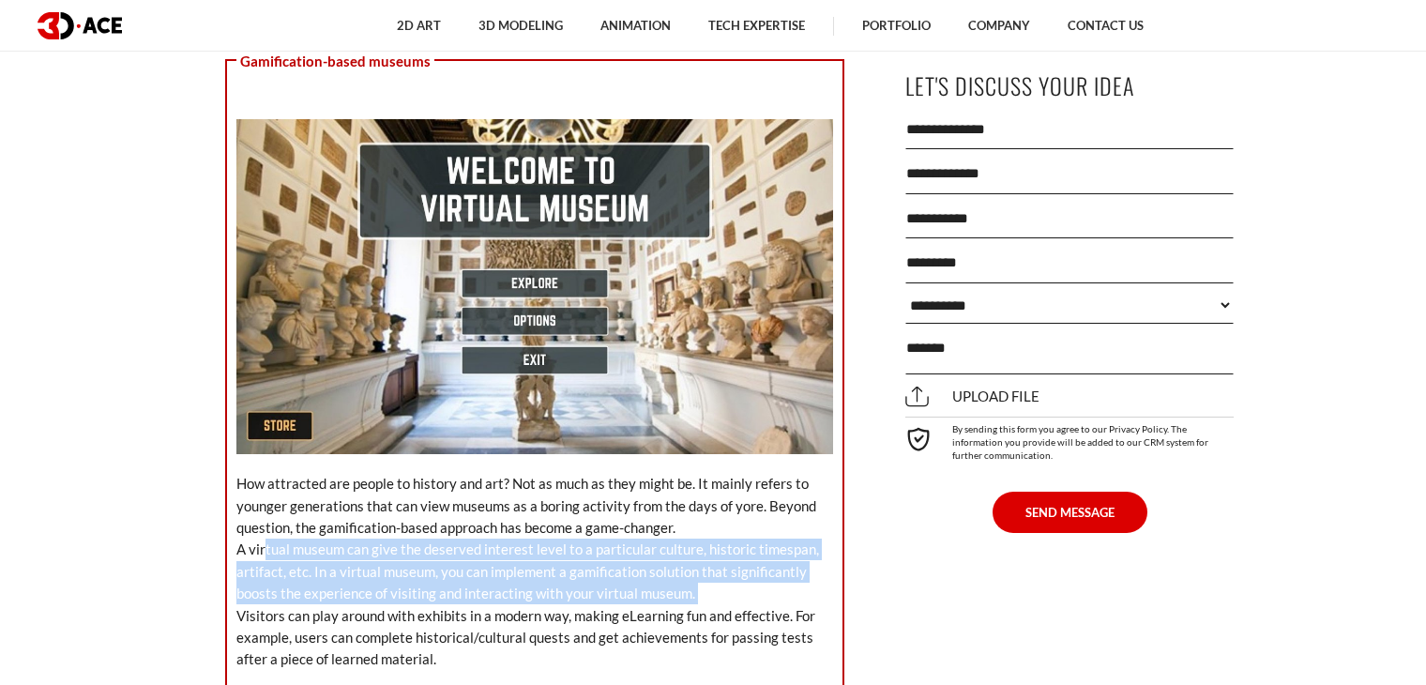
click at [452, 576] on p "How attracted are people to history and art? Not as much as they might be. It m…" at bounding box center [534, 572] width 597 height 198
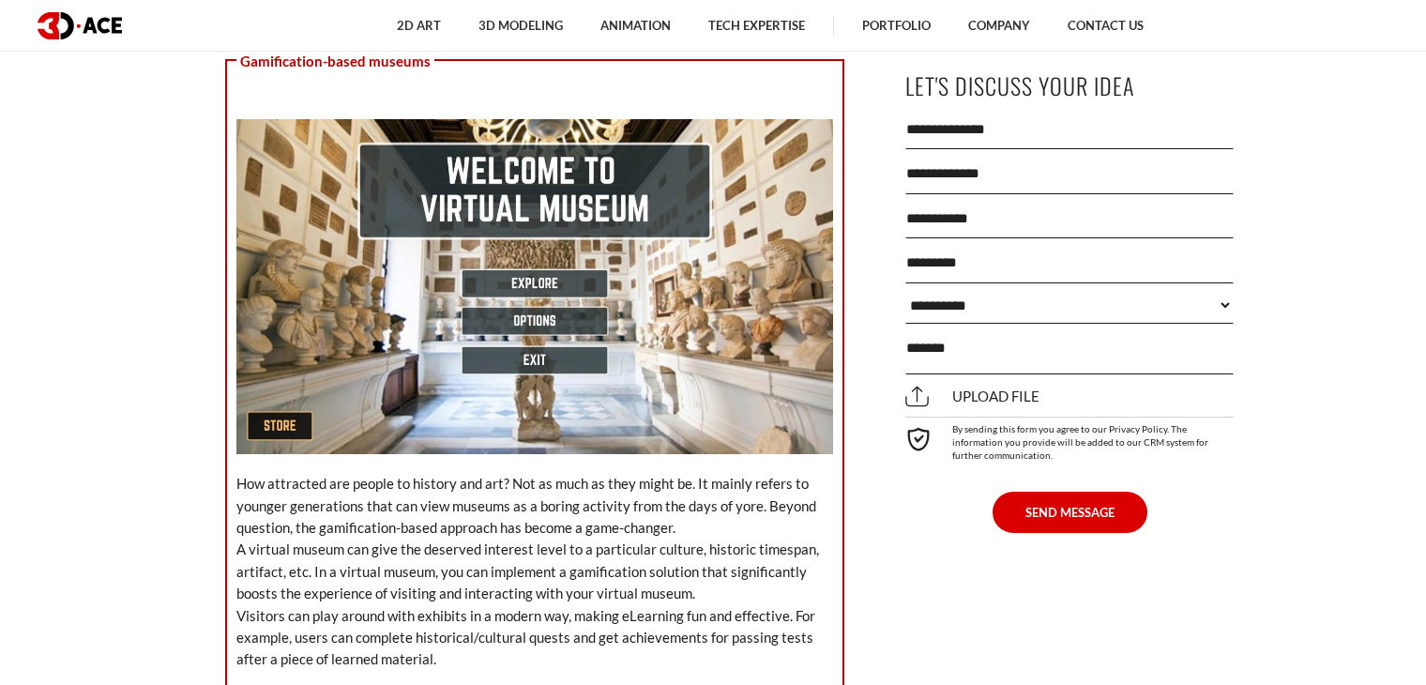
click at [497, 640] on p "How attracted are people to history and art? Not as much as they might be. It m…" at bounding box center [534, 572] width 597 height 198
click at [502, 618] on p "How attracted are people to history and art? Not as much as they might be. It m…" at bounding box center [534, 572] width 597 height 198
click at [504, 617] on p "How attracted are people to history and art? Not as much as they might be. It m…" at bounding box center [534, 572] width 597 height 198
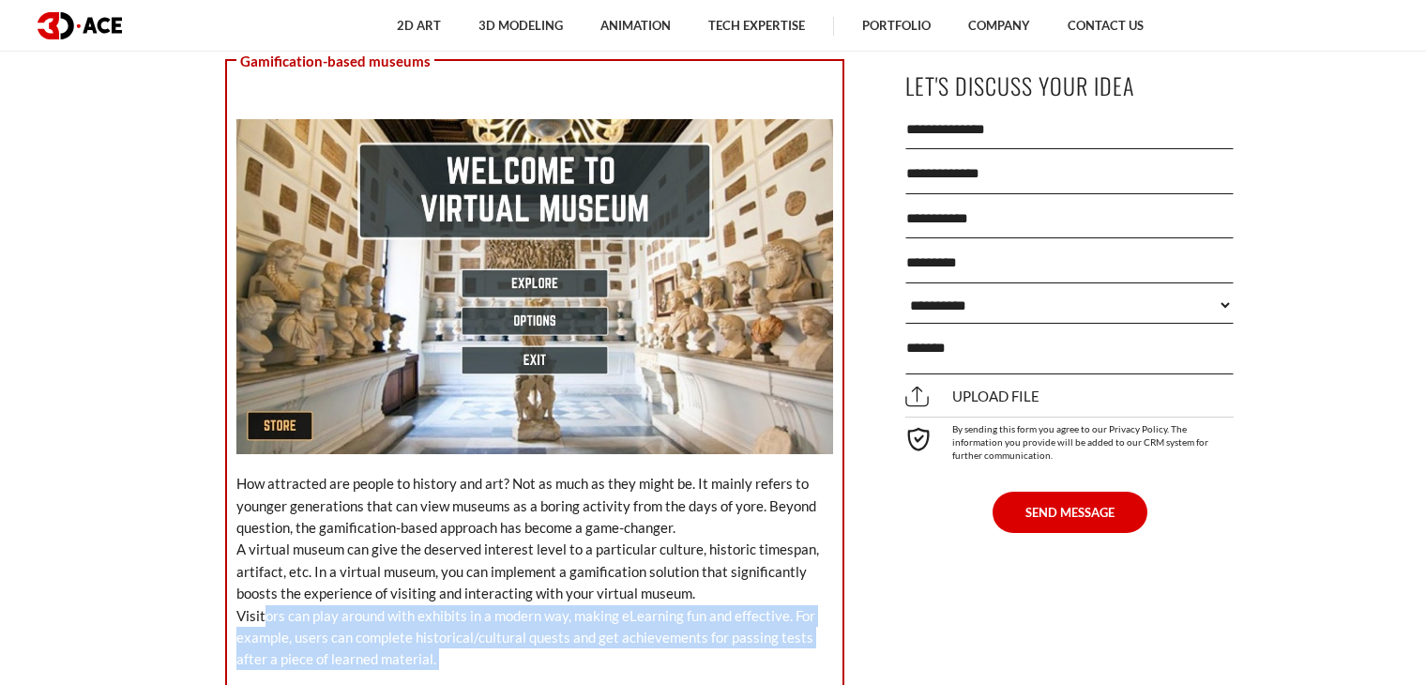
click at [504, 617] on p "How attracted are people to history and art? Not as much as they might be. It m…" at bounding box center [534, 572] width 597 height 198
click at [468, 629] on p "How attracted are people to history and art? Not as much as they might be. It m…" at bounding box center [534, 572] width 597 height 198
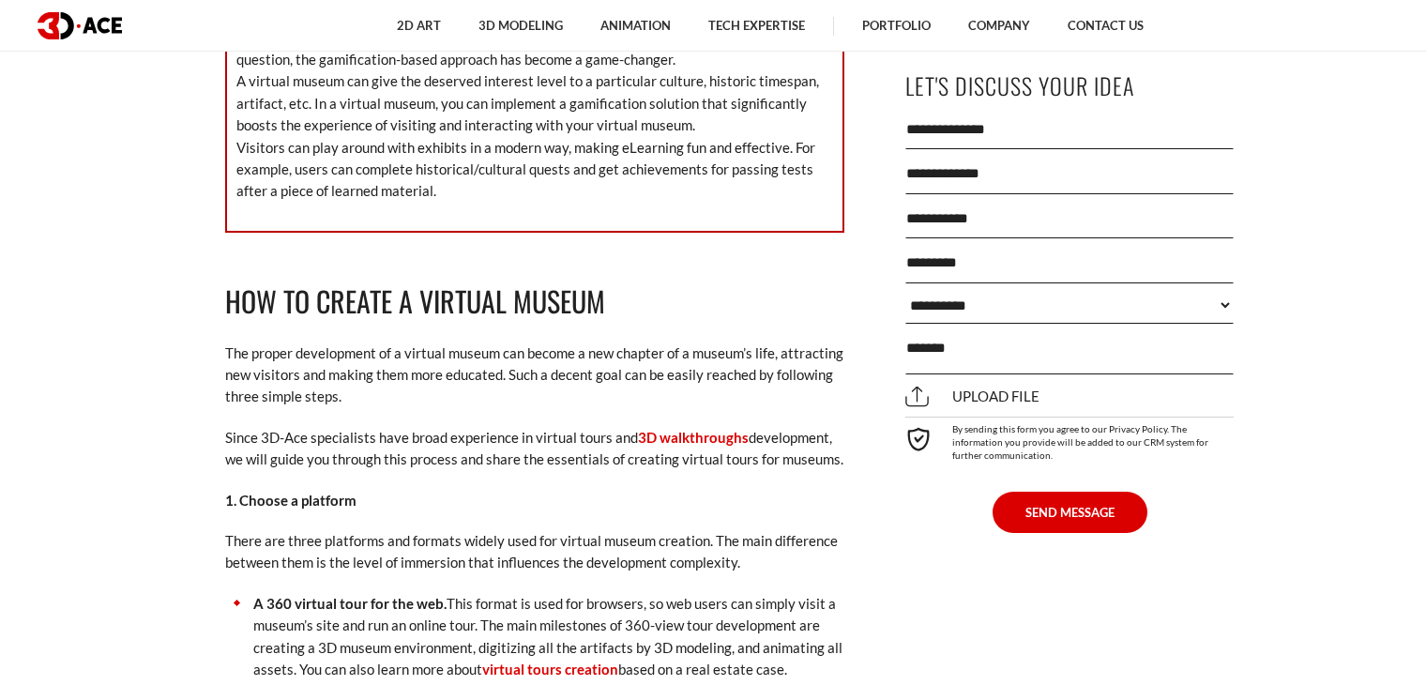
scroll to position [3941, 0]
click at [422, 426] on p "Since 3D-Ace specialists have broad experience in virtual tours and 3D walkthro…" at bounding box center [534, 448] width 619 height 44
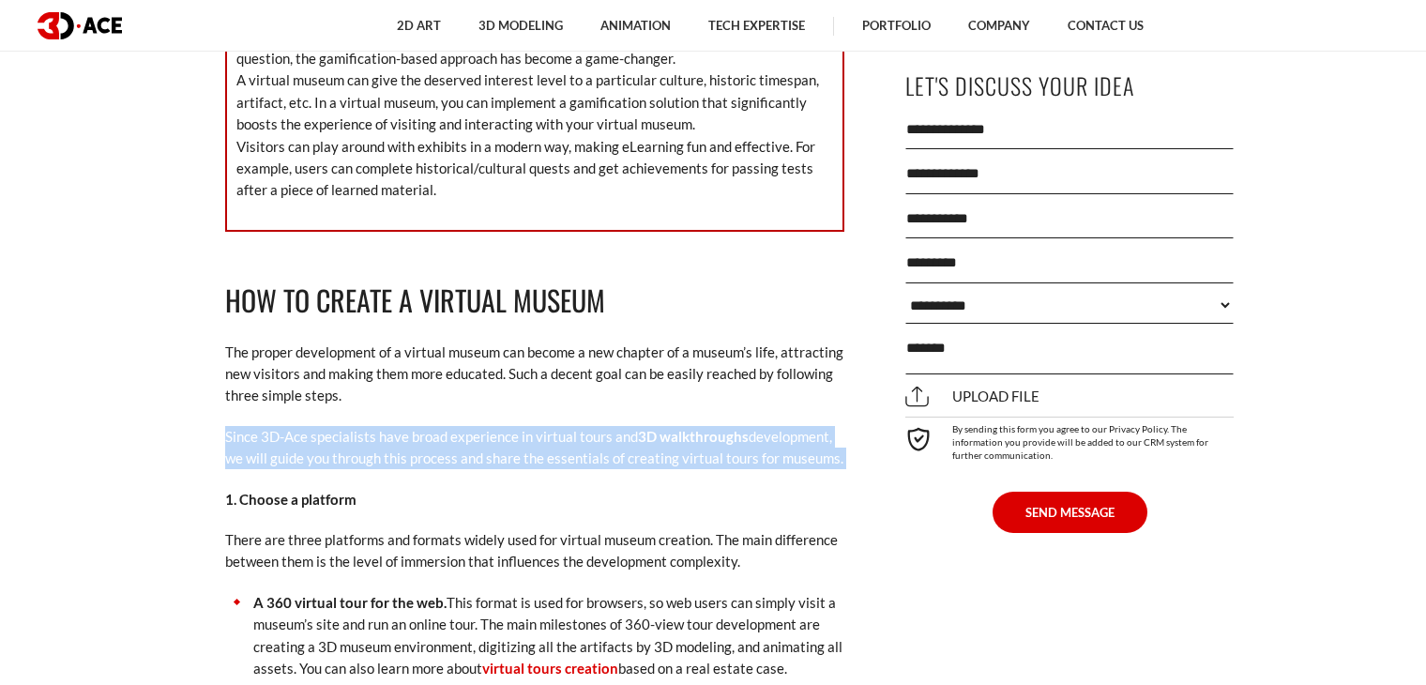
click at [422, 426] on p "Since 3D-Ace specialists have broad experience in virtual tours and 3D walkthro…" at bounding box center [534, 448] width 619 height 44
click at [450, 427] on p "Since 3D-Ace specialists have broad experience in virtual tours and 3D walkthro…" at bounding box center [534, 448] width 619 height 44
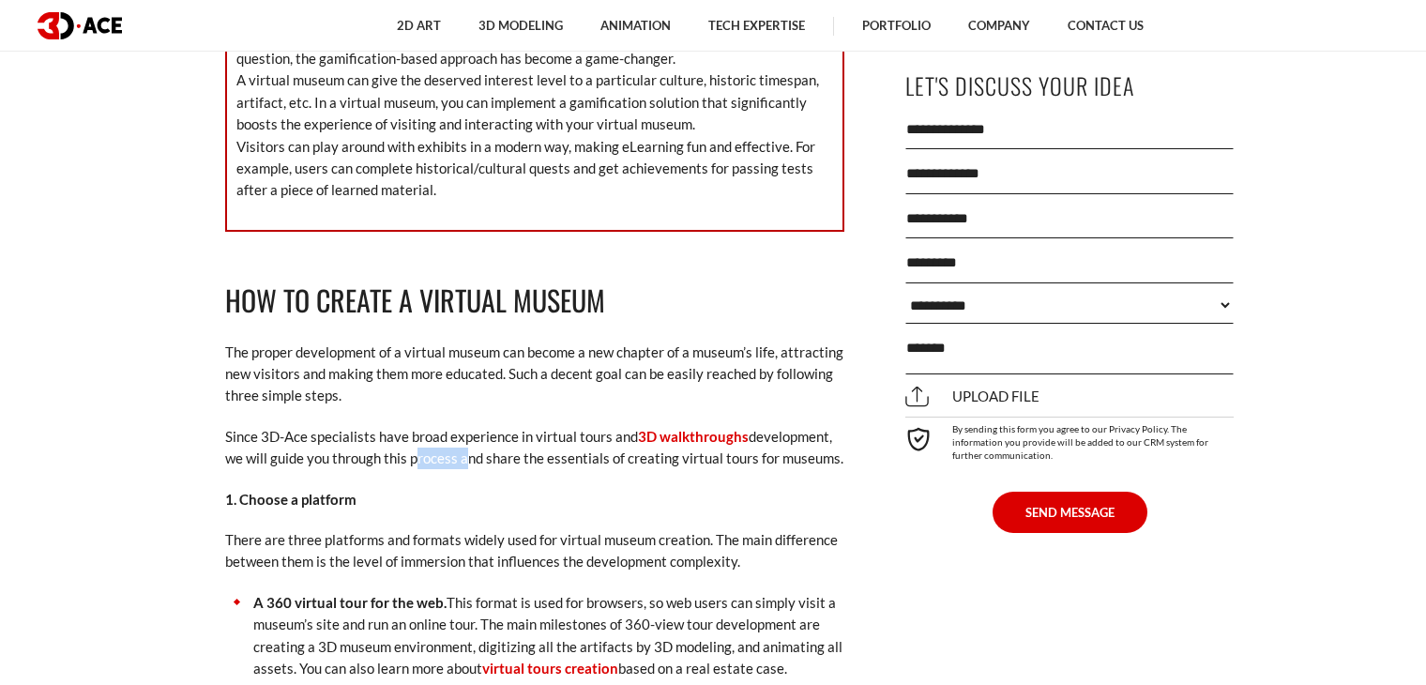
click at [450, 427] on p "Since 3D-Ace specialists have broad experience in virtual tours and 3D walkthro…" at bounding box center [534, 448] width 619 height 44
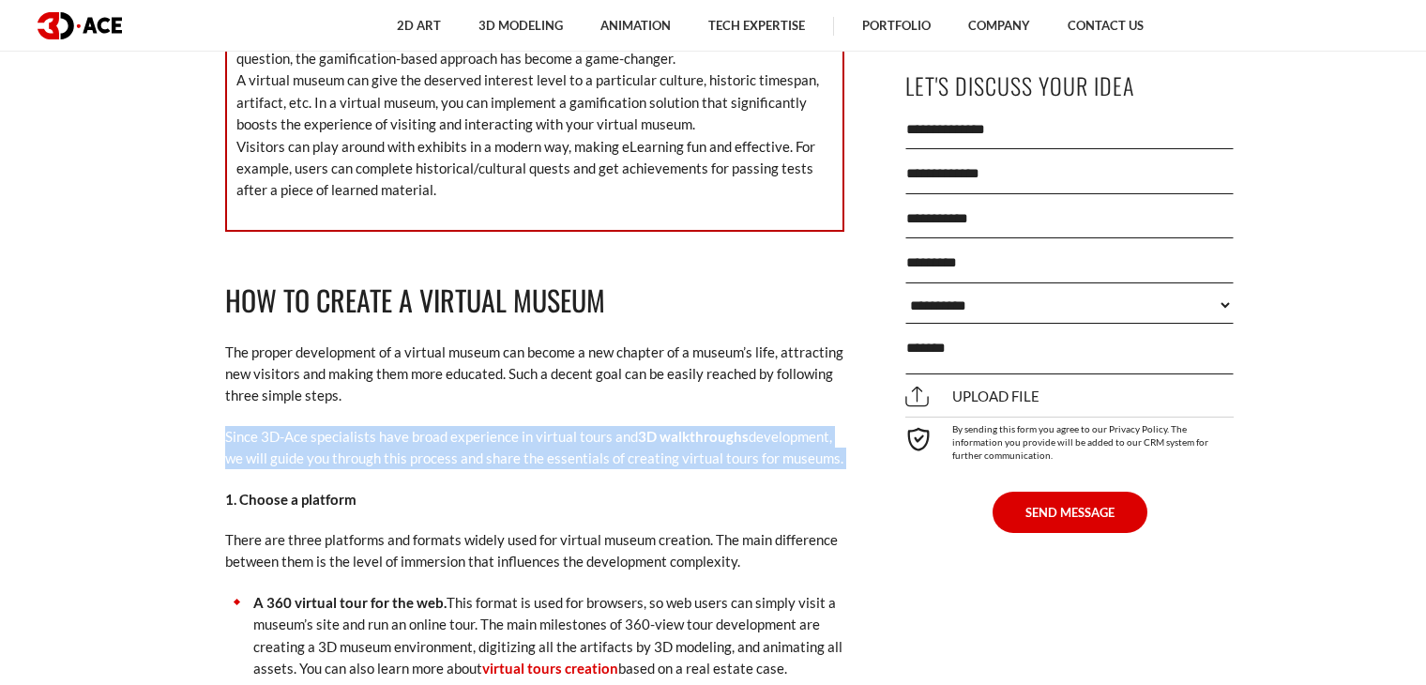
click at [450, 427] on p "Since 3D-Ace specialists have broad experience in virtual tours and 3D walkthro…" at bounding box center [534, 448] width 619 height 44
click at [466, 426] on p "Since 3D-Ace specialists have broad experience in virtual tours and 3D walkthro…" at bounding box center [534, 448] width 619 height 44
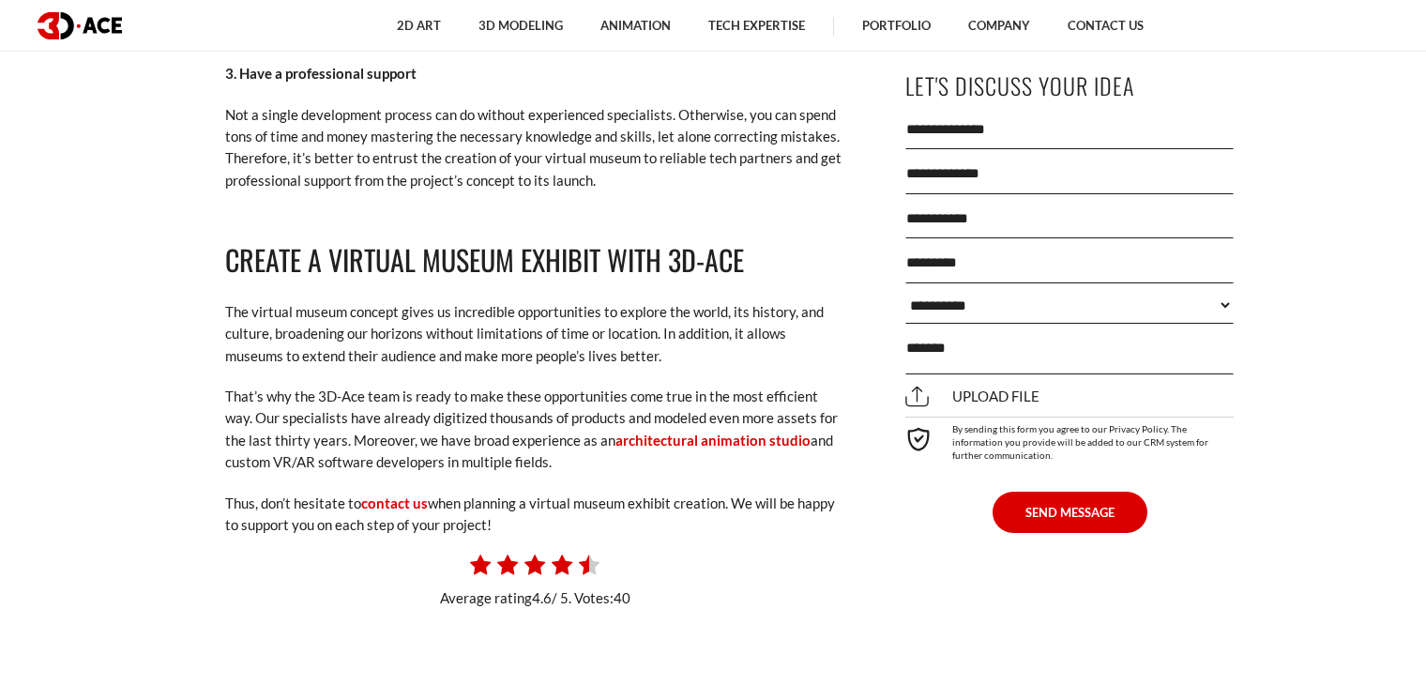
scroll to position [5161, 0]
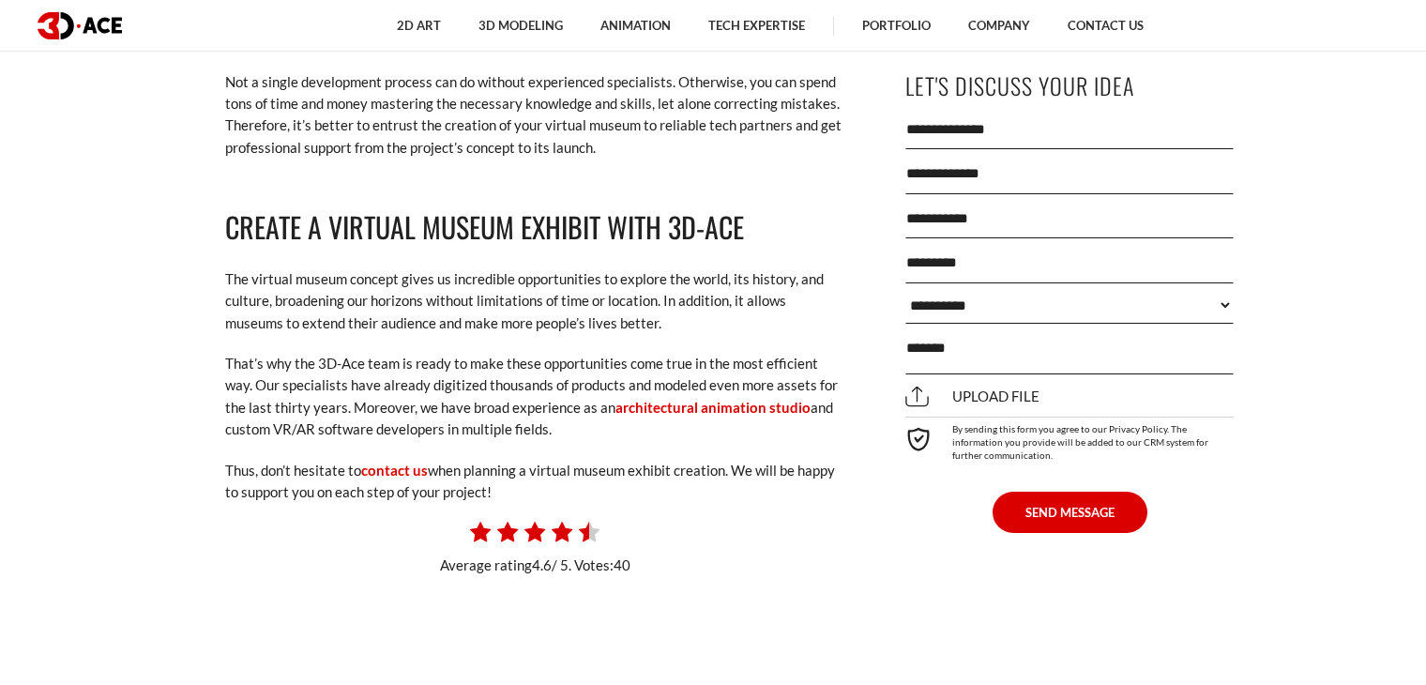
click at [533, 268] on p "The virtual museum concept gives us incredible opportunities to explore the wor…" at bounding box center [534, 301] width 619 height 66
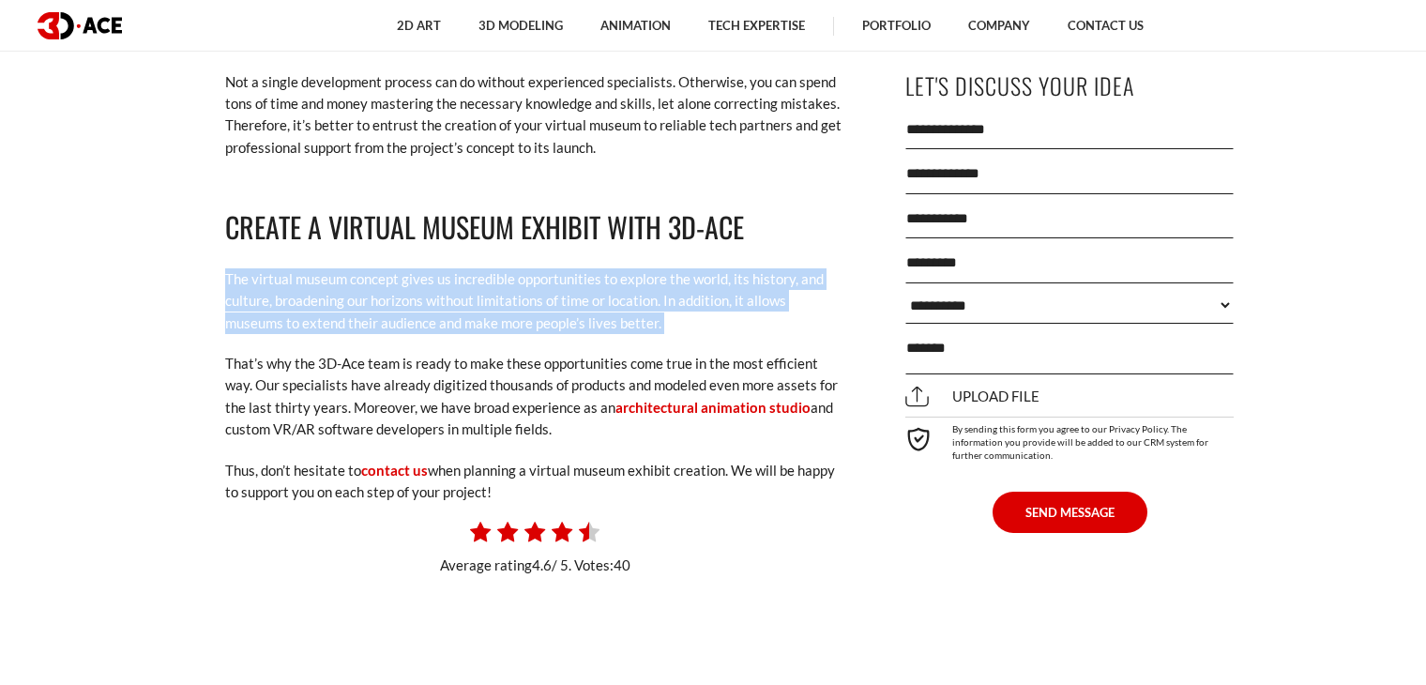
click at [533, 268] on p "The virtual museum concept gives us incredible opportunities to explore the wor…" at bounding box center [534, 301] width 619 height 66
click at [466, 273] on p "The virtual museum concept gives us incredible opportunities to explore the wor…" at bounding box center [534, 301] width 619 height 66
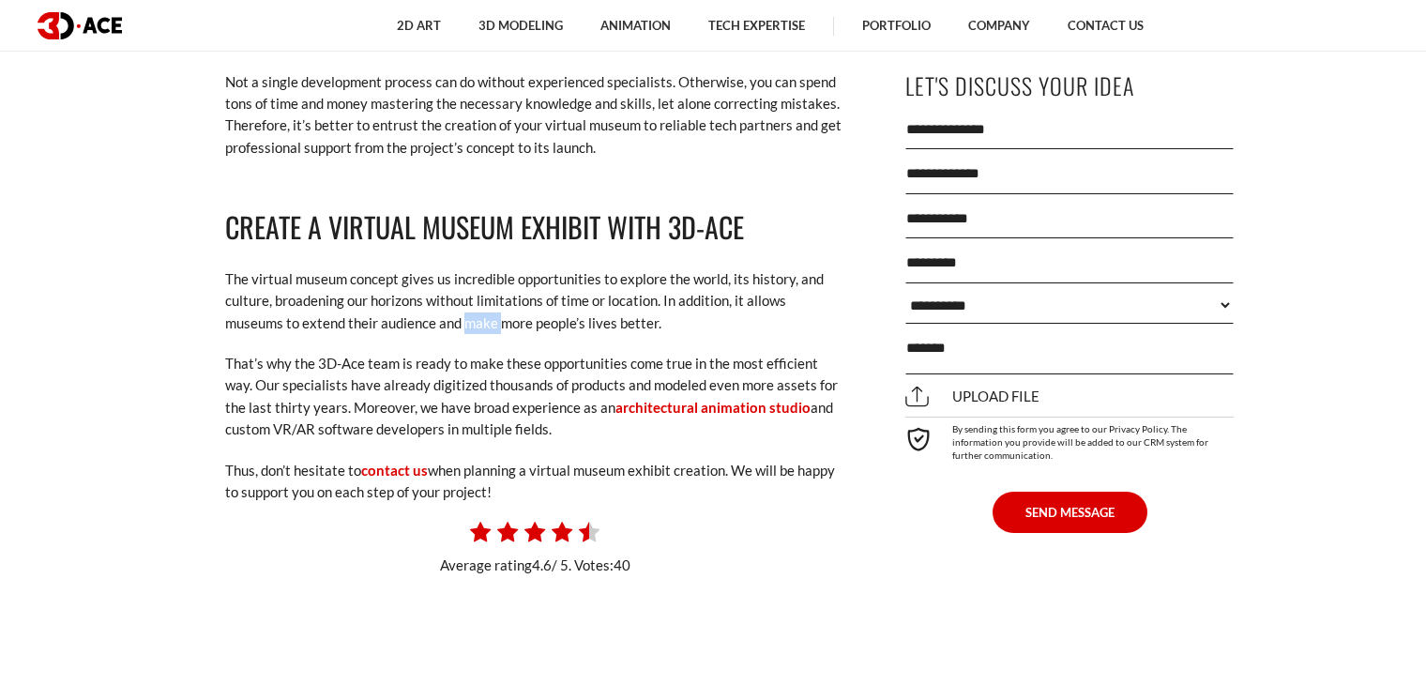
click at [466, 273] on p "The virtual museum concept gives us incredible opportunities to explore the wor…" at bounding box center [534, 301] width 619 height 66
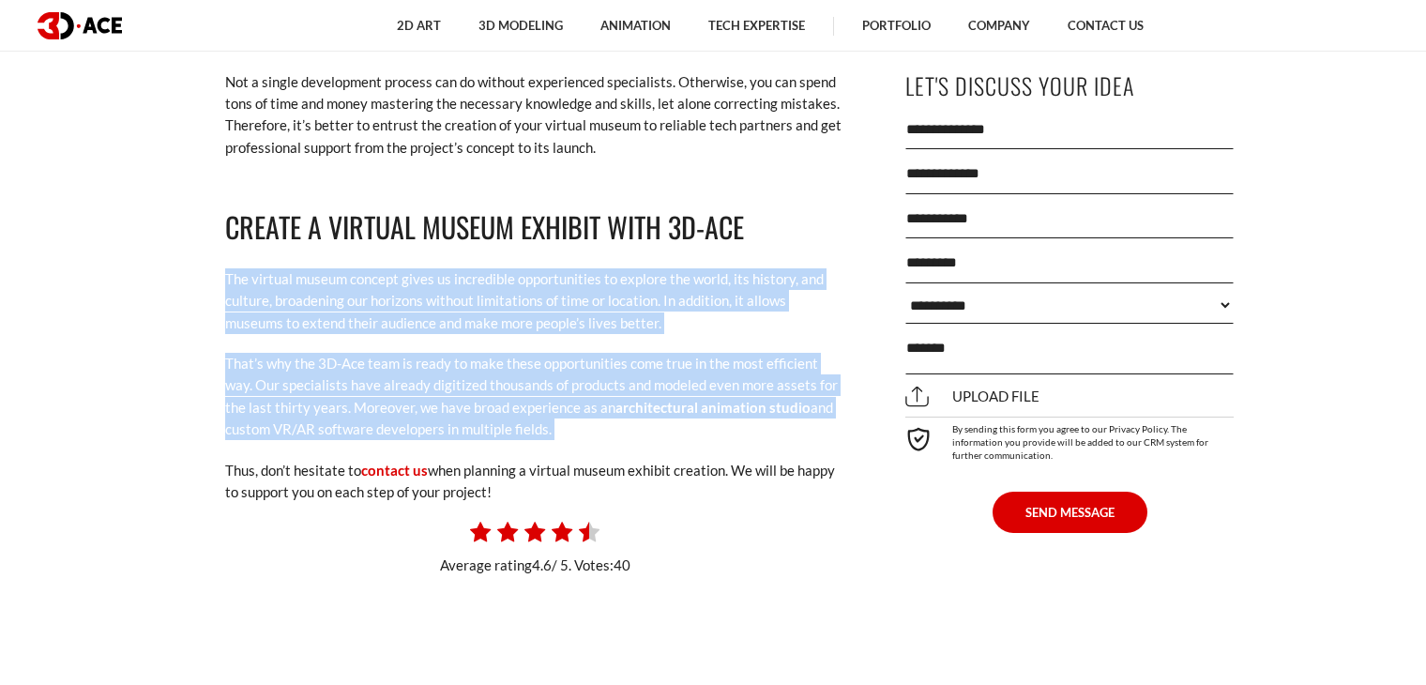
drag, startPoint x: 466, startPoint y: 273, endPoint x: 473, endPoint y: 348, distance: 75.4
click at [473, 353] on p "That’s why the 3D-Ace team is ready to make these opportunities come true in th…" at bounding box center [534, 397] width 619 height 88
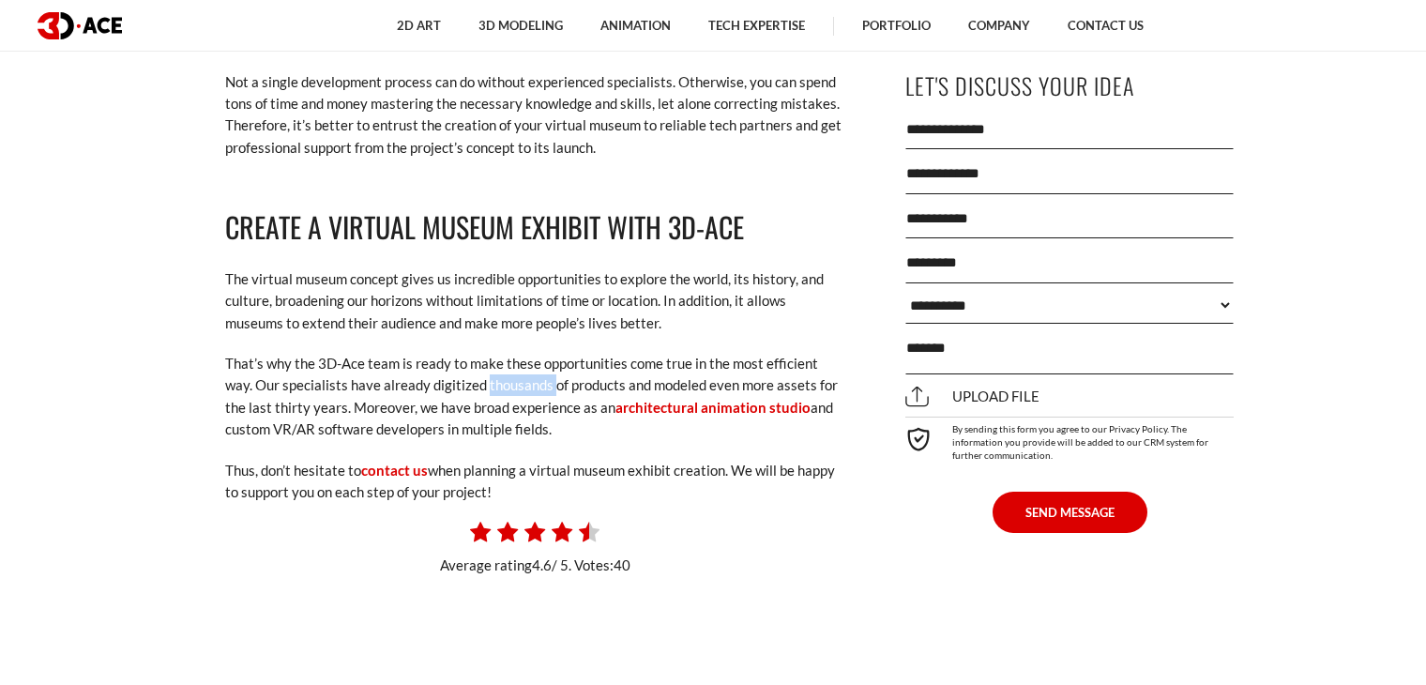
click at [473, 353] on p "That’s why the 3D-Ace team is ready to make these opportunities come true in th…" at bounding box center [534, 397] width 619 height 88
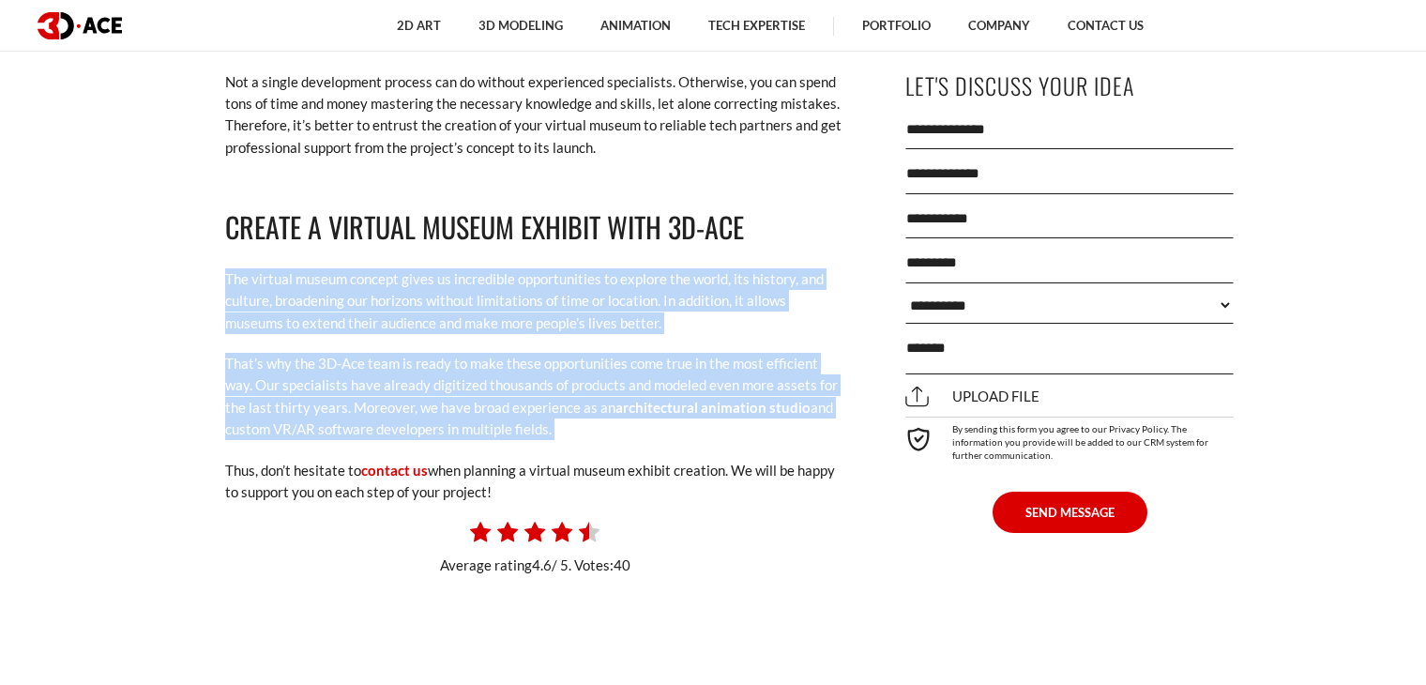
drag, startPoint x: 473, startPoint y: 348, endPoint x: 468, endPoint y: 222, distance: 125.8
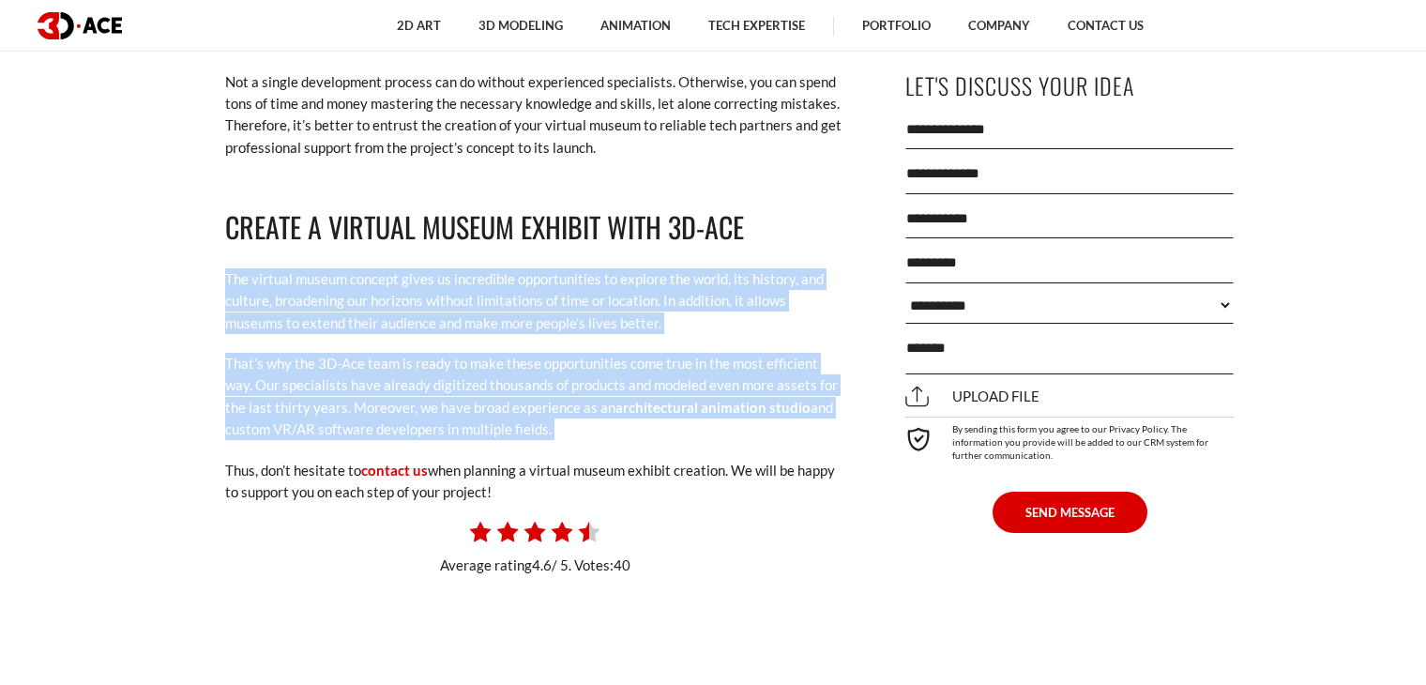
drag, startPoint x: 468, startPoint y: 222, endPoint x: 468, endPoint y: 336, distance: 113.6
click at [468, 353] on p "That’s why the 3D-Ace team is ready to make these opportunities come true in th…" at bounding box center [534, 397] width 619 height 88
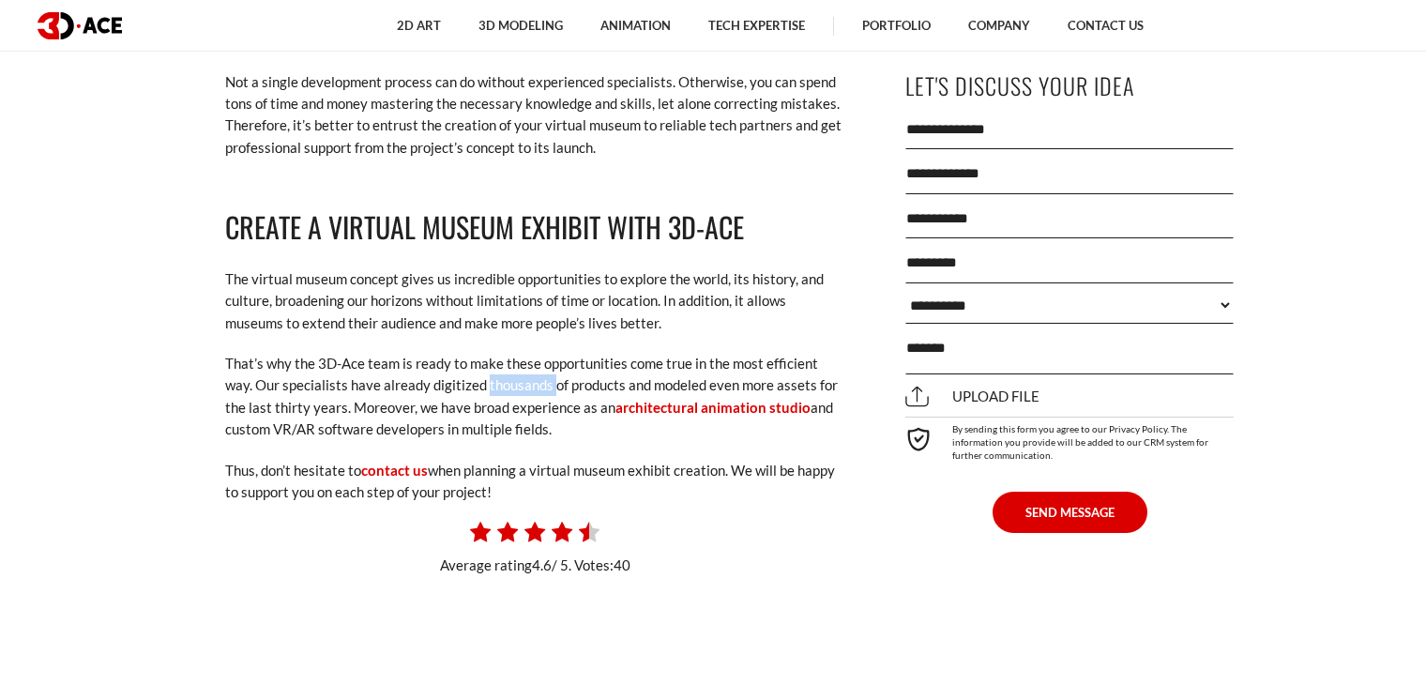
click at [468, 353] on p "That’s why the 3D-Ace team is ready to make these opportunities come true in th…" at bounding box center [534, 397] width 619 height 88
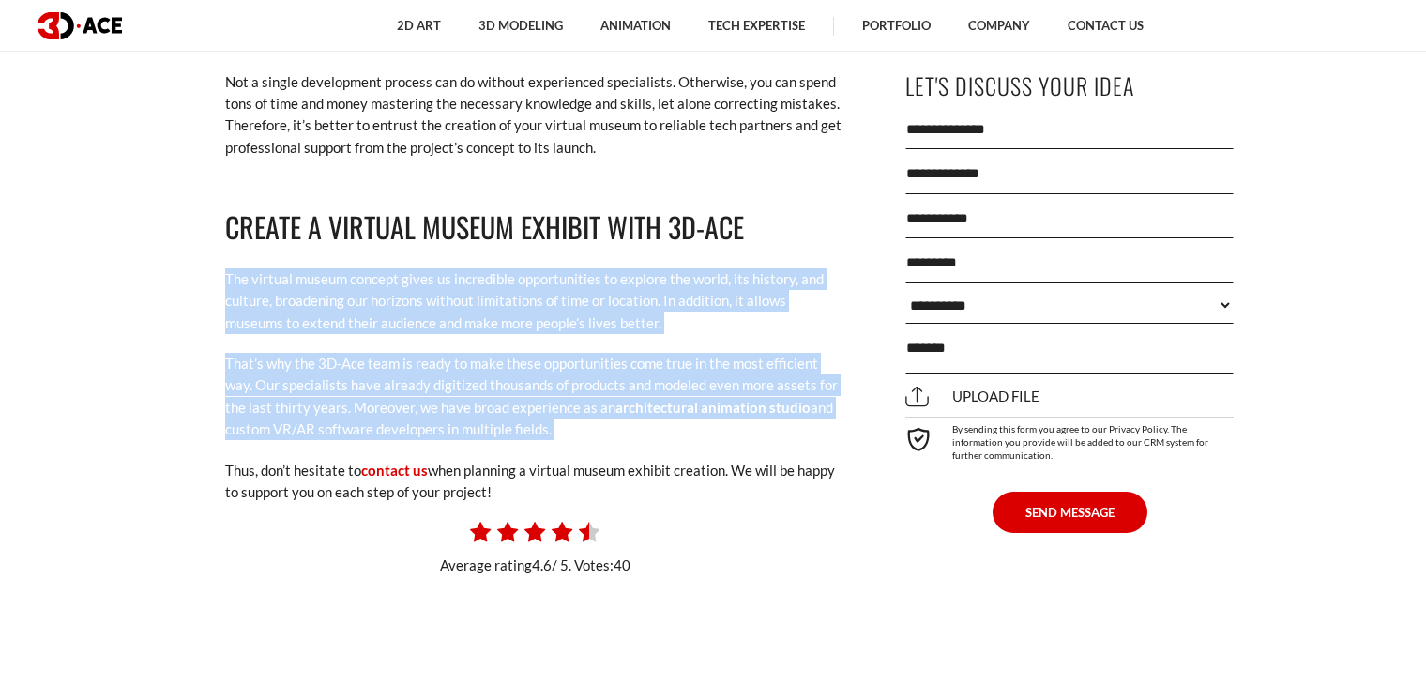
drag, startPoint x: 468, startPoint y: 336, endPoint x: 446, endPoint y: 218, distance: 120.4
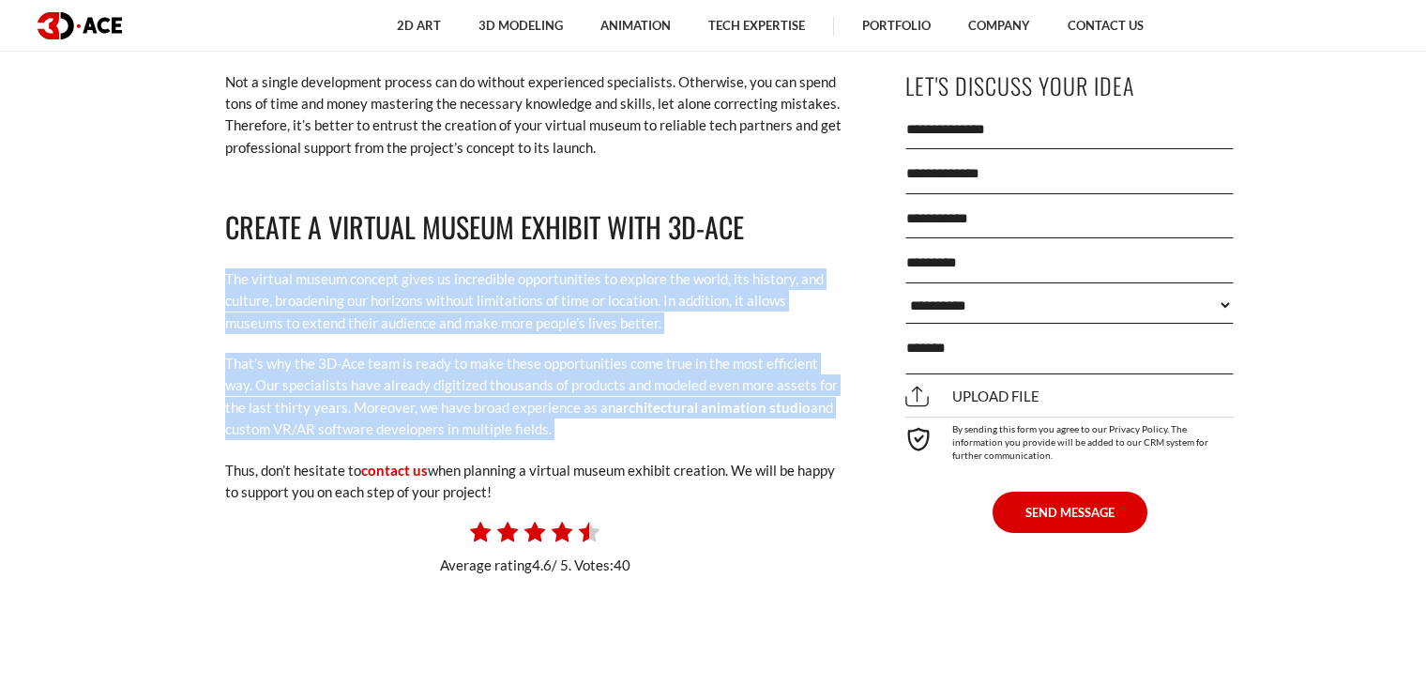
drag, startPoint x: 446, startPoint y: 218, endPoint x: 448, endPoint y: 335, distance: 117.3
click at [448, 353] on p "That’s why the 3D-Ace team is ready to make these opportunities come true in th…" at bounding box center [534, 397] width 619 height 88
